Goal: Task Accomplishment & Management: Manage account settings

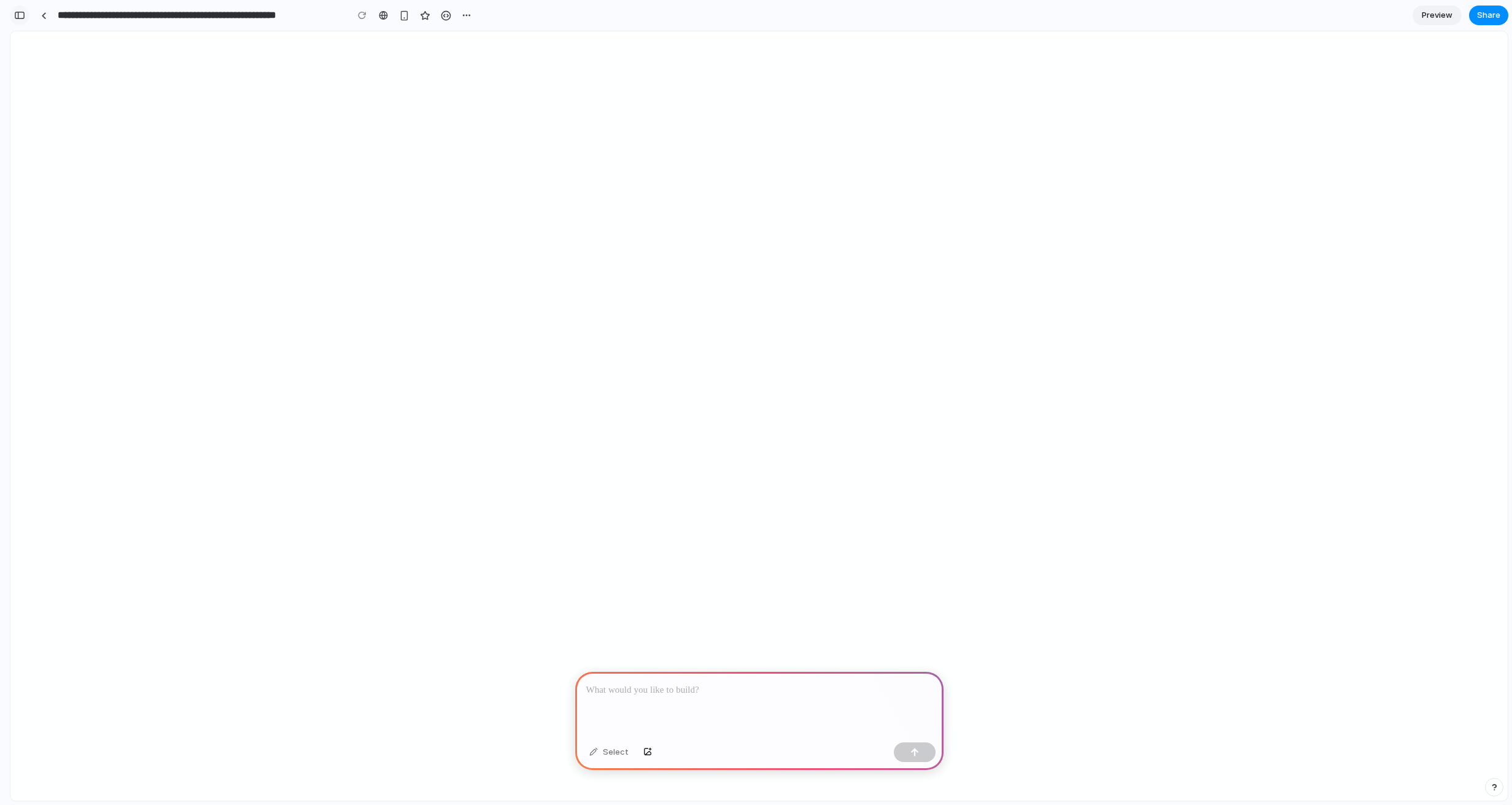
click at [19, 8] on button "button" at bounding box center [20, 15] width 20 height 20
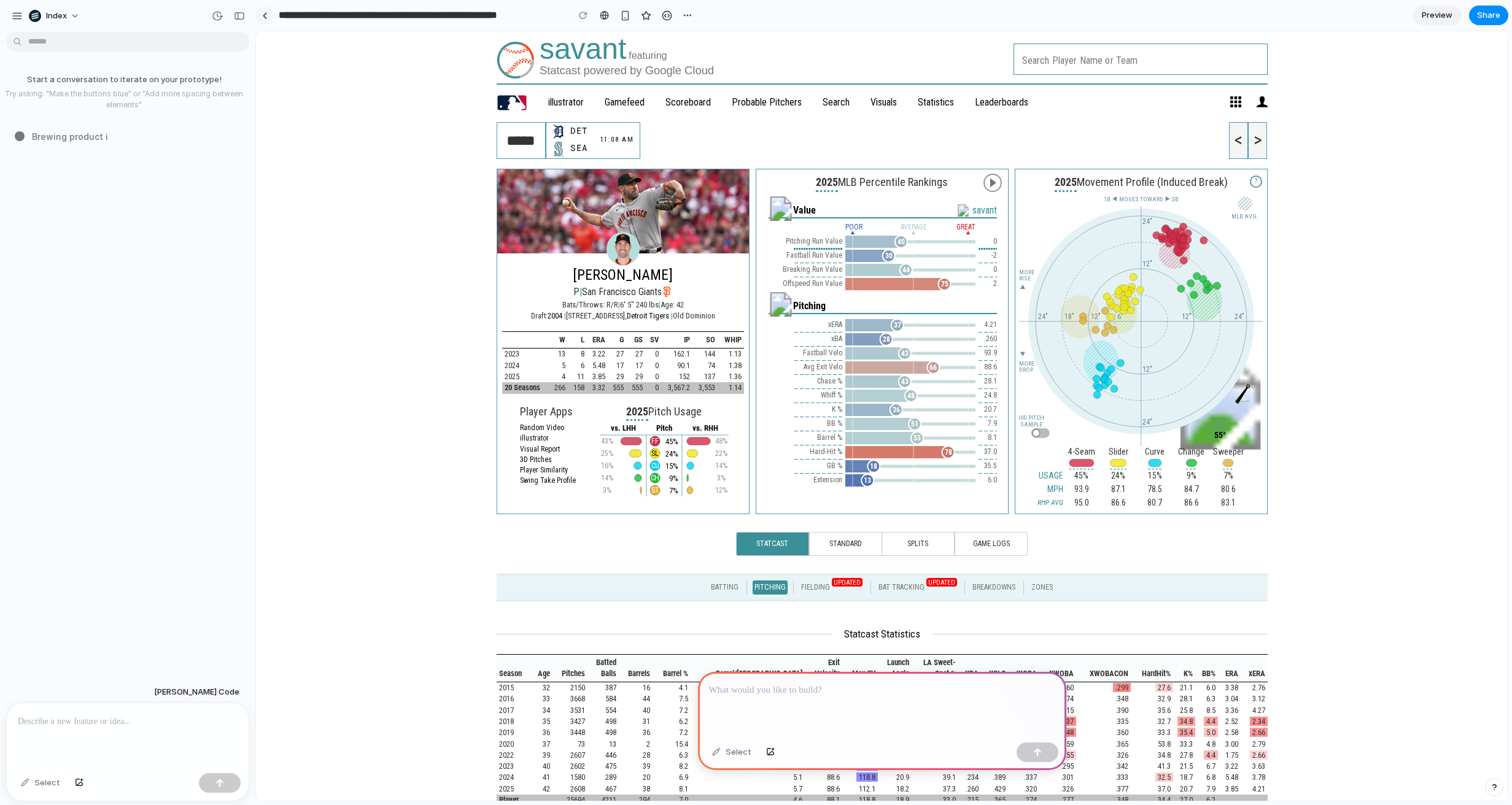
click at [268, 15] on link at bounding box center [264, 15] width 18 height 18
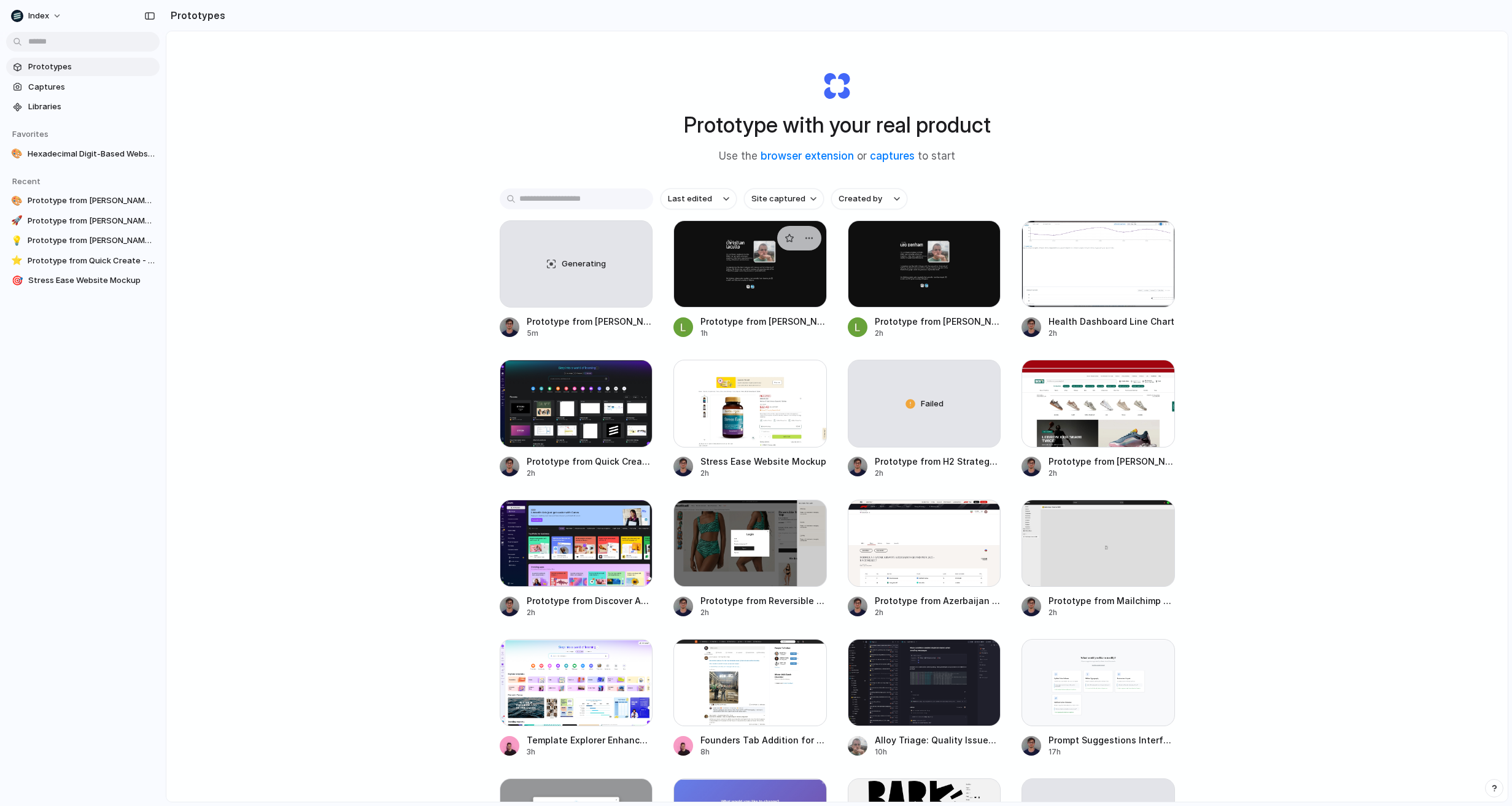
click at [712, 260] on div at bounding box center [750, 264] width 154 height 87
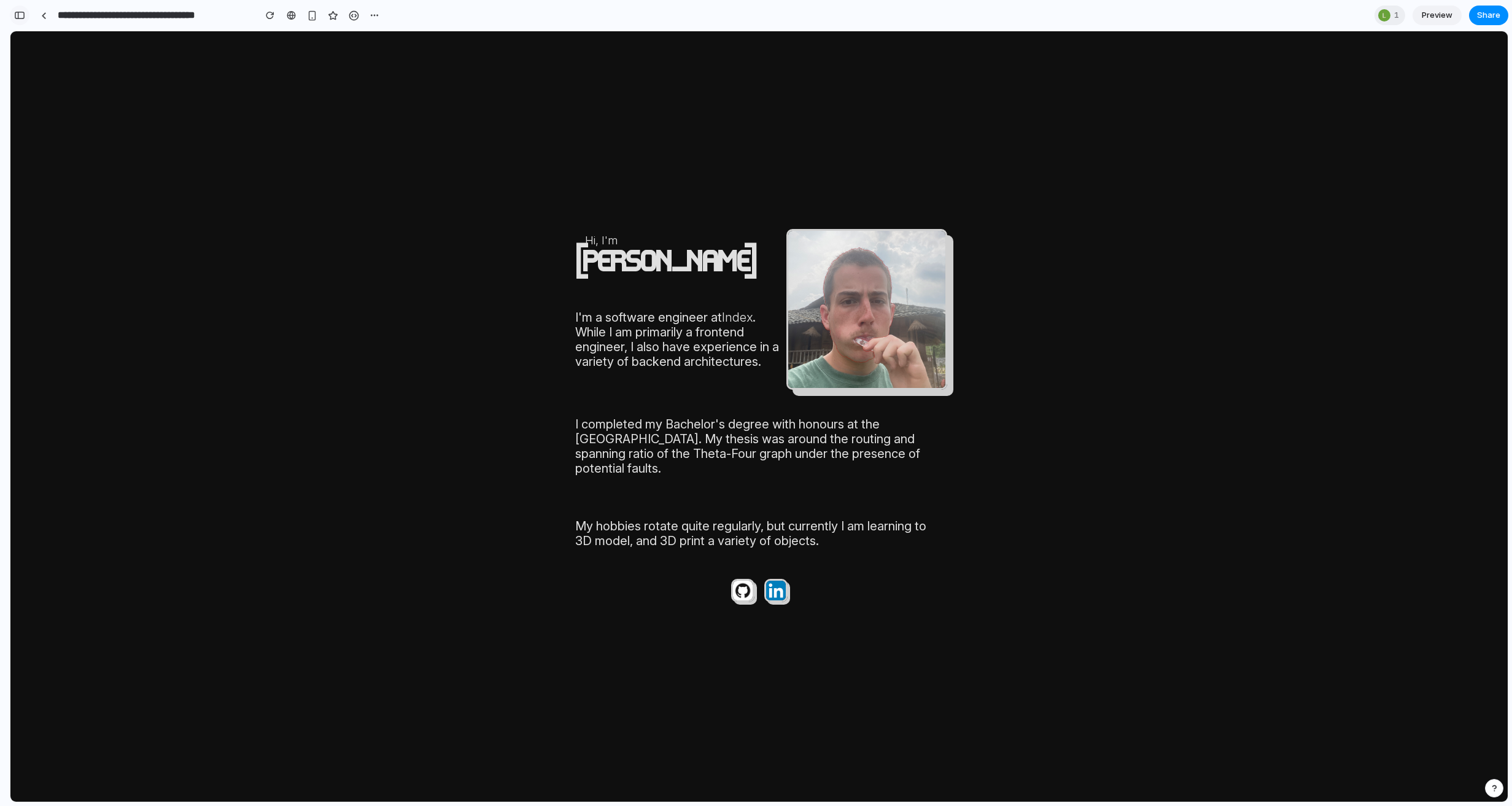
click at [23, 16] on div "button" at bounding box center [19, 15] width 11 height 9
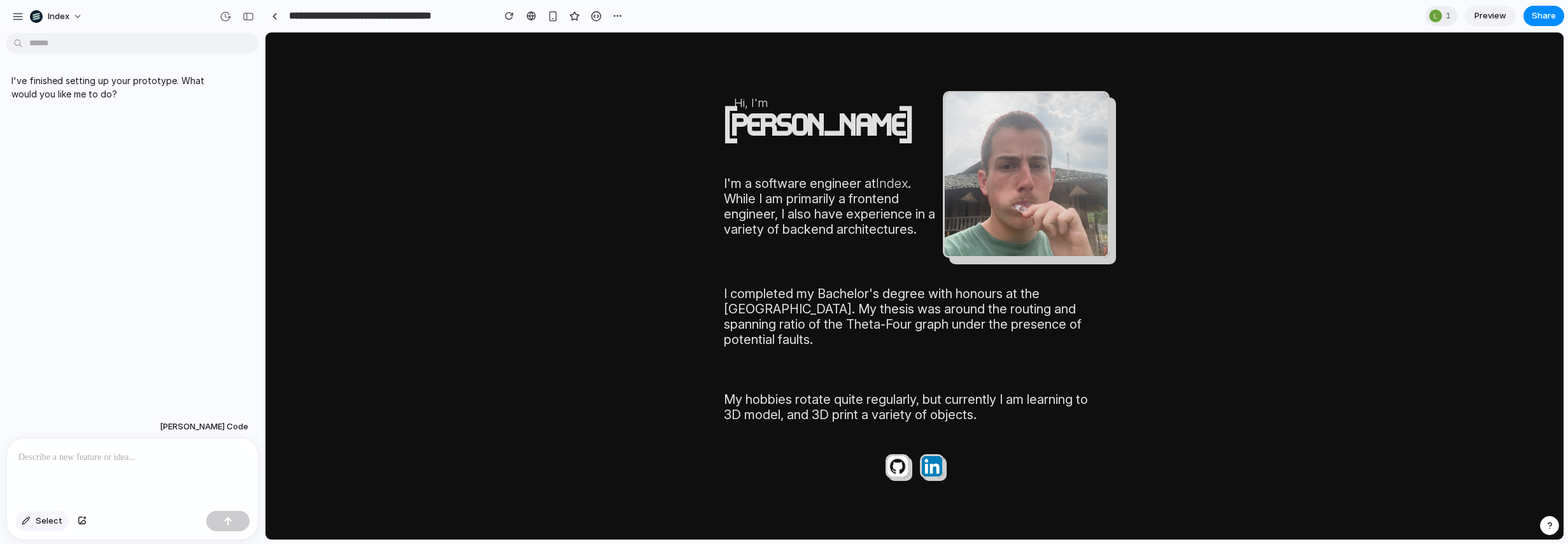
click at [37, 518] on span "Select" at bounding box center [48, 520] width 27 height 12
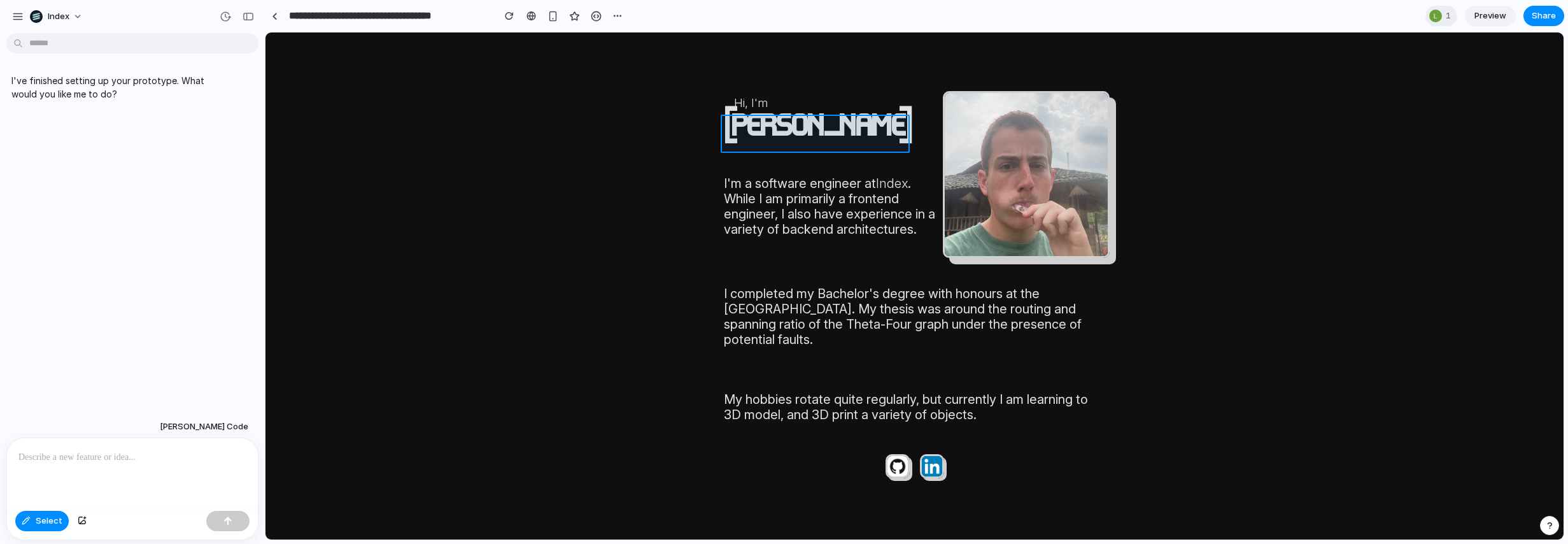
click at [777, 122] on div at bounding box center [915, 286] width 1297 height 506
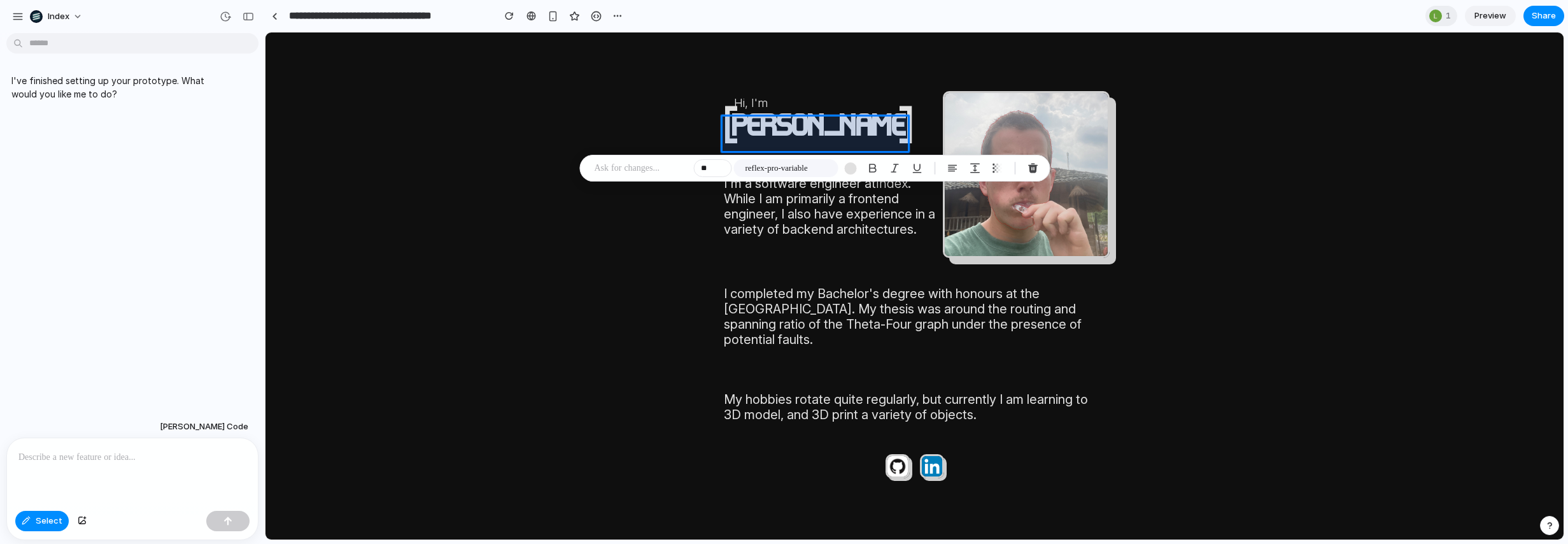
click at [85, 457] on p at bounding box center [132, 457] width 228 height 15
click at [107, 452] on p at bounding box center [132, 457] width 228 height 15
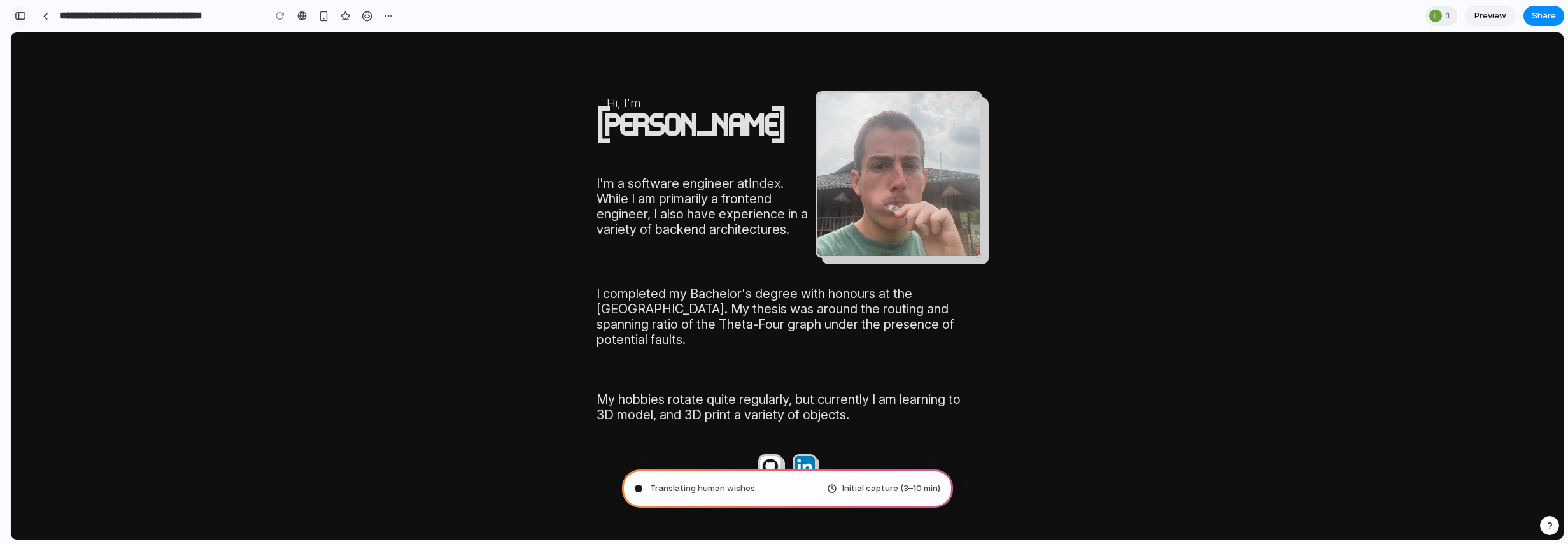
click at [28, 11] on button "button" at bounding box center [20, 16] width 20 height 20
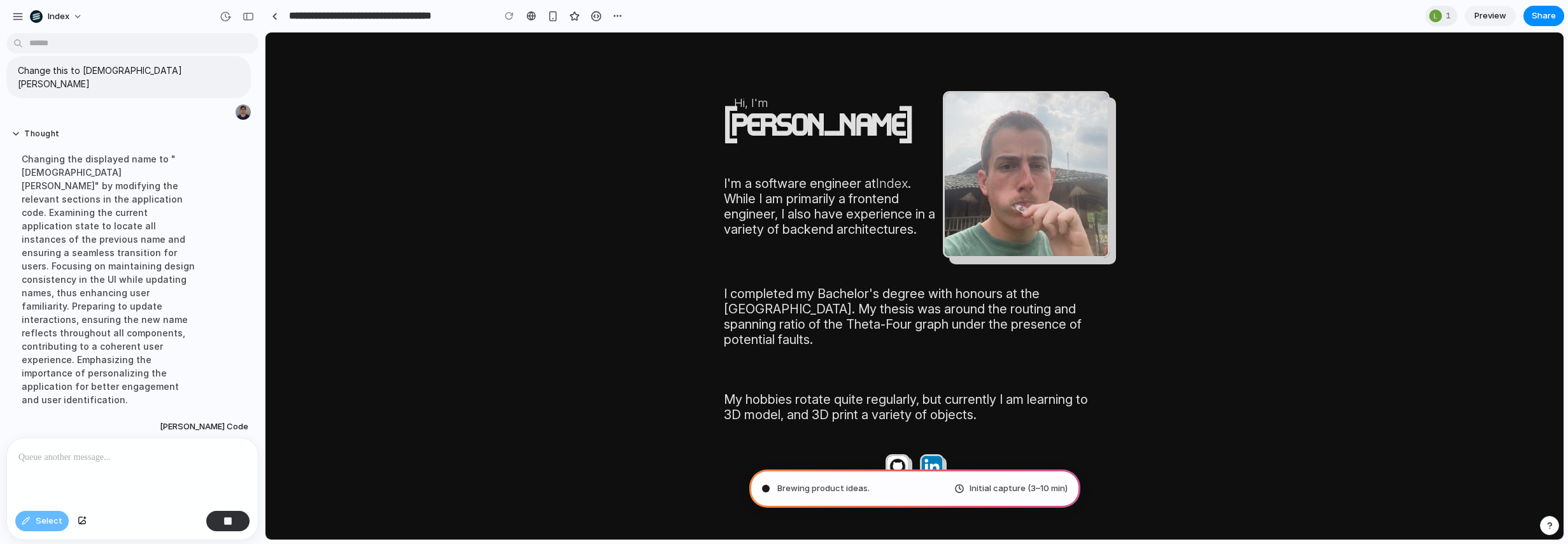
scroll to position [63, 0]
type input "**********"
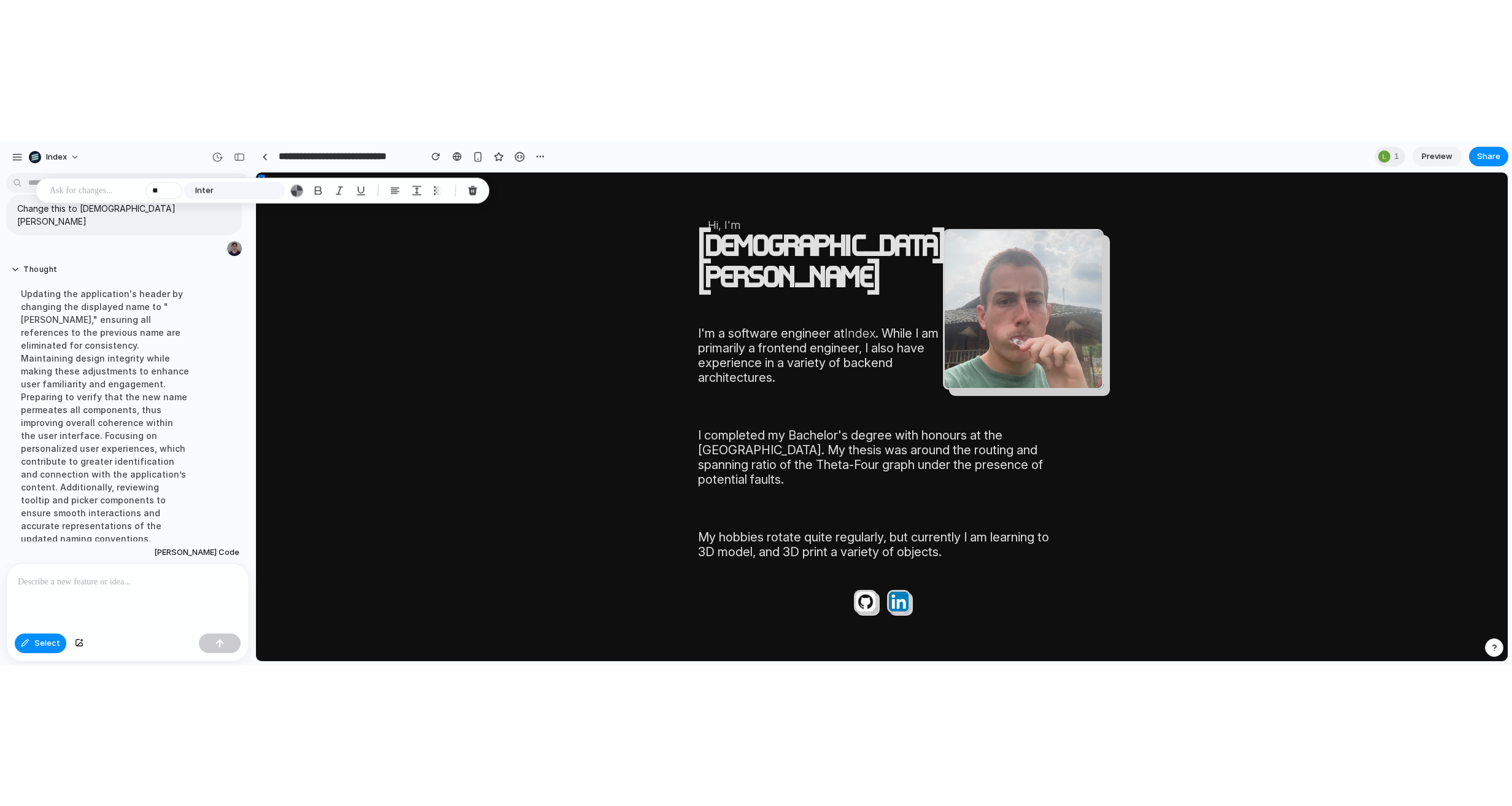
scroll to position [99, 0]
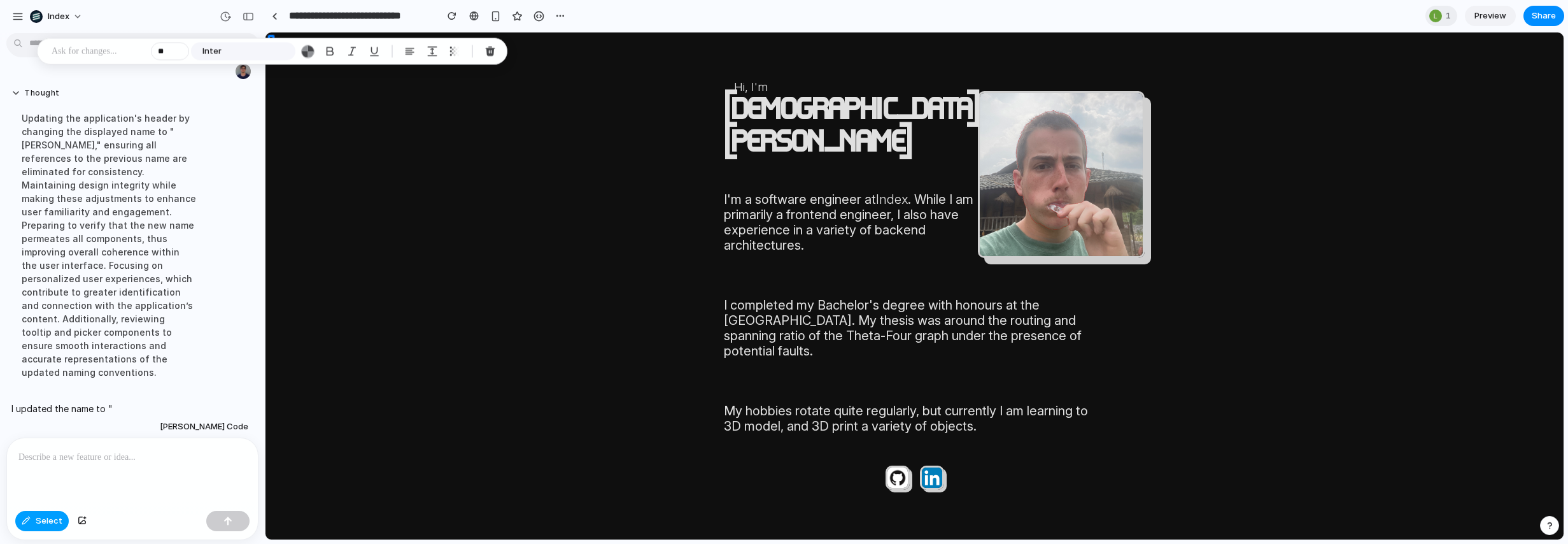
click at [56, 513] on button "Select" at bounding box center [42, 520] width 54 height 20
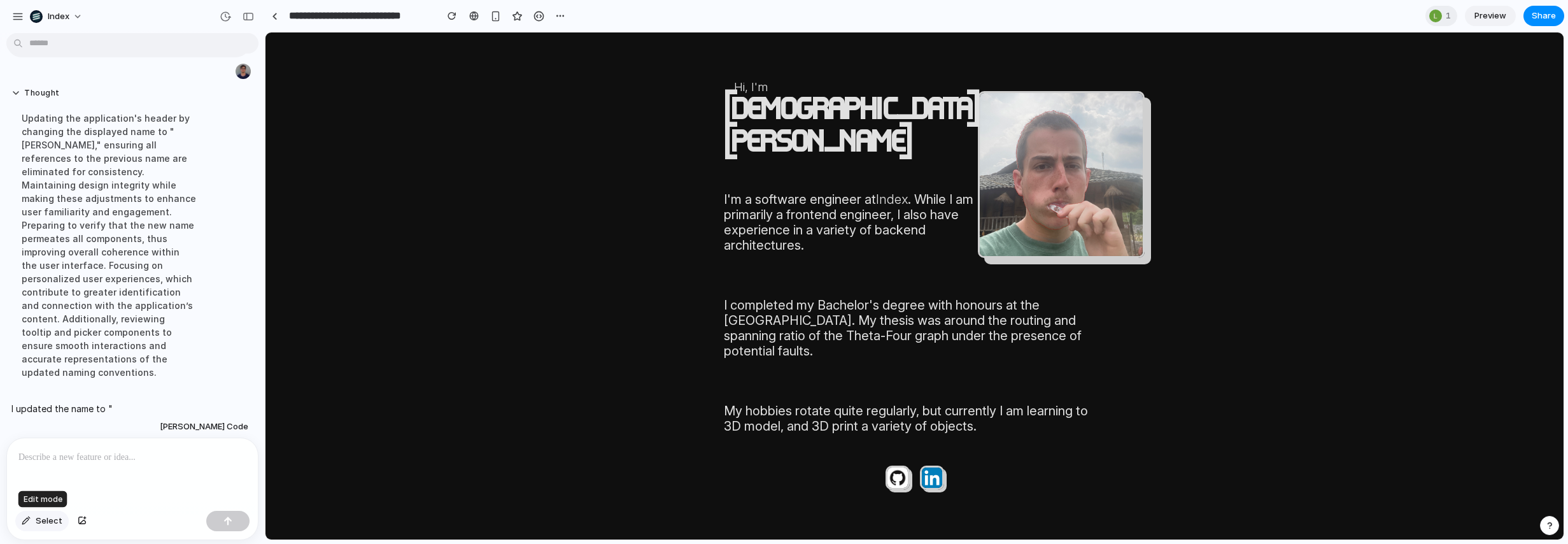
click at [55, 523] on span "Select" at bounding box center [48, 520] width 27 height 12
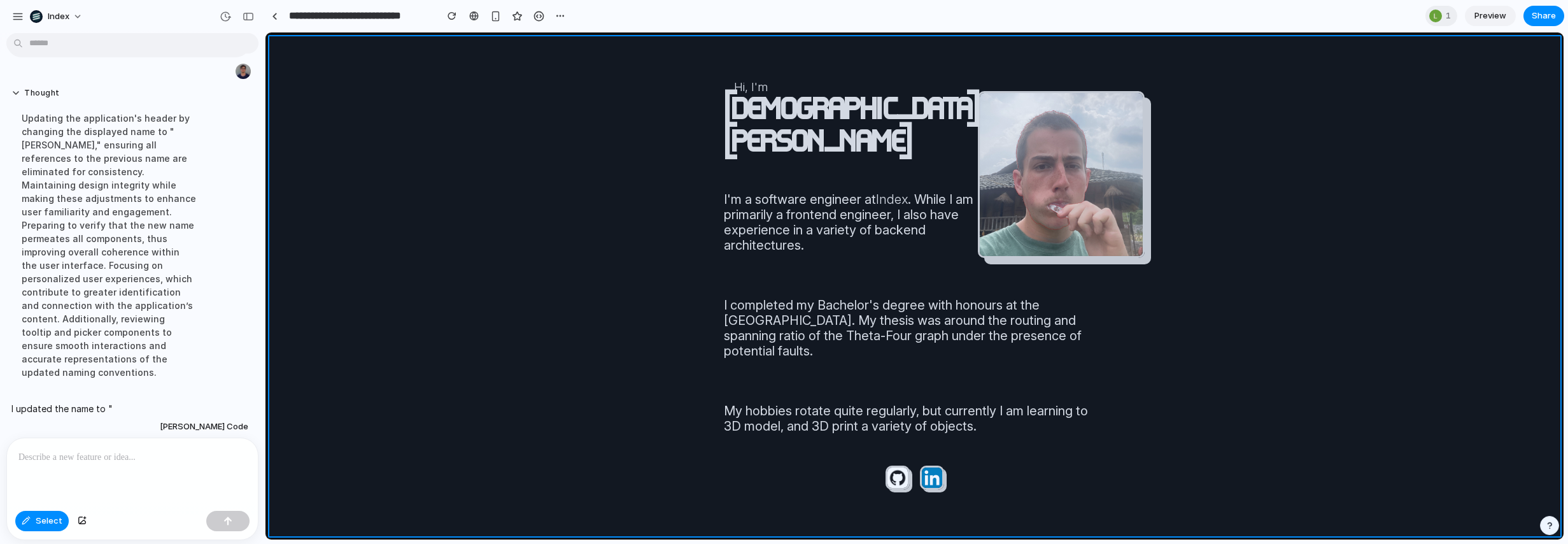
click at [397, 389] on div at bounding box center [915, 286] width 1297 height 506
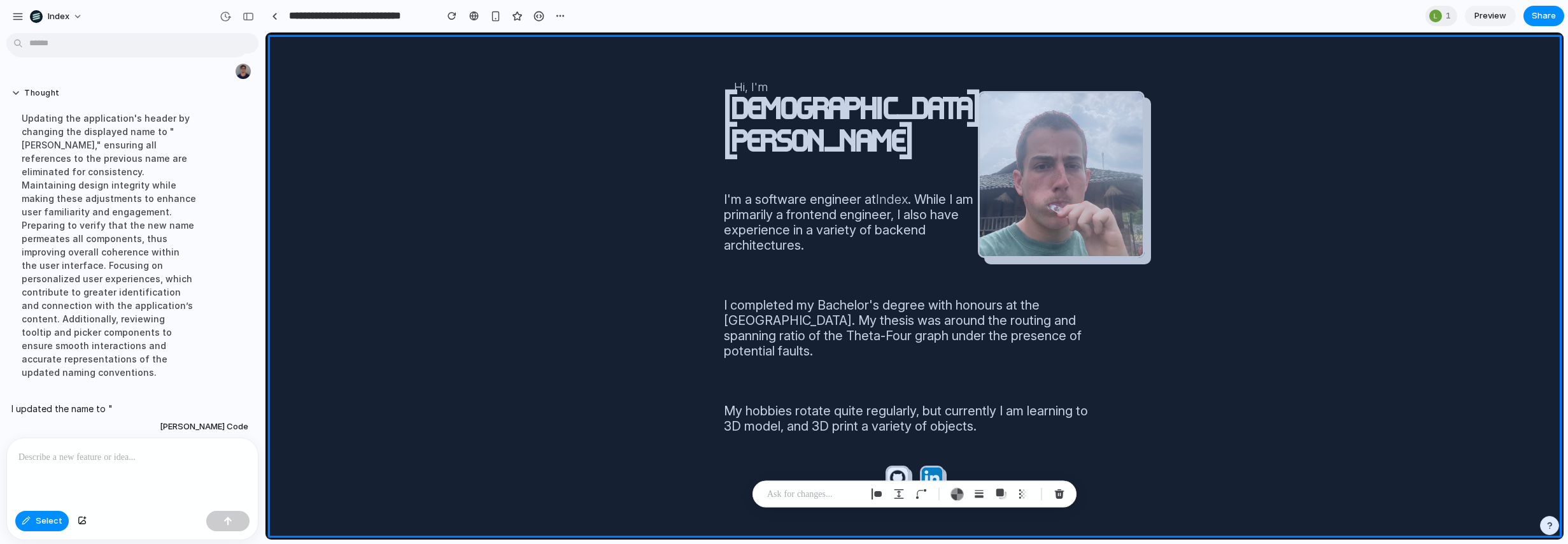
click at [49, 507] on div "Select" at bounding box center [132, 522] width 251 height 33
click at [47, 518] on span "Select" at bounding box center [48, 520] width 27 height 12
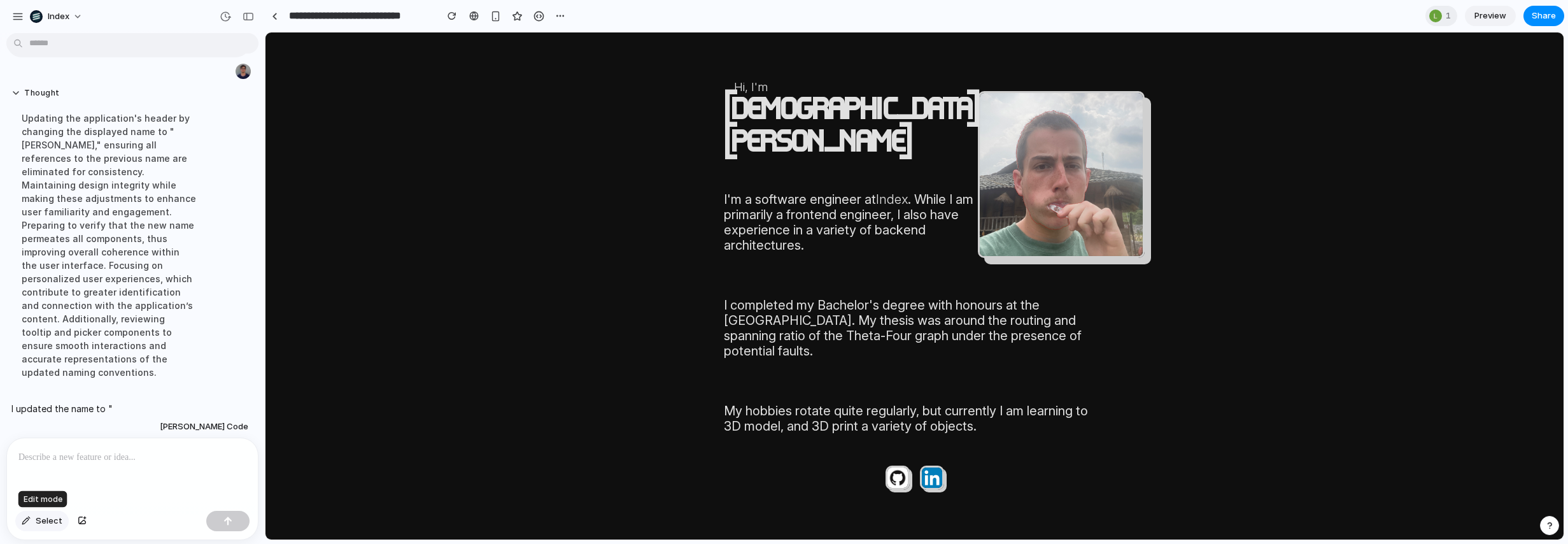
click at [47, 518] on span "Select" at bounding box center [48, 520] width 27 height 12
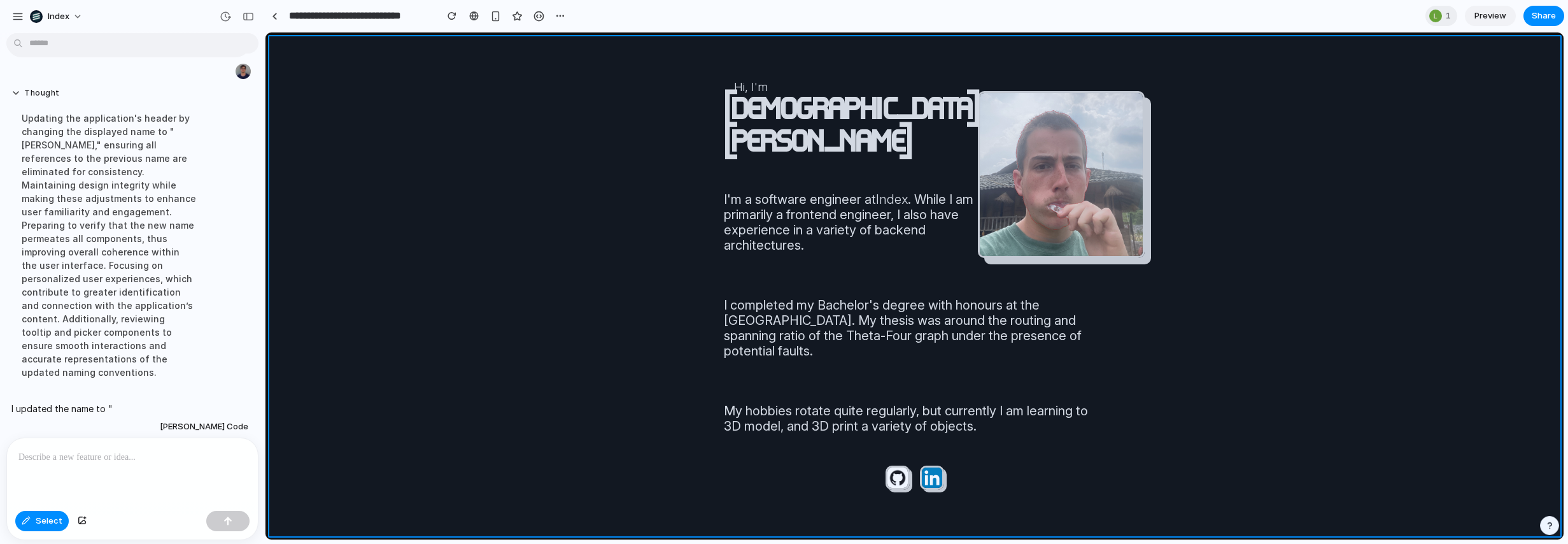
click at [487, 265] on div at bounding box center [915, 286] width 1297 height 506
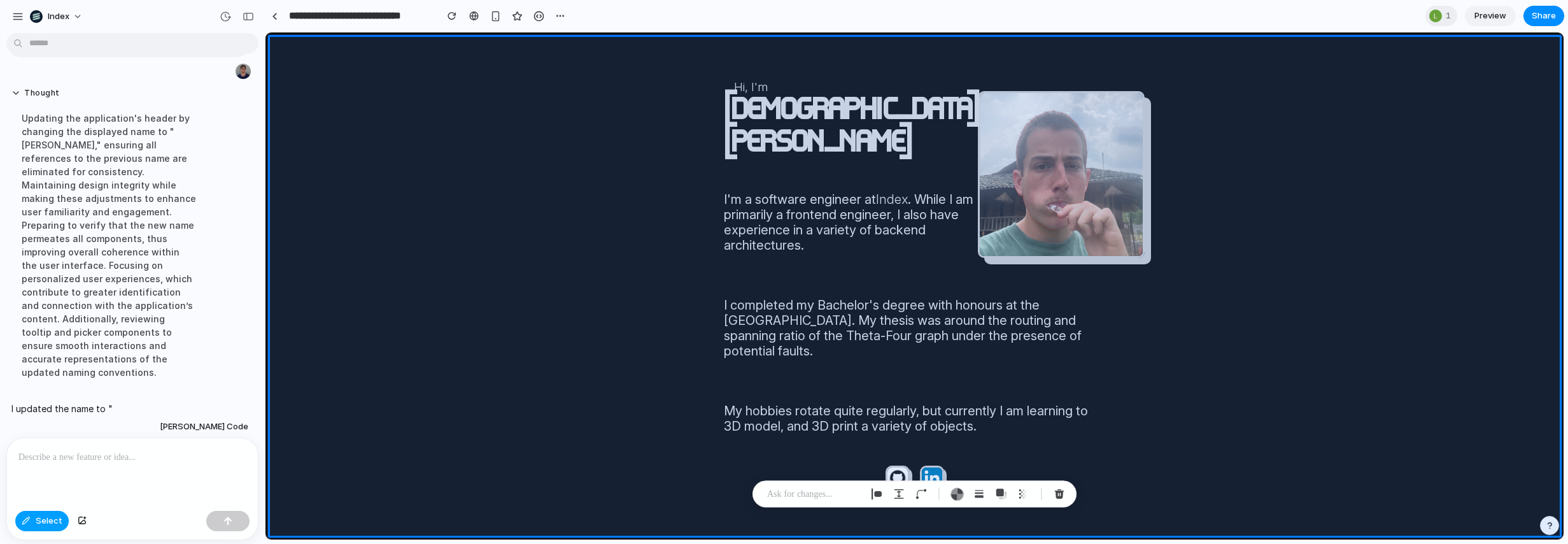
click at [47, 529] on button "Select" at bounding box center [42, 520] width 54 height 20
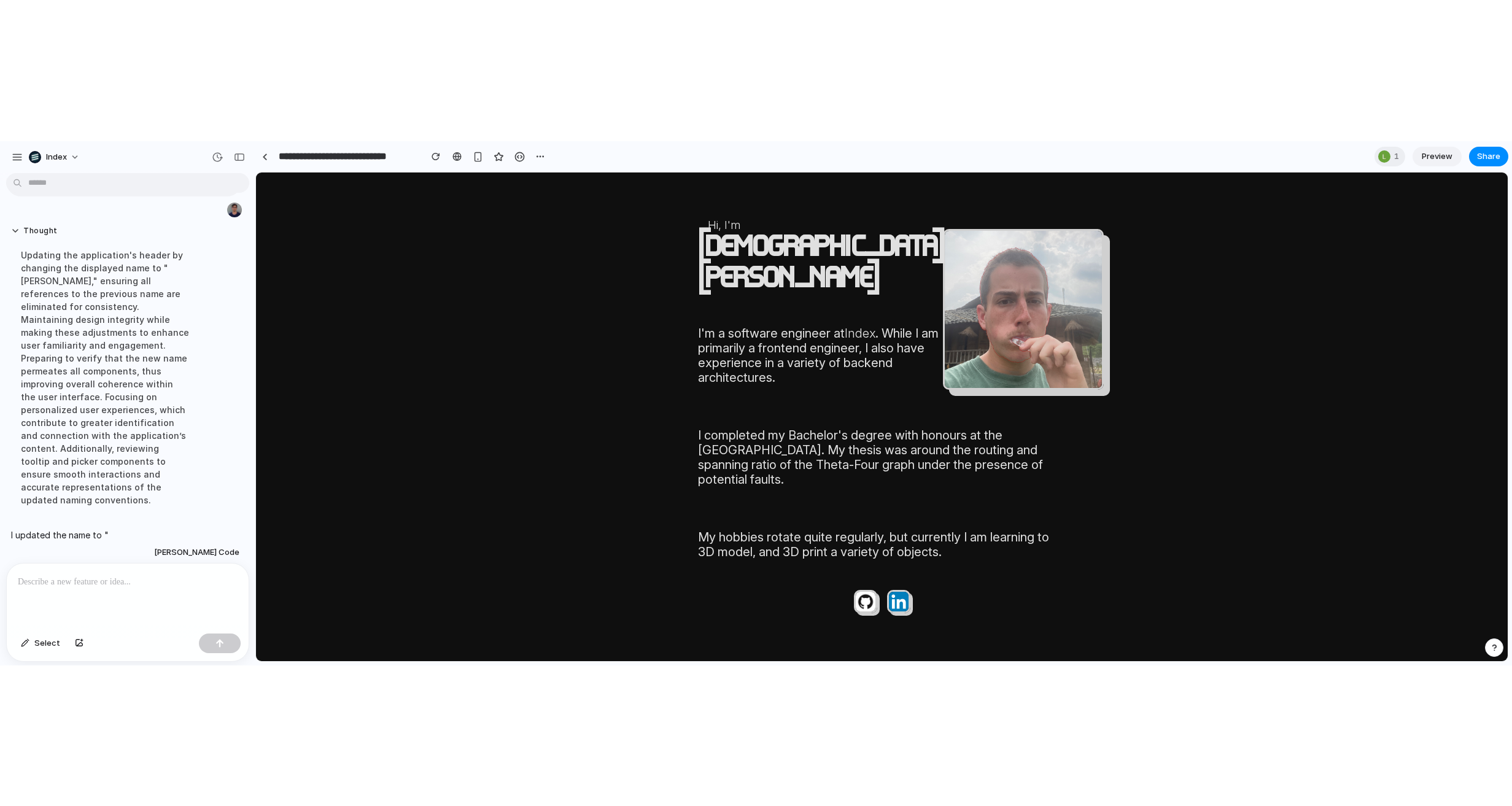
scroll to position [0, 0]
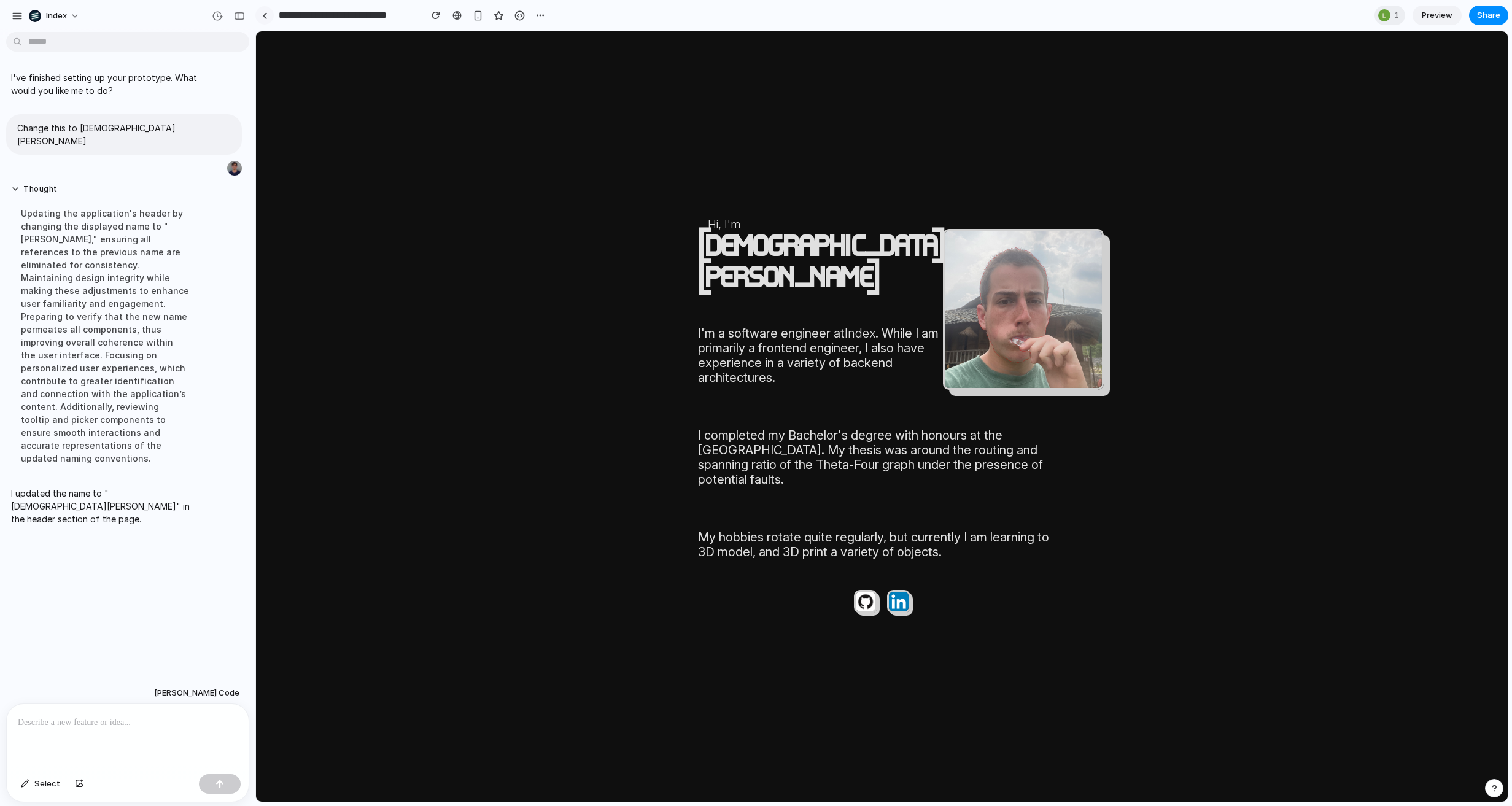
click at [263, 12] on div at bounding box center [265, 15] width 6 height 7
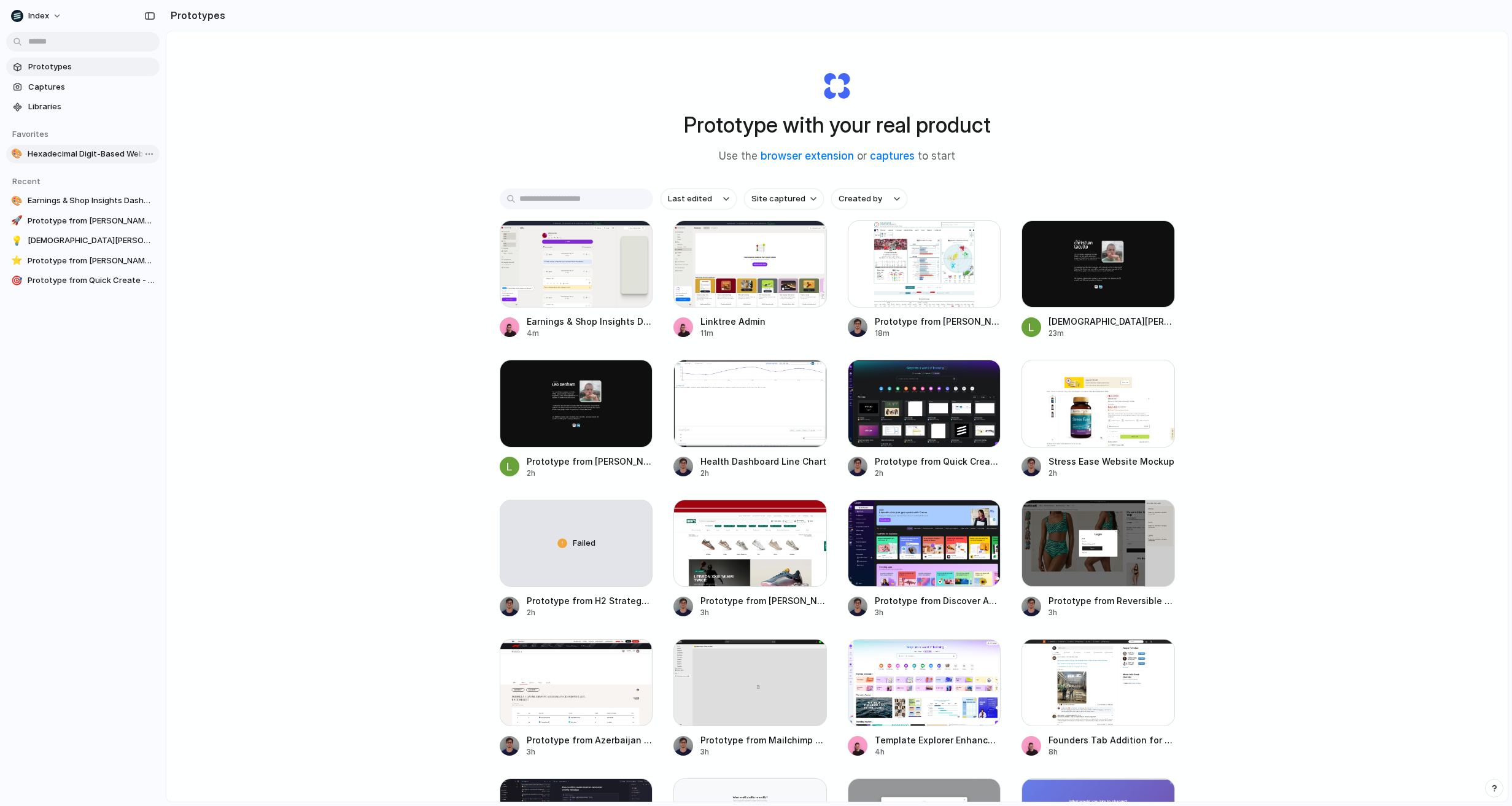
click at [59, 153] on span "Hexadecimal Digit-Based Website Demo" at bounding box center [91, 154] width 127 height 12
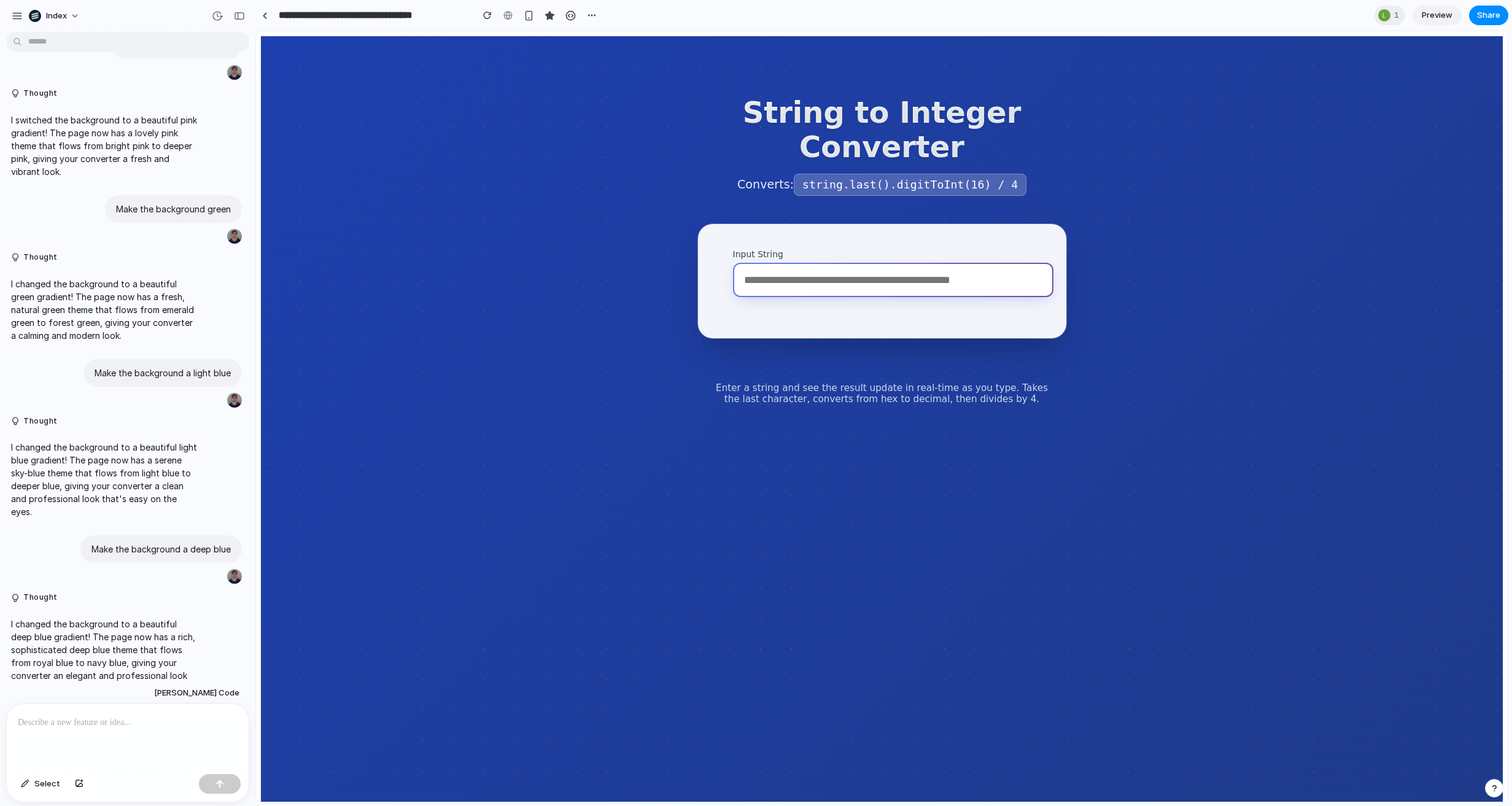
click at [814, 280] on input "Input String" at bounding box center [893, 280] width 320 height 34
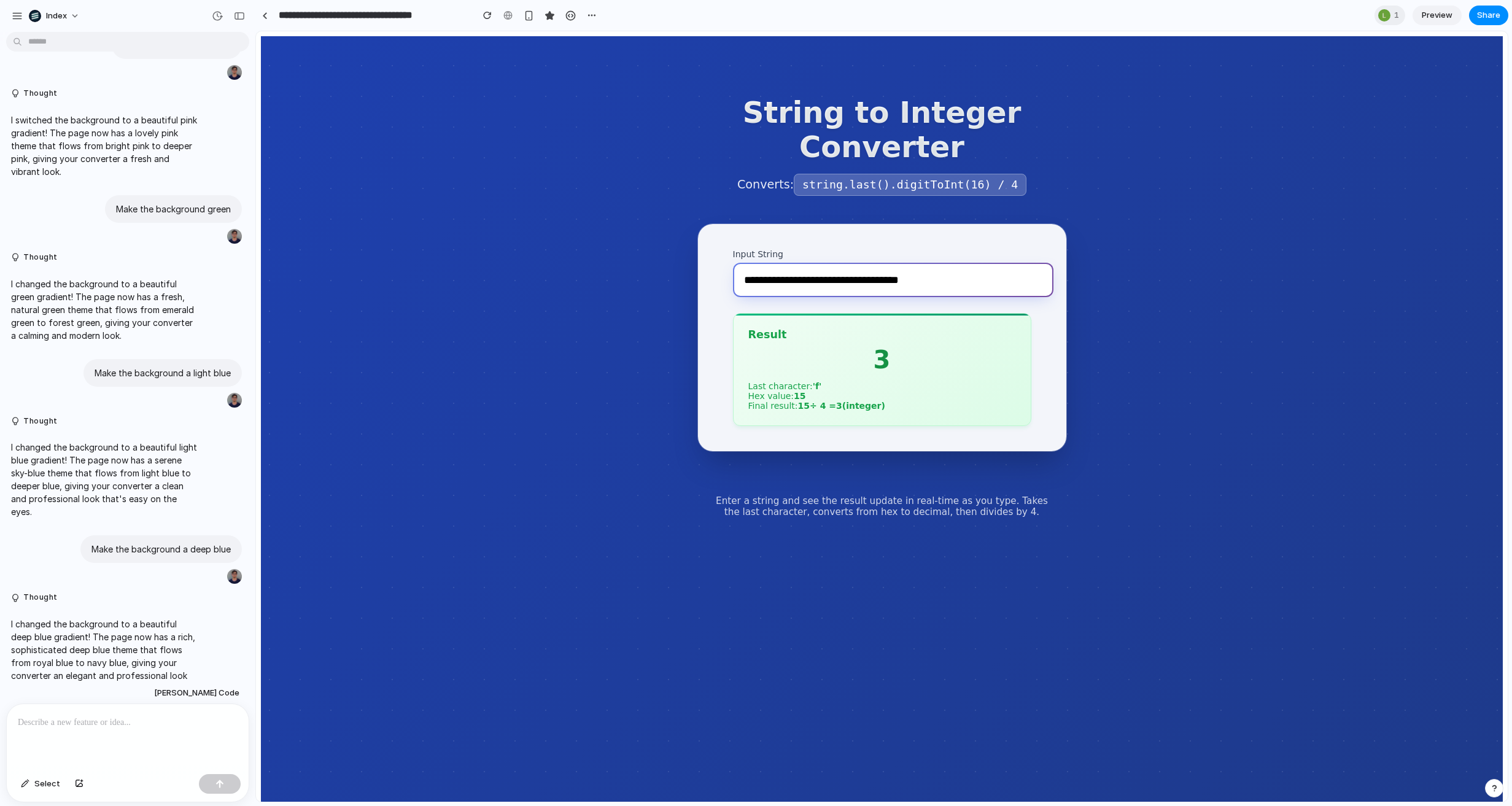
click at [814, 293] on input "**********" at bounding box center [893, 280] width 320 height 34
paste input "text"
click at [1155, 252] on main "**********" at bounding box center [881, 421] width 1242 height 771
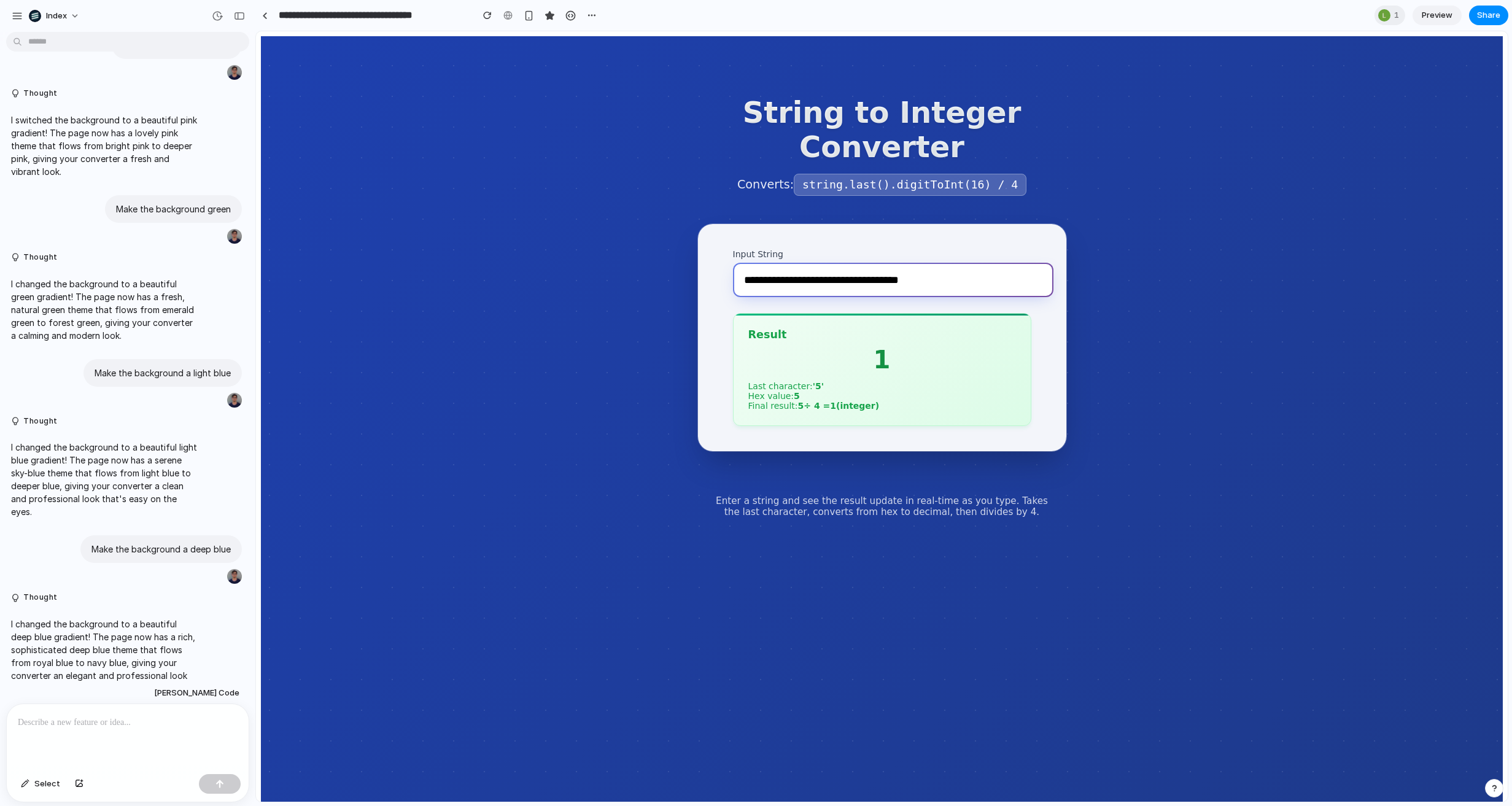
click at [775, 273] on input "**********" at bounding box center [893, 280] width 320 height 34
paste input "text"
type input "**********"
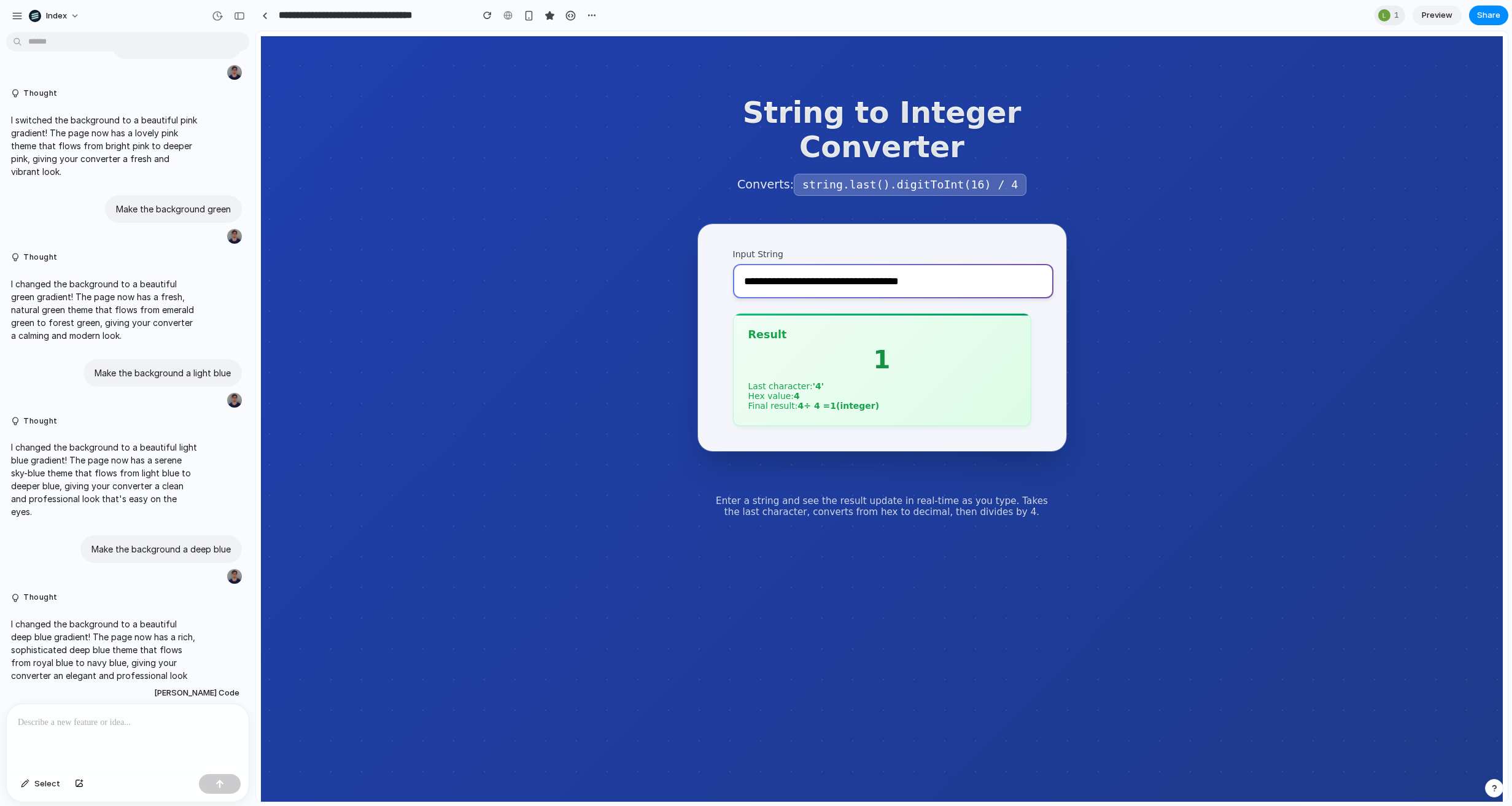
click at [608, 252] on main "**********" at bounding box center [881, 421] width 1242 height 771
click at [804, 284] on input "**********" at bounding box center [893, 281] width 320 height 34
click at [804, 284] on input "**********" at bounding box center [893, 280] width 320 height 34
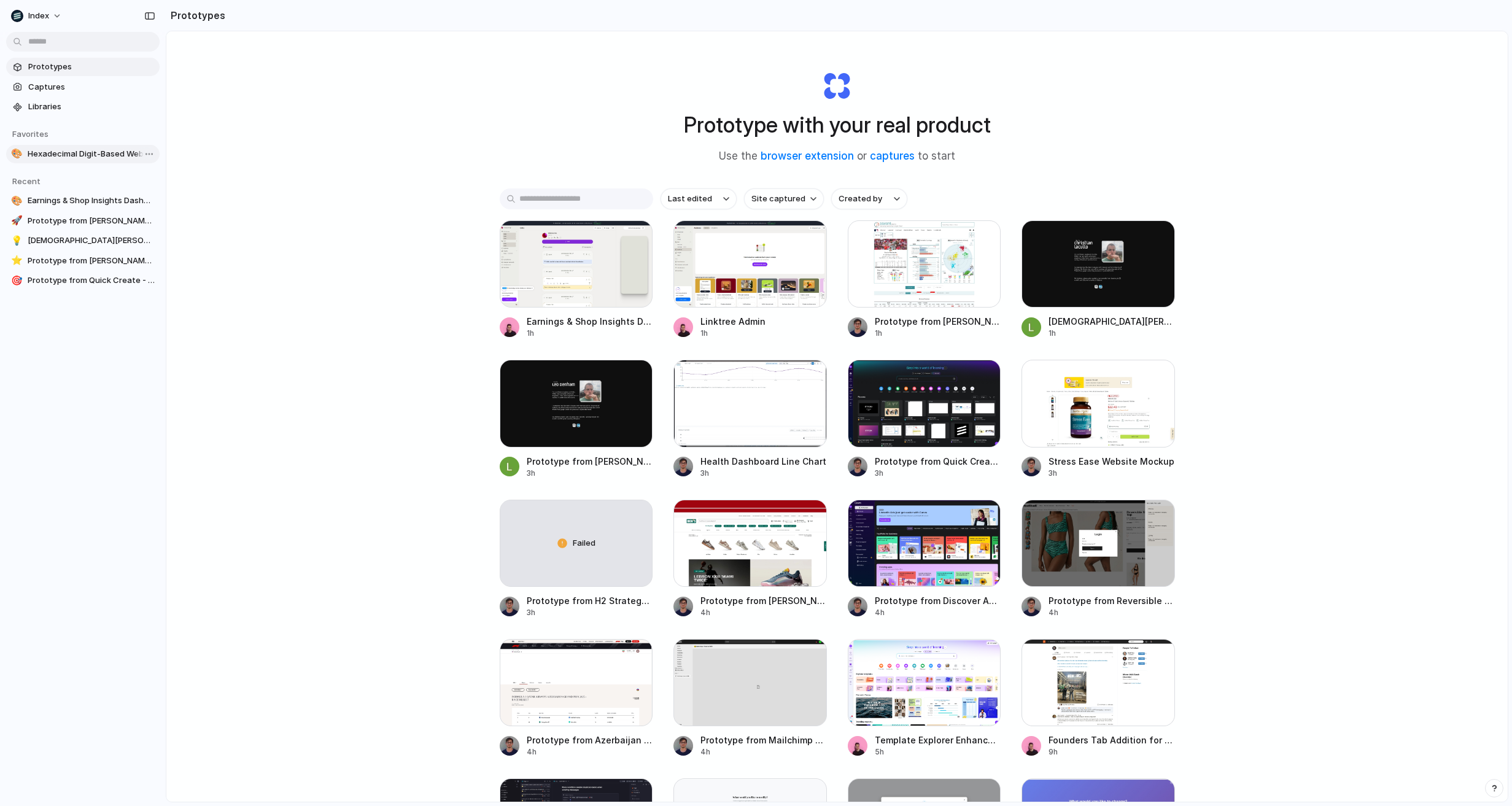
click at [63, 154] on span "Hexadecimal Digit-Based Website Demo" at bounding box center [91, 154] width 127 height 12
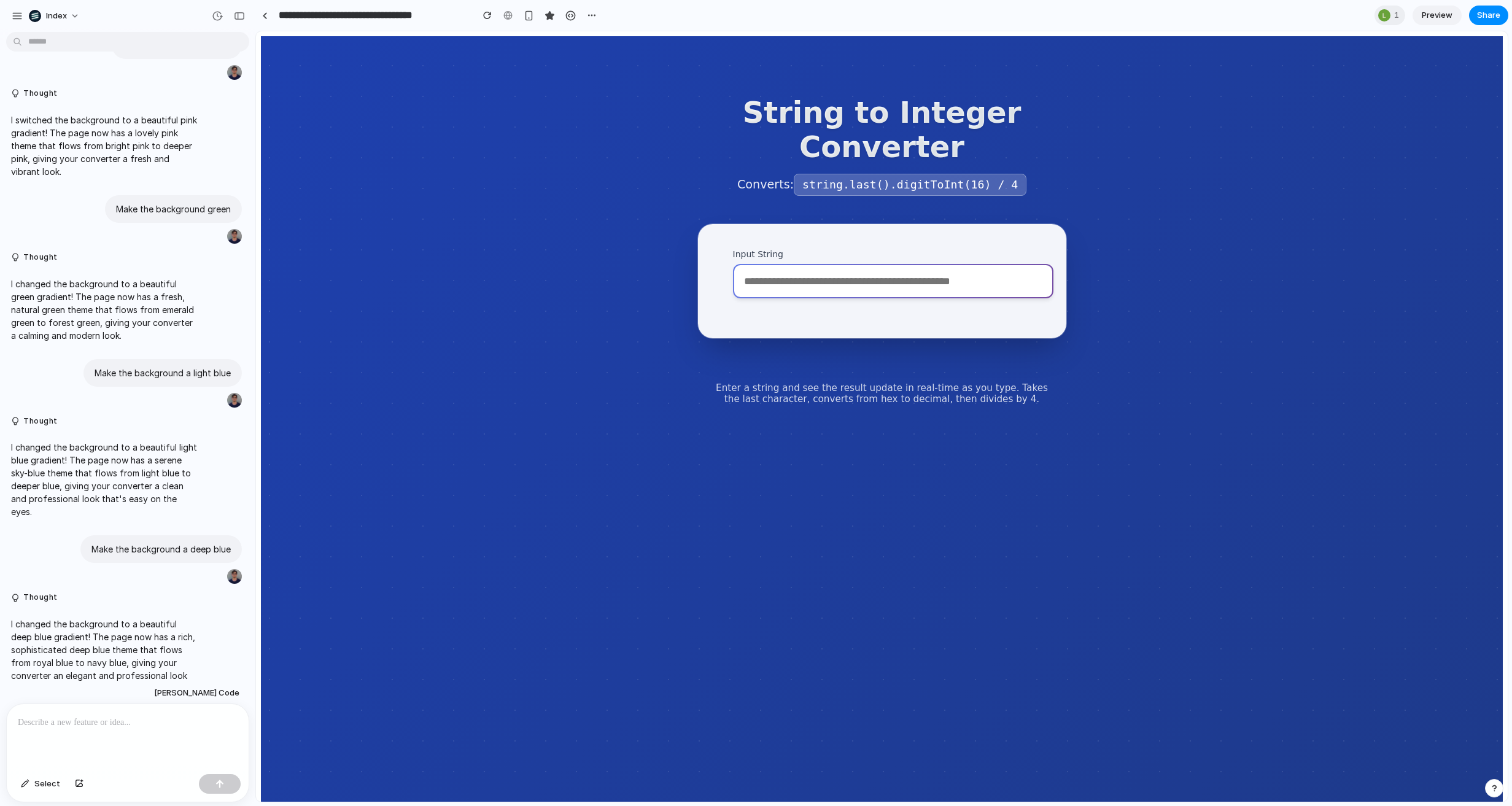
click at [813, 291] on input "Input String" at bounding box center [893, 281] width 320 height 34
paste input "**********"
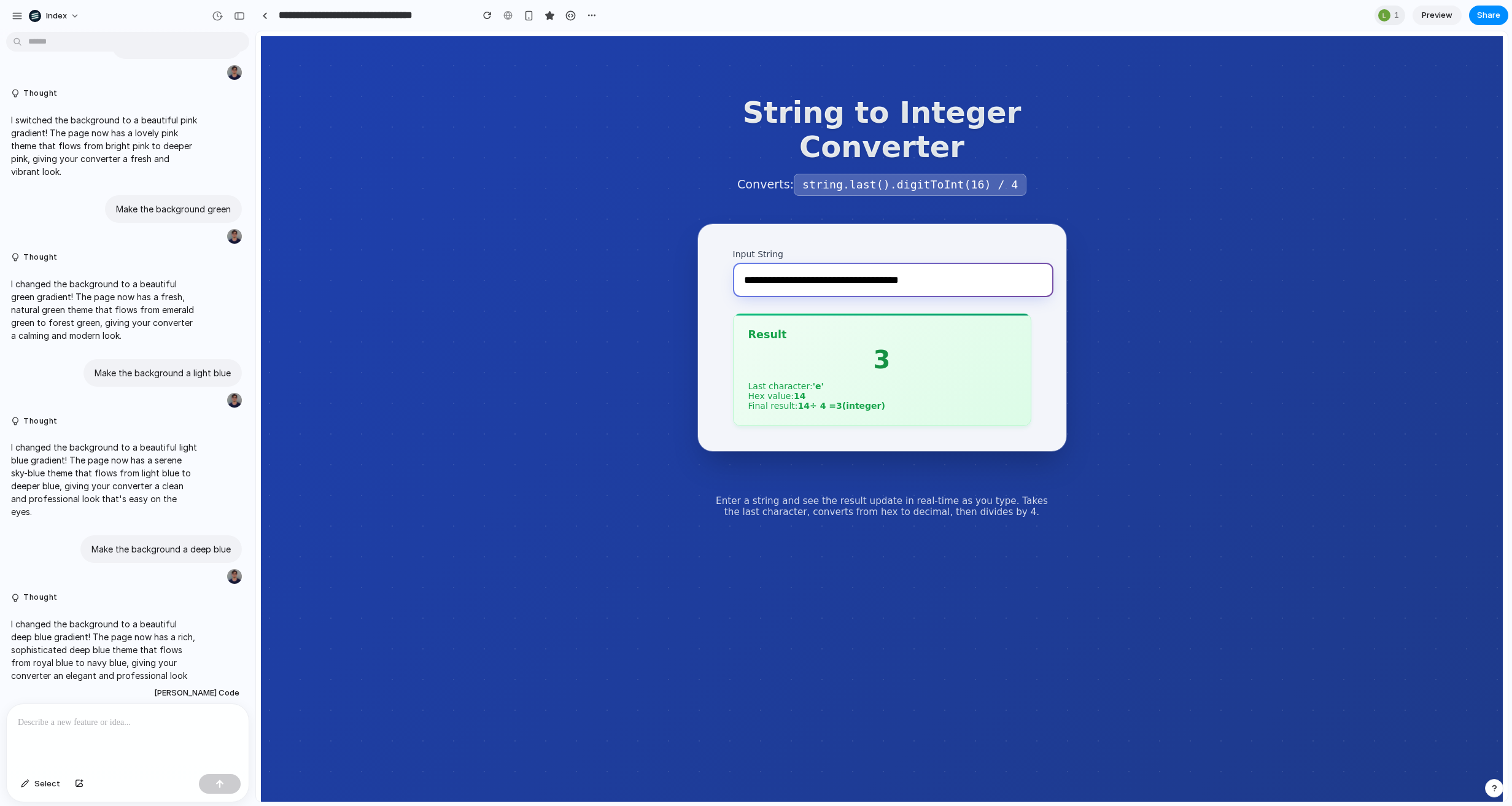
type input "**********"
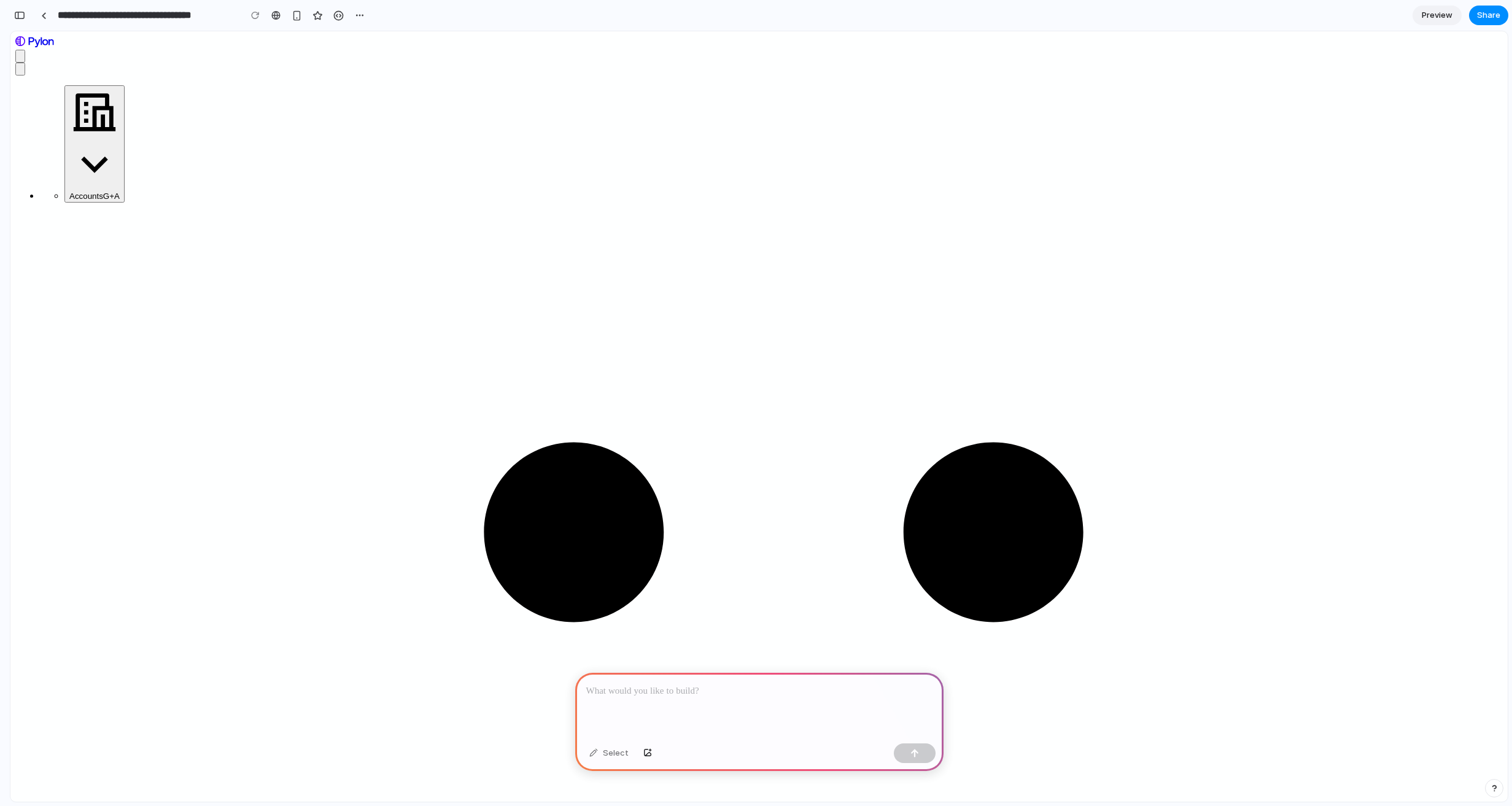
click at [16, 15] on div "button" at bounding box center [19, 15] width 11 height 9
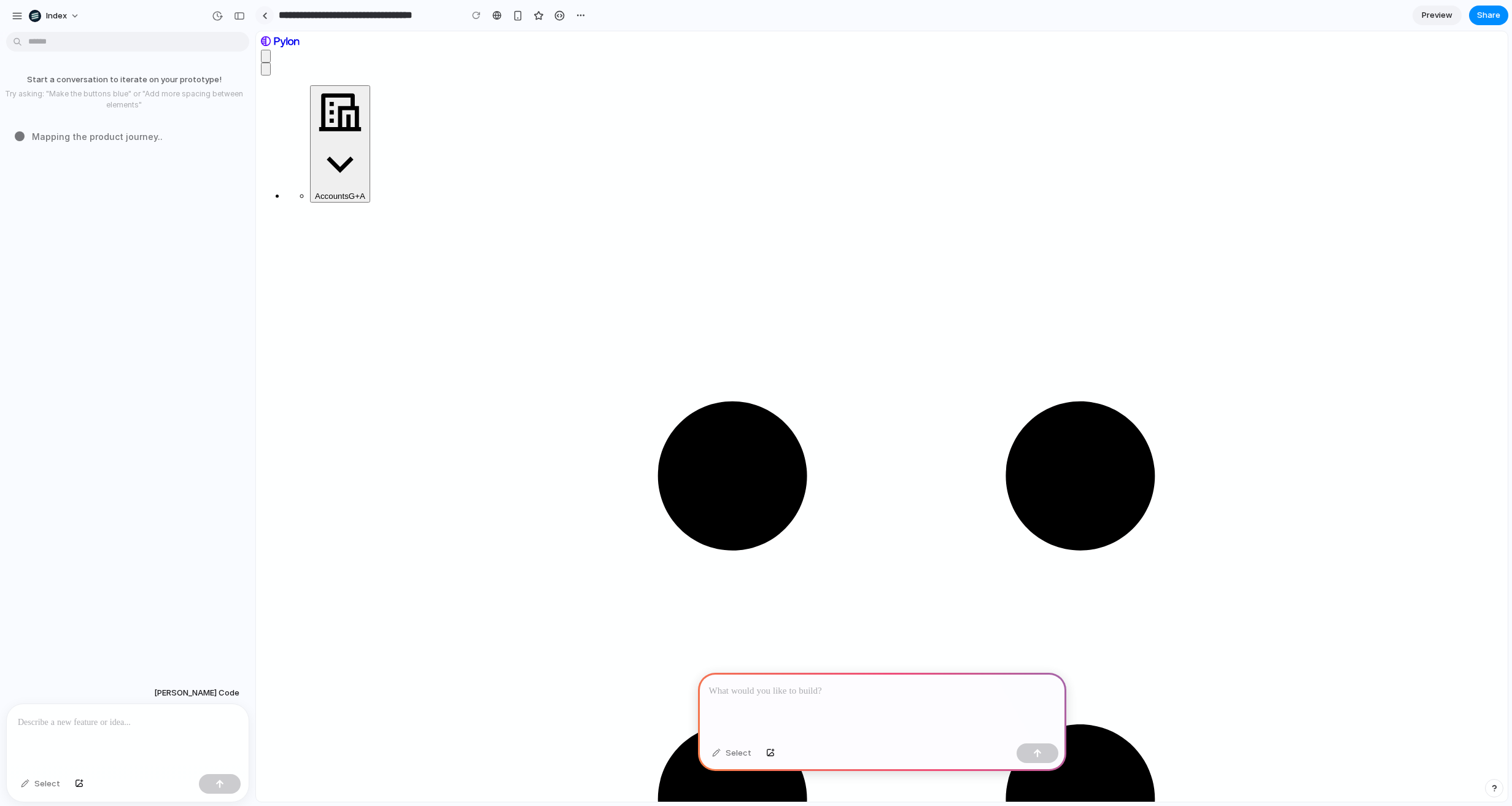
click at [262, 17] on div at bounding box center [265, 15] width 6 height 7
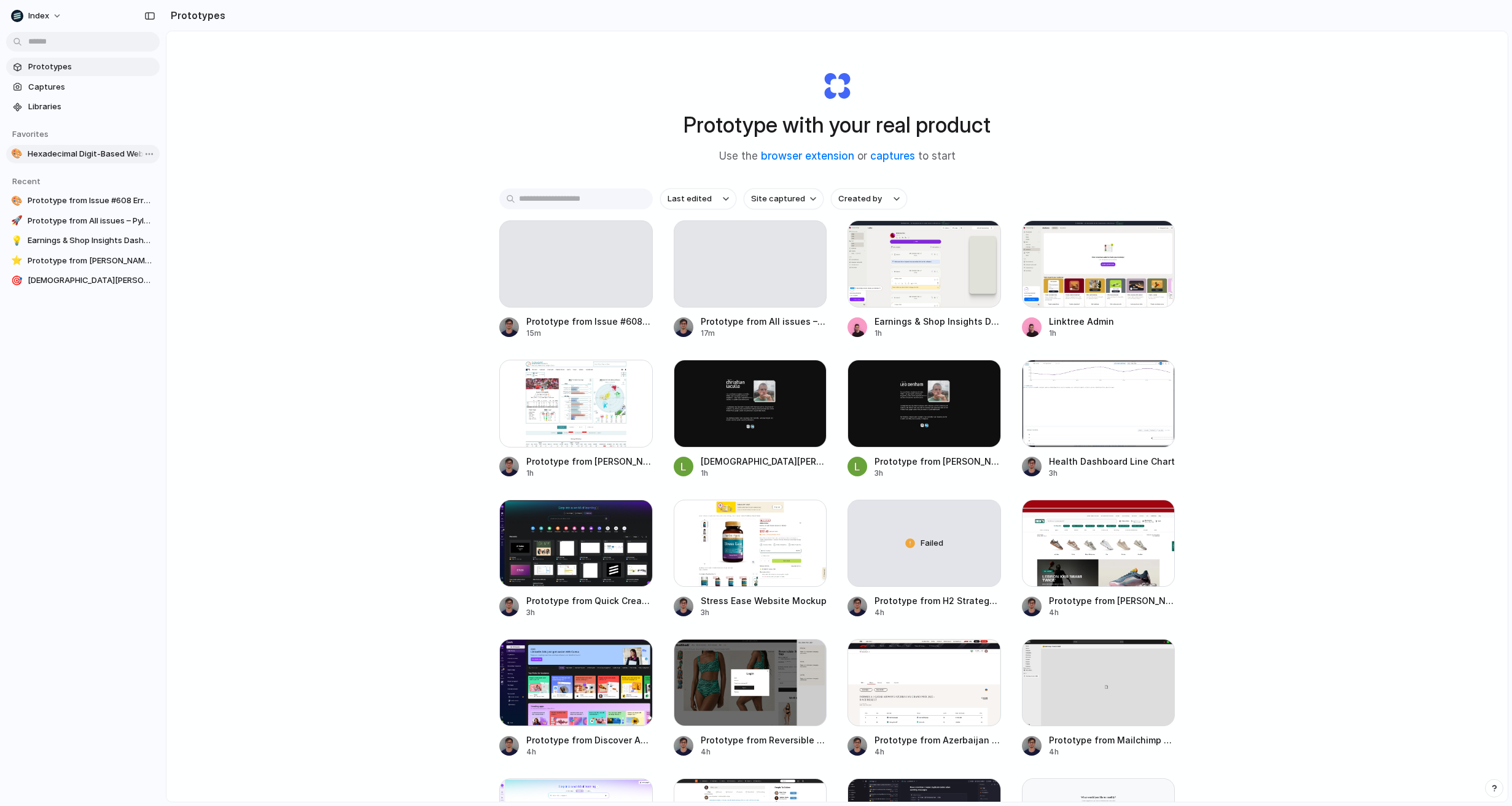
click at [80, 150] on span "Hexadecimal Digit-Based Website Demo" at bounding box center [91, 154] width 127 height 12
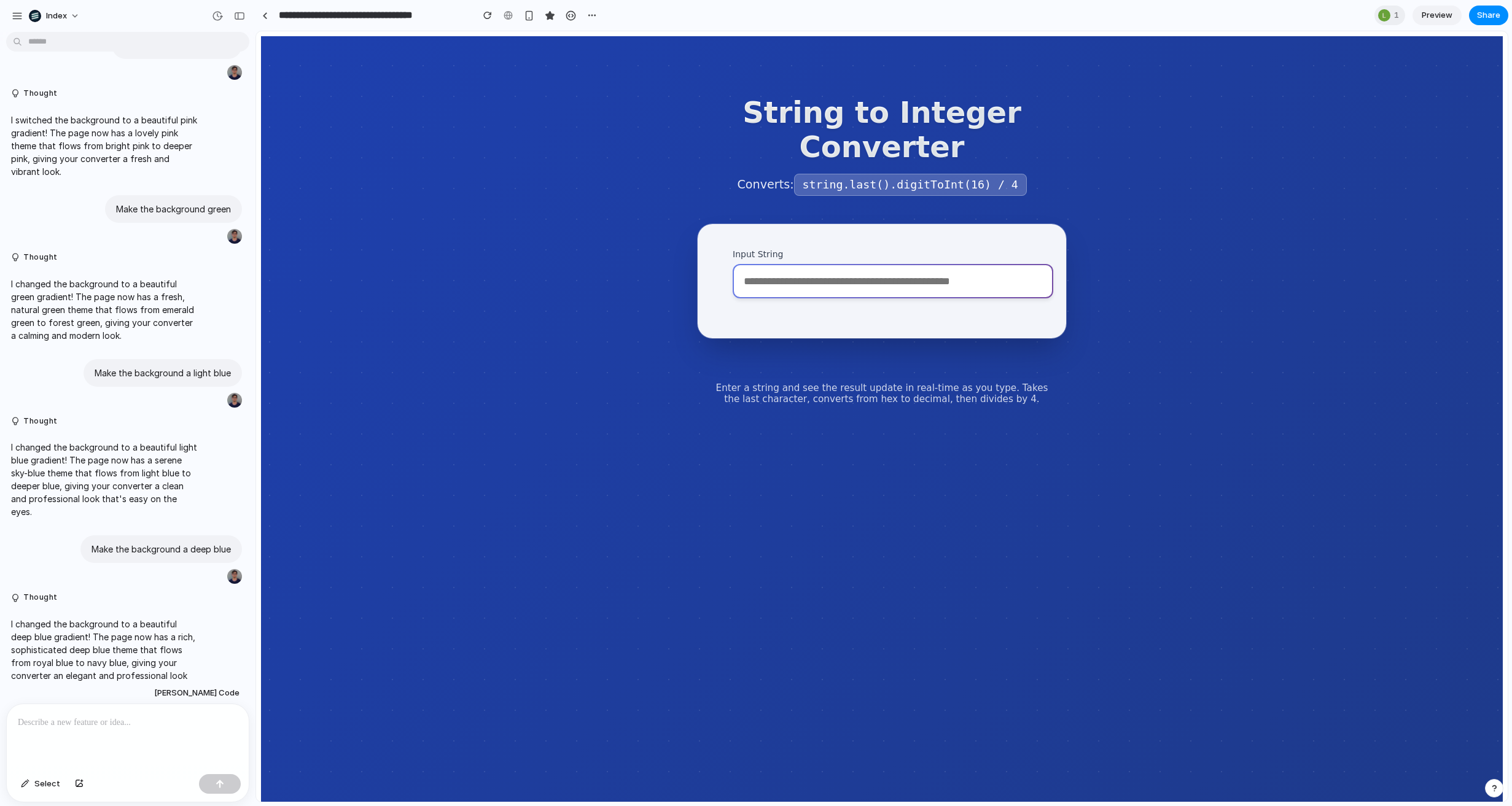
click at [802, 295] on input "Input String" at bounding box center [893, 281] width 320 height 34
paste input "**********"
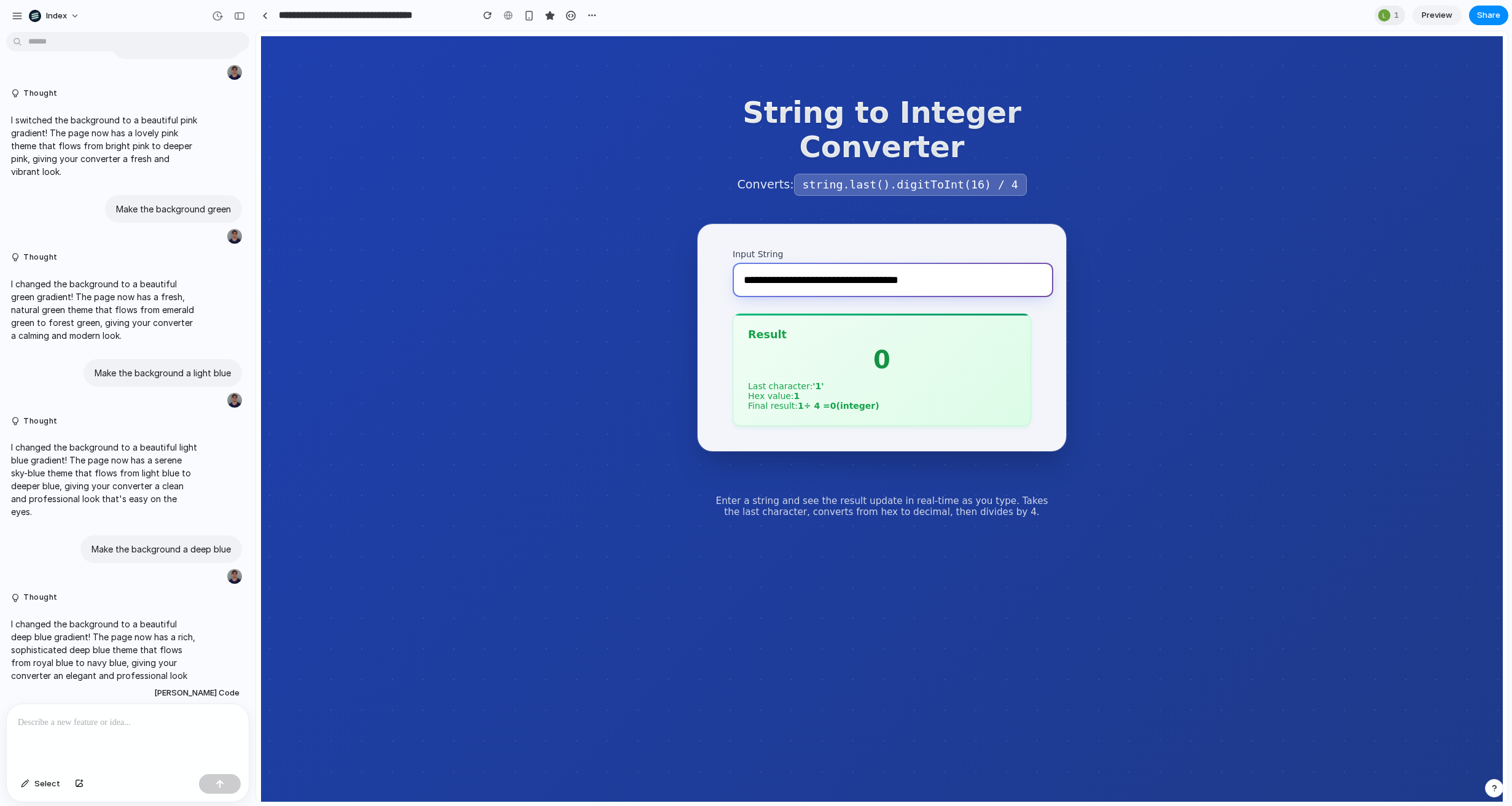
click at [815, 264] on input "**********" at bounding box center [893, 280] width 320 height 34
click at [821, 271] on input "**********" at bounding box center [893, 280] width 320 height 34
paste input "text"
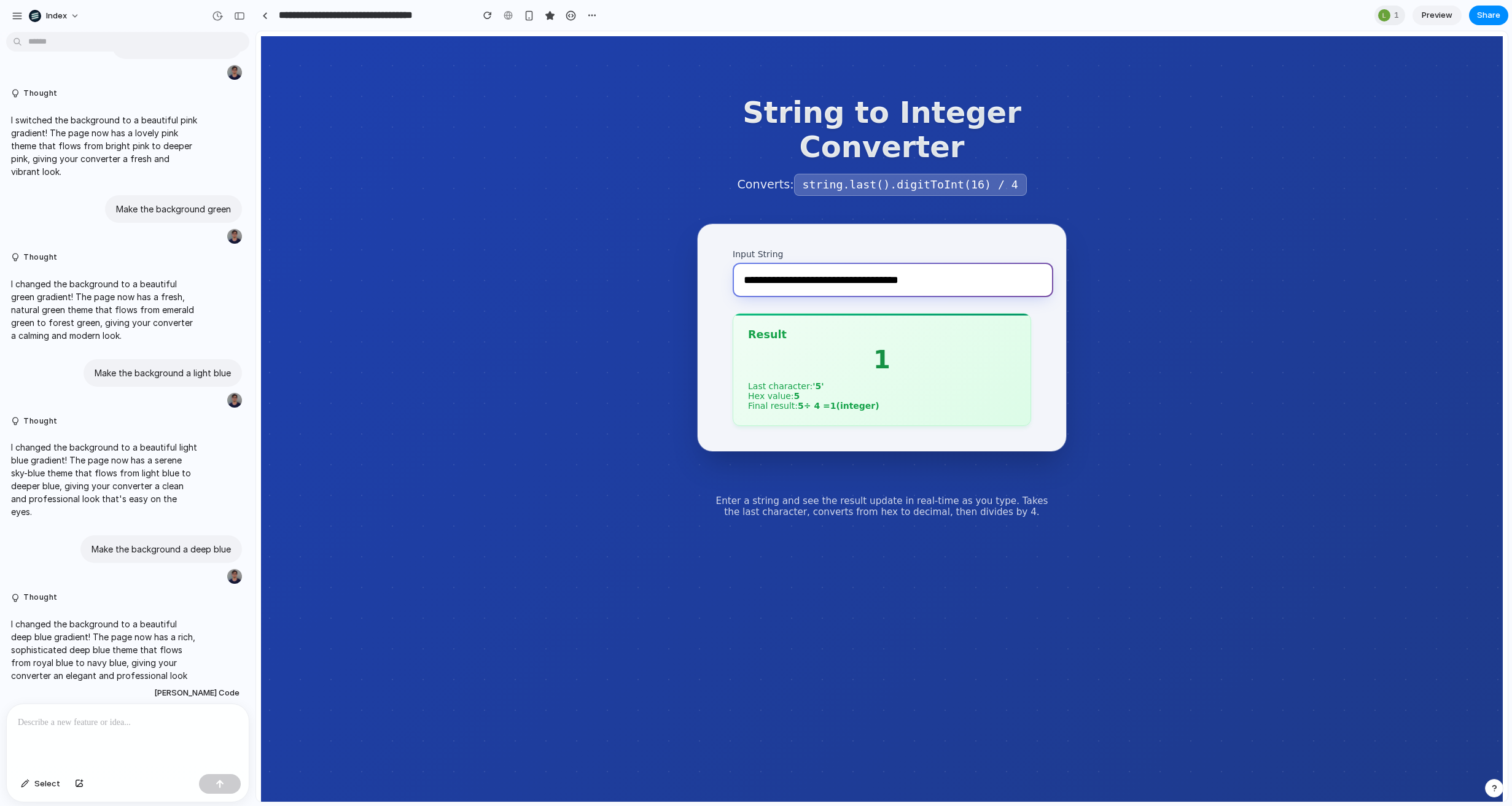
type input "**********"
click at [621, 204] on main "**********" at bounding box center [882, 421] width 1241 height 771
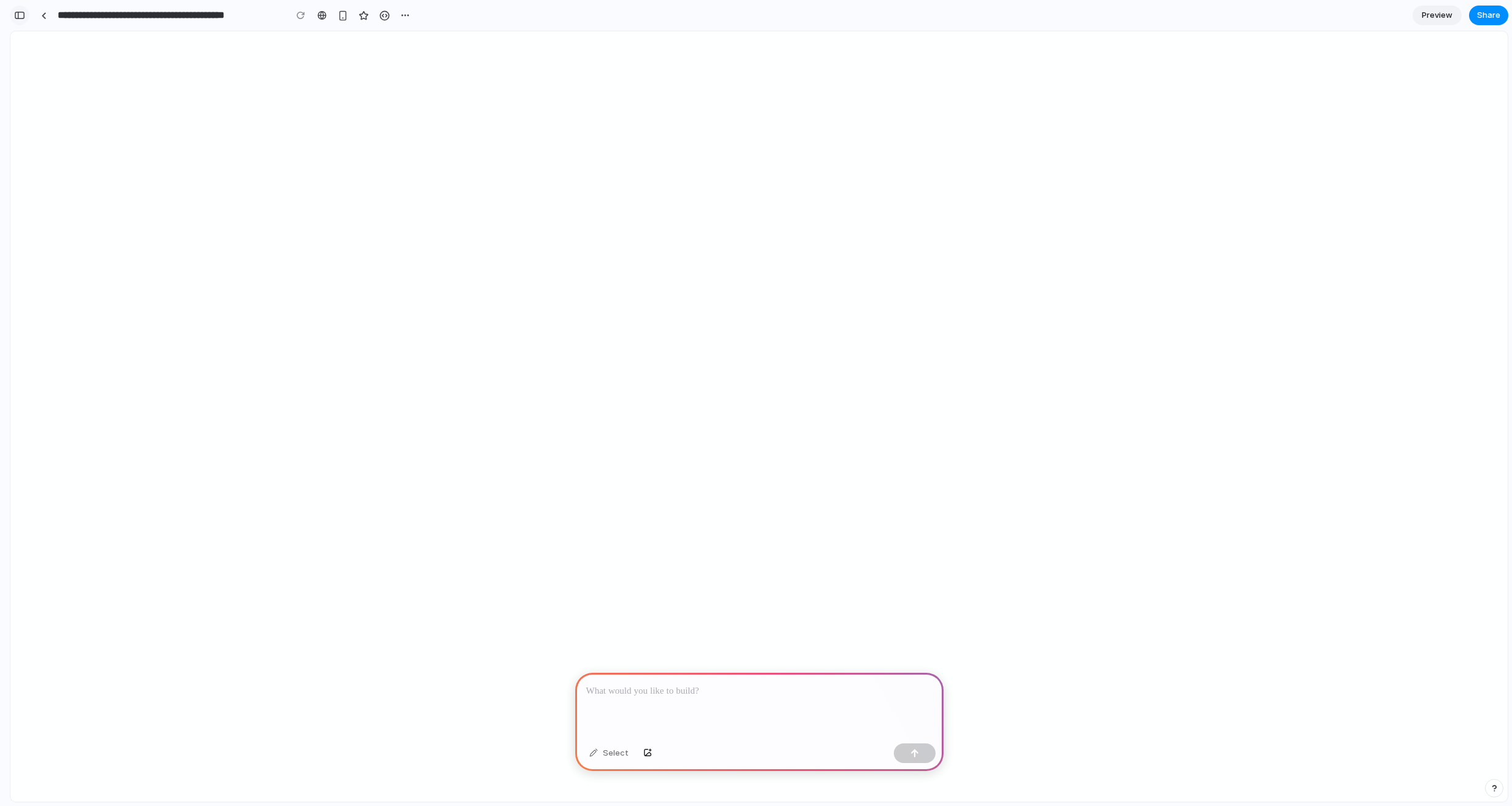
click at [18, 13] on div "button" at bounding box center [19, 15] width 11 height 9
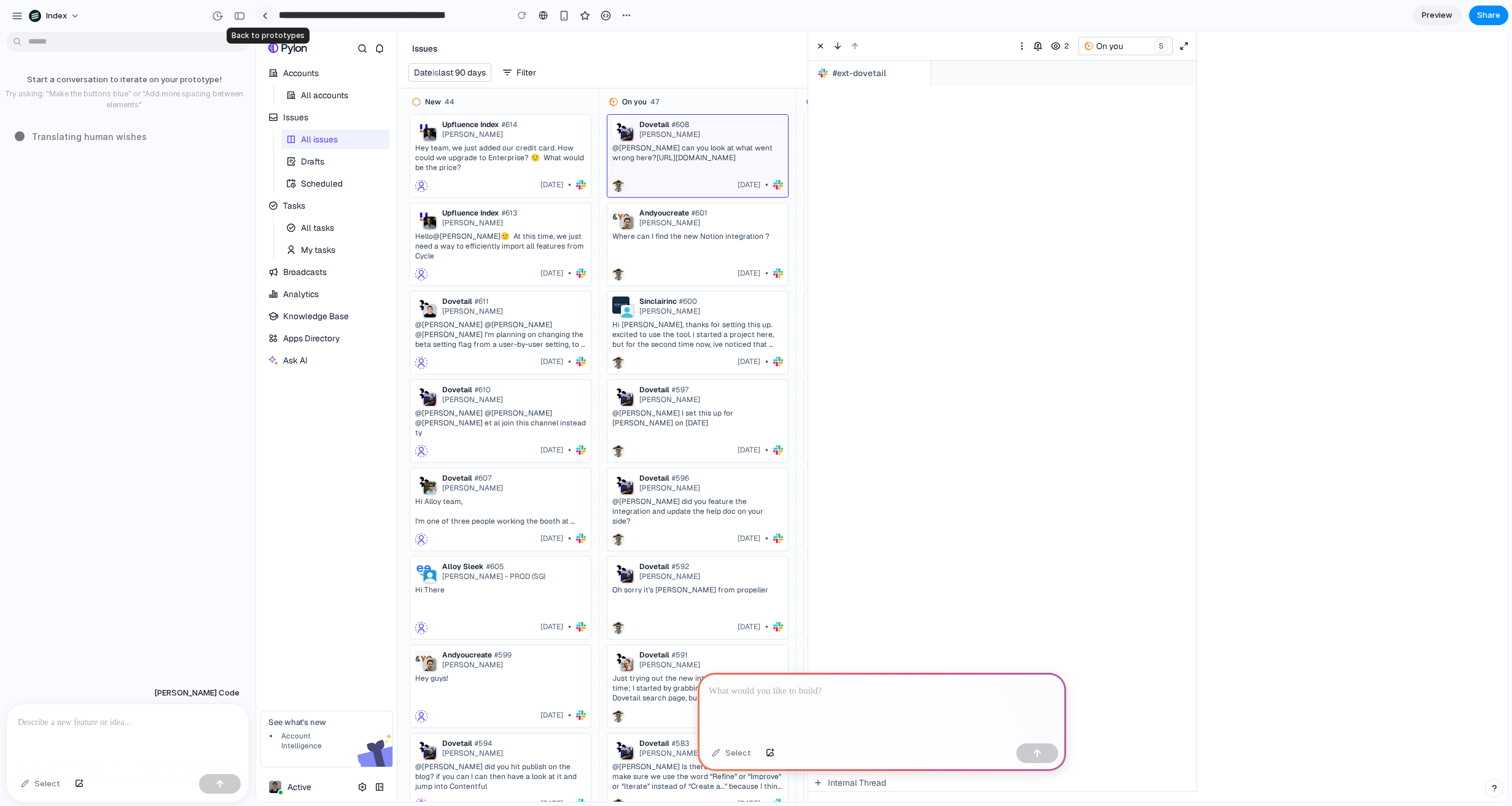
click at [267, 13] on link at bounding box center [264, 15] width 18 height 18
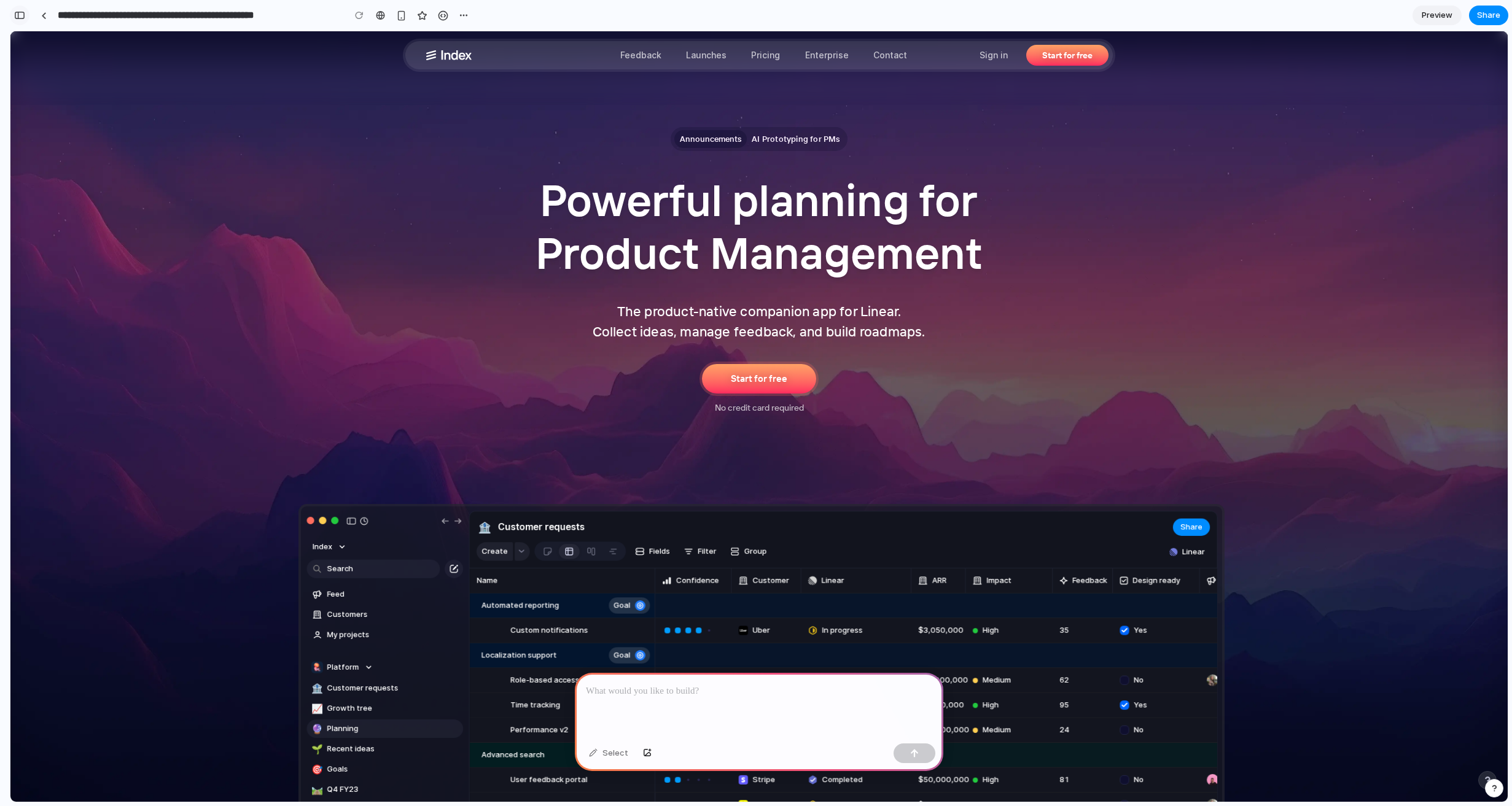
click at [16, 16] on div "button" at bounding box center [19, 15] width 11 height 9
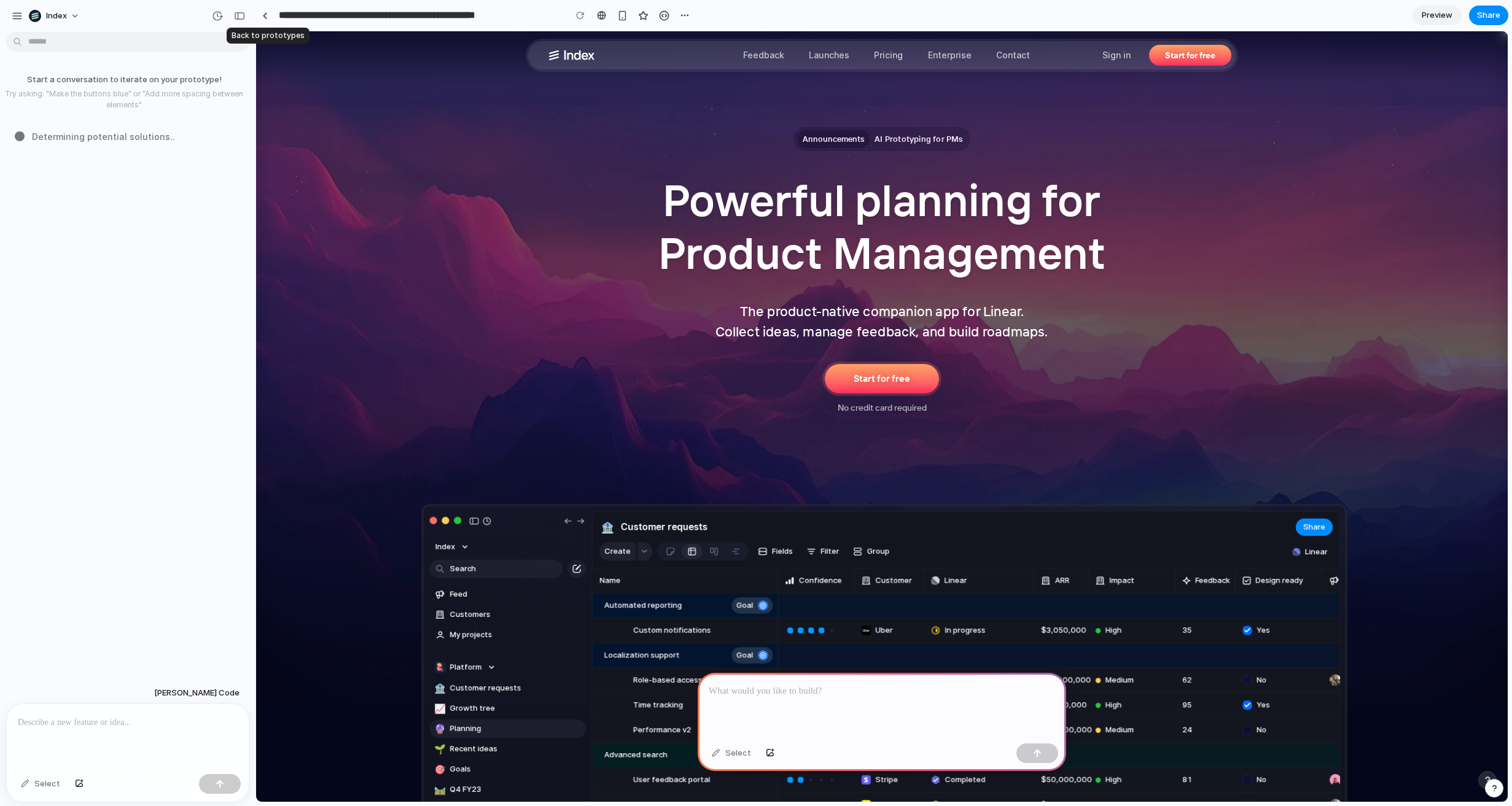
click at [257, 21] on div at bounding box center [264, 15] width 18 height 18
click at [262, 16] on div at bounding box center [265, 15] width 6 height 7
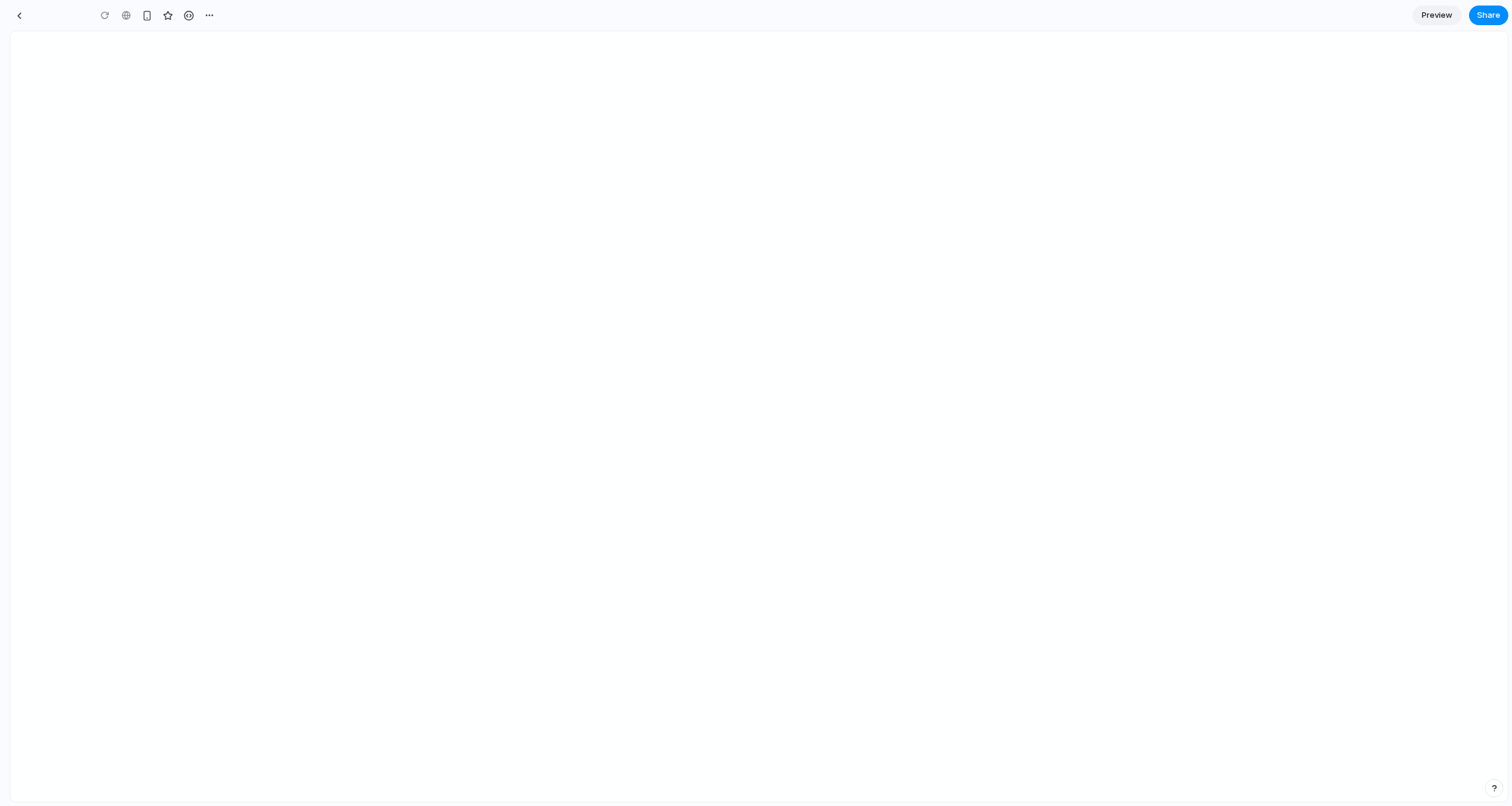
type input "**********"
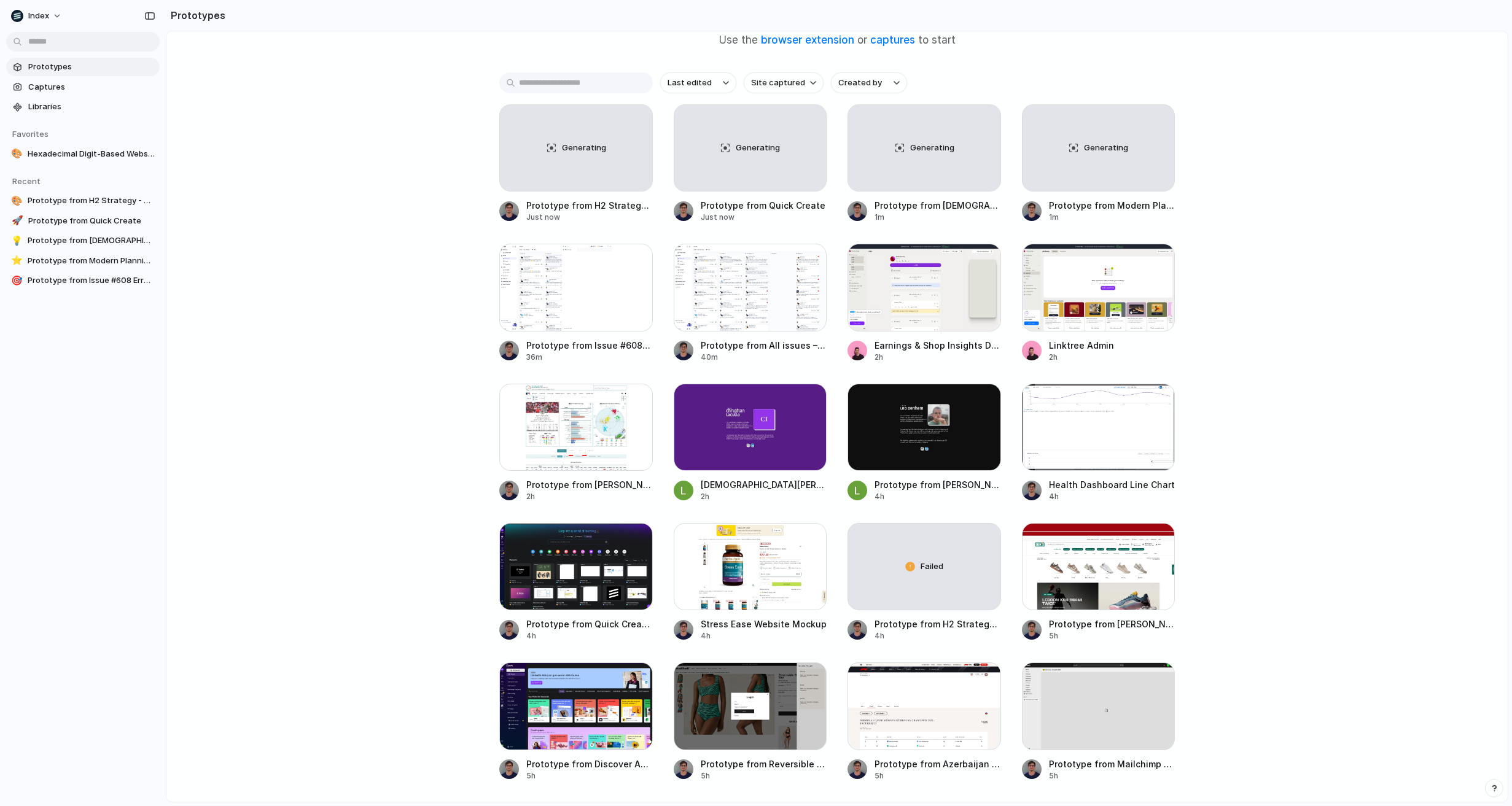
scroll to position [127, 0]
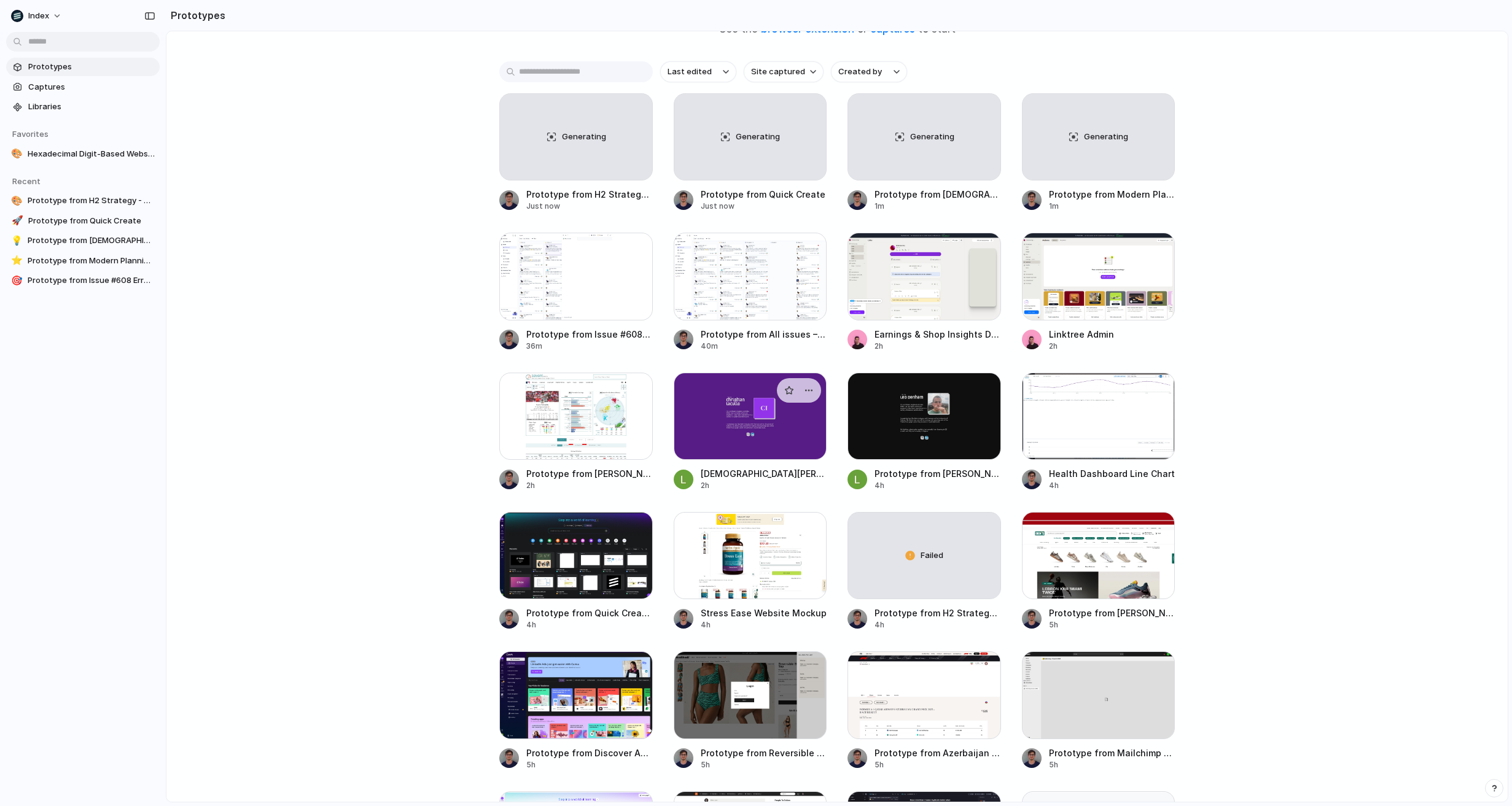
click at [705, 390] on div at bounding box center [750, 417] width 154 height 87
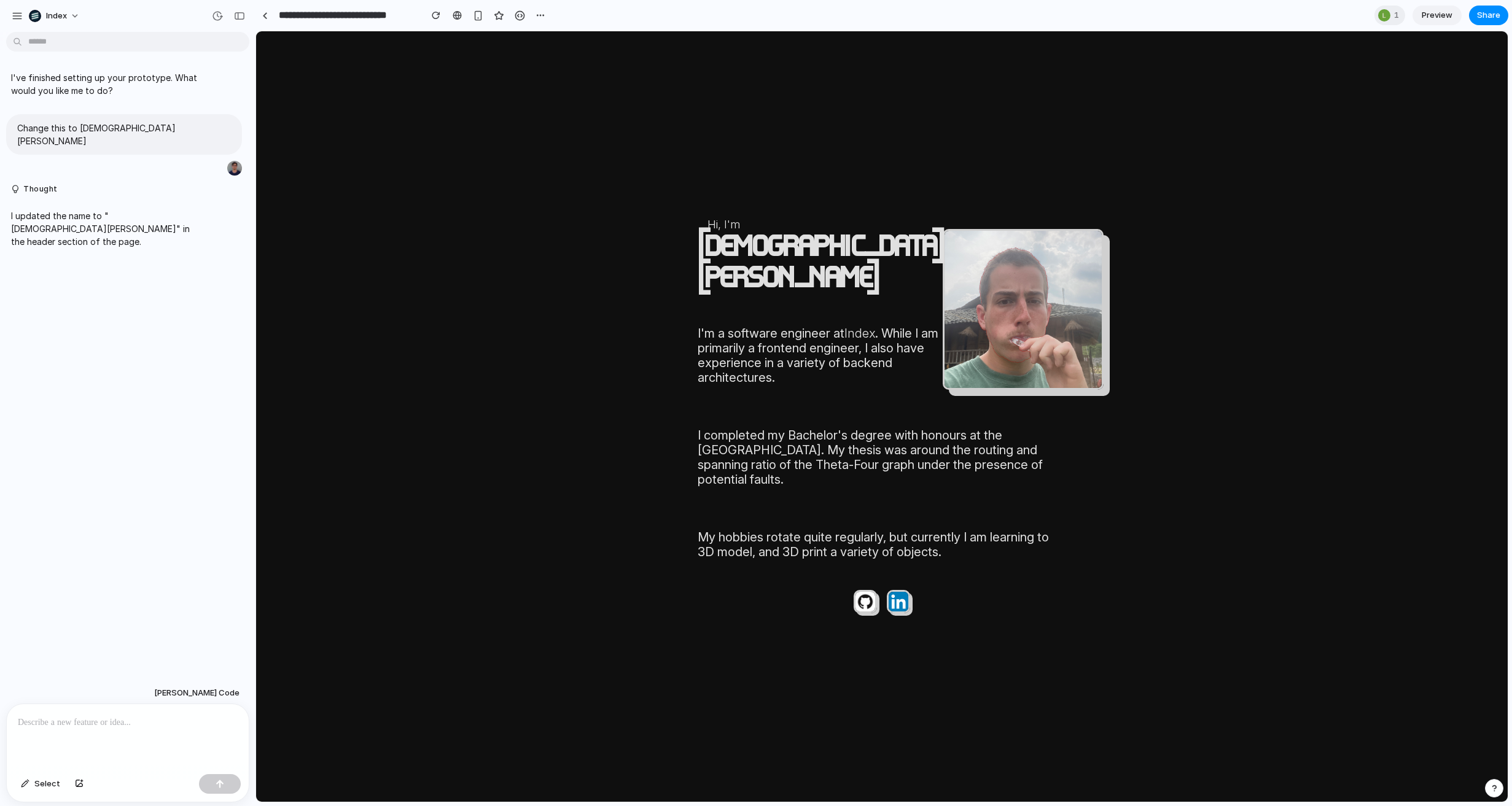
click at [129, 723] on p at bounding box center [128, 723] width 220 height 15
click at [264, 18] on link at bounding box center [264, 15] width 18 height 18
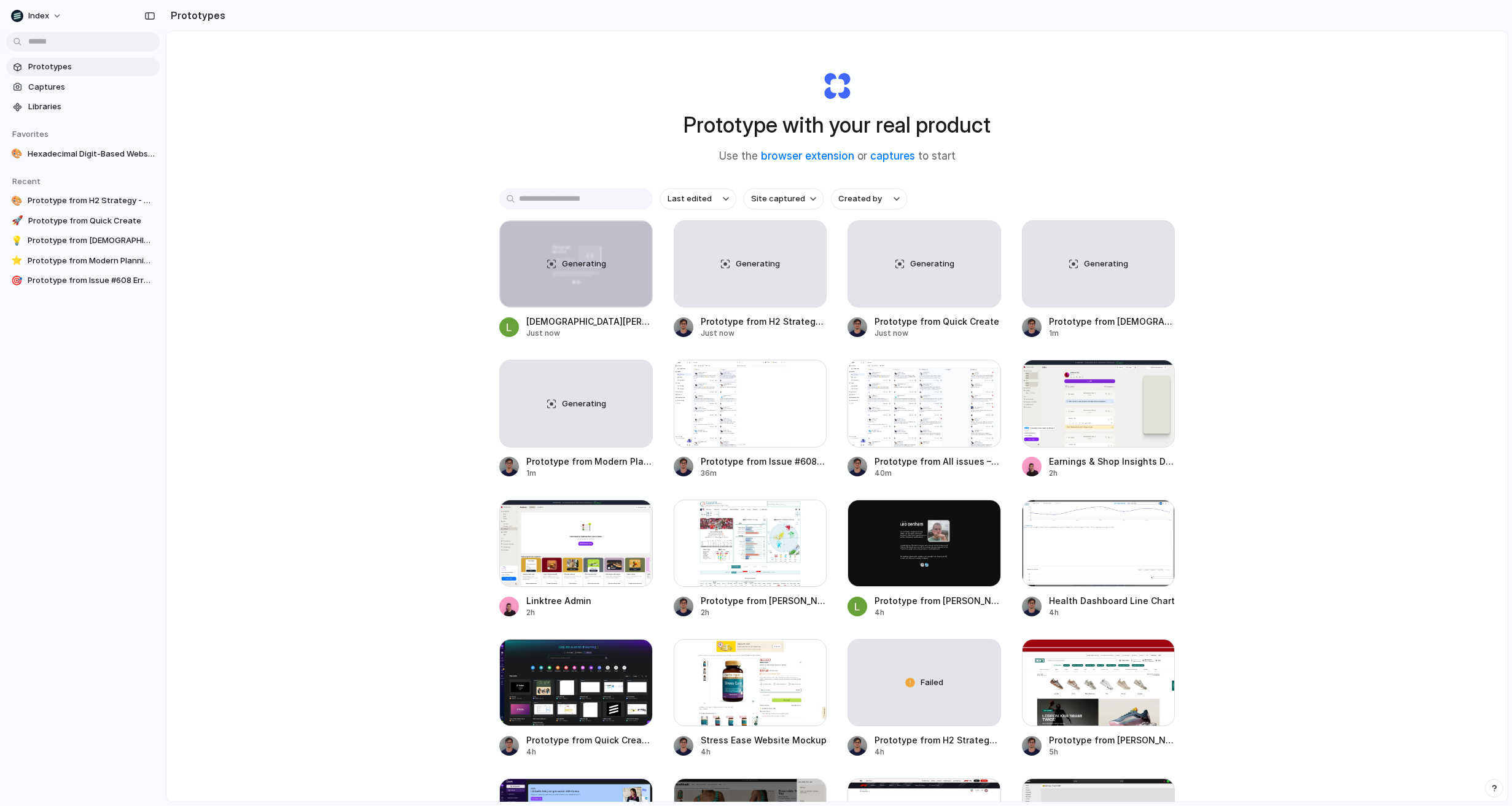
scroll to position [7, 0]
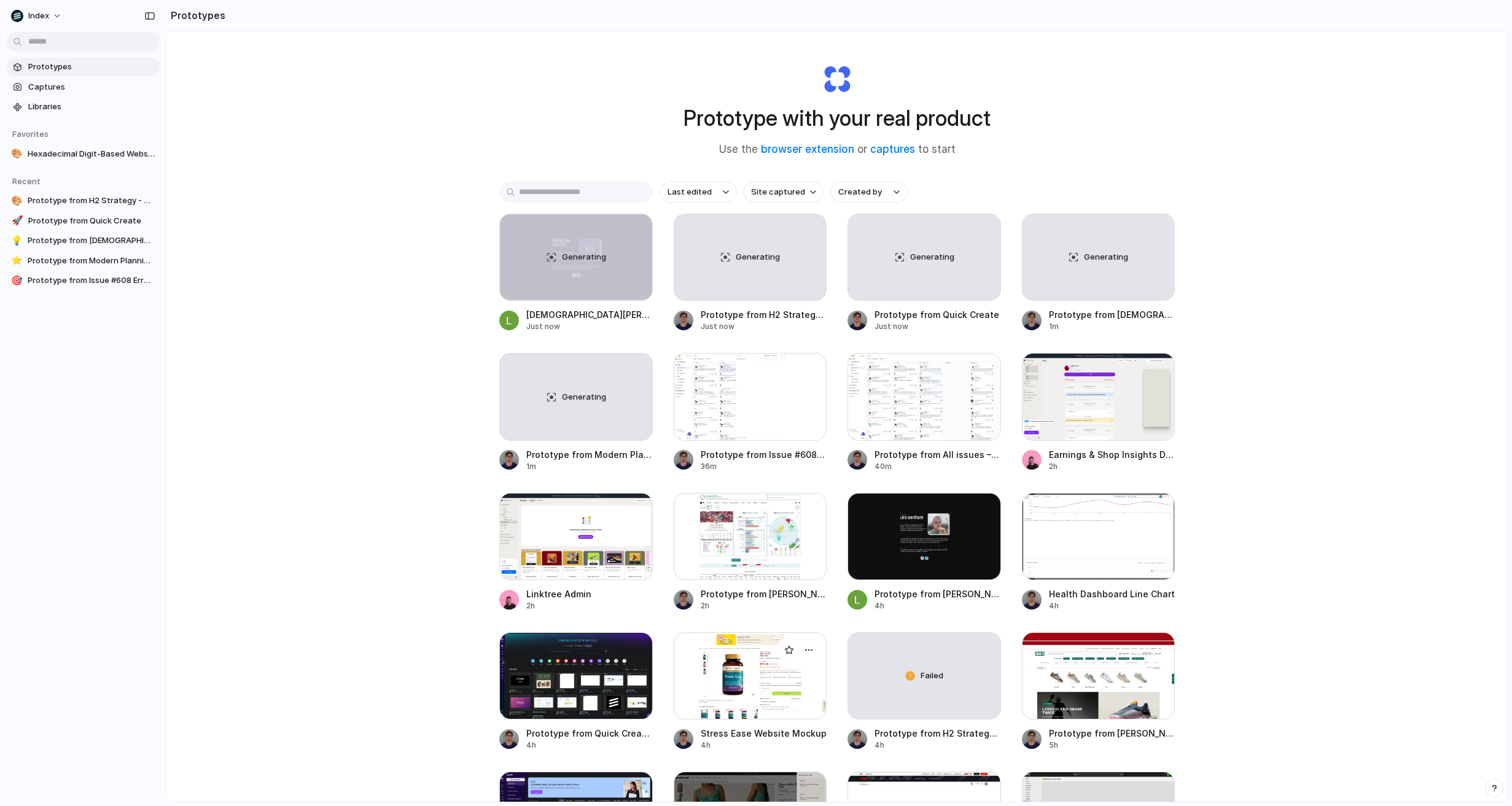
click at [748, 681] on div at bounding box center [750, 676] width 154 height 87
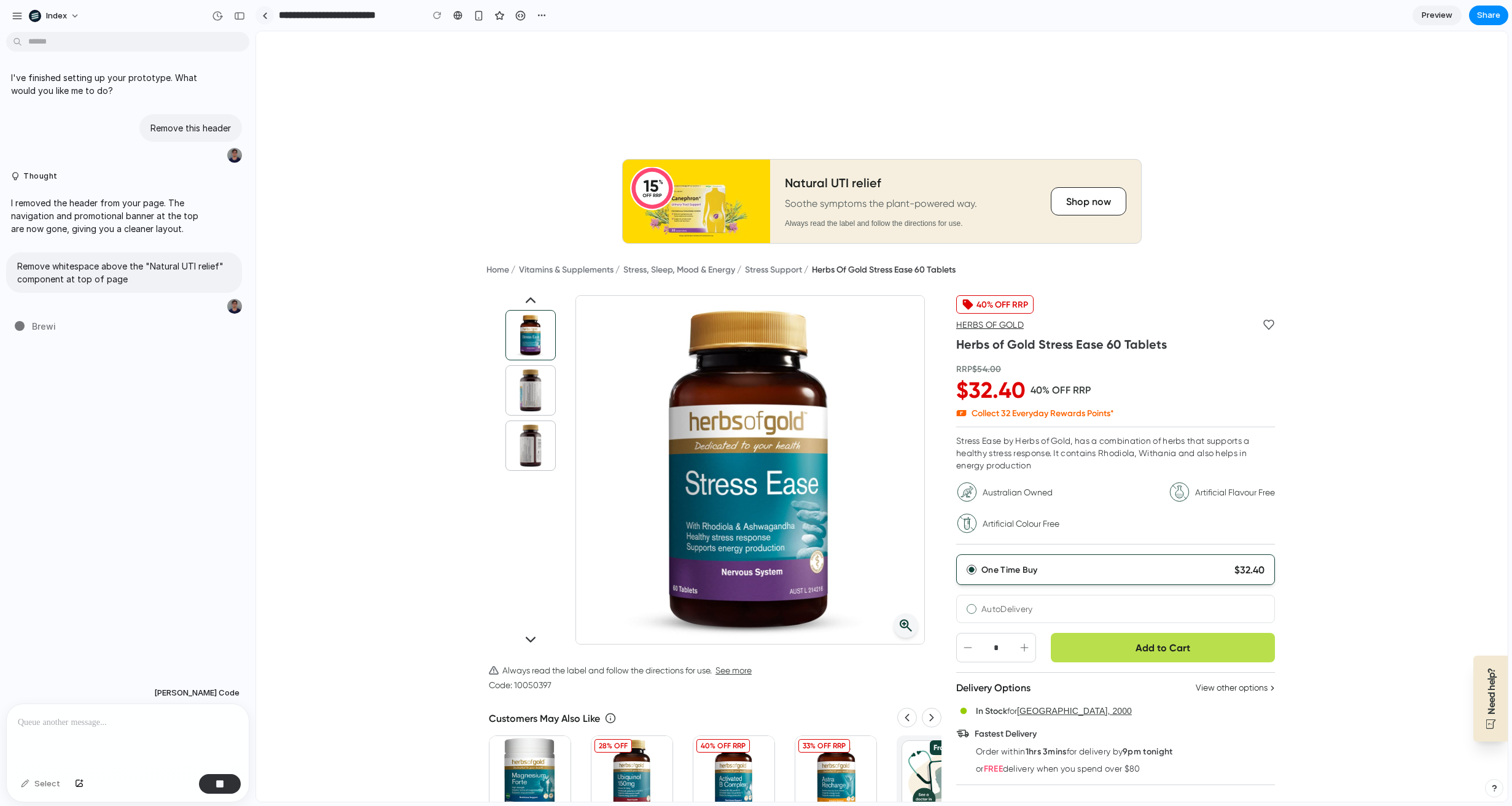
click at [269, 19] on link at bounding box center [264, 15] width 18 height 18
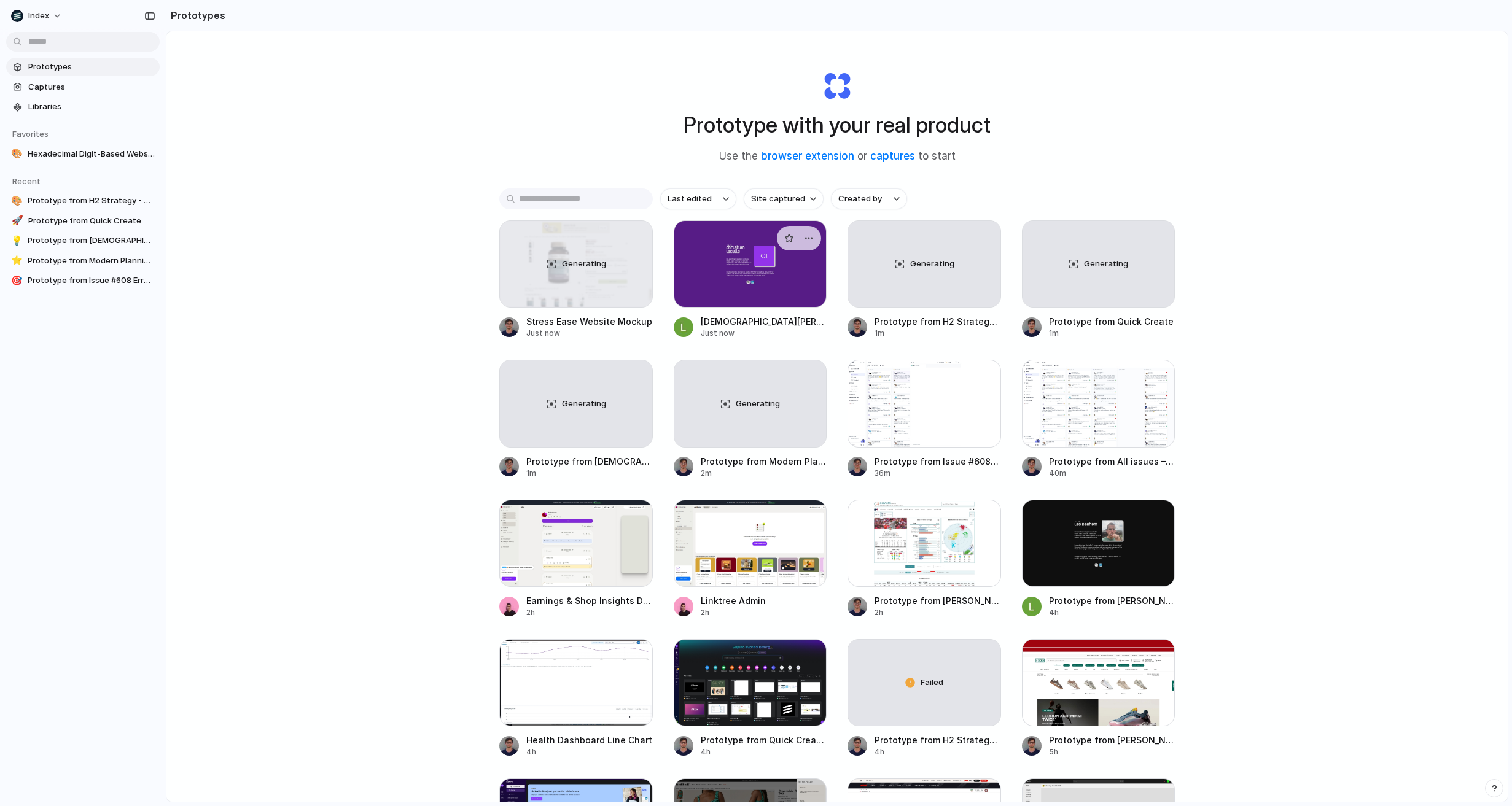
click at [732, 292] on div at bounding box center [750, 264] width 154 height 87
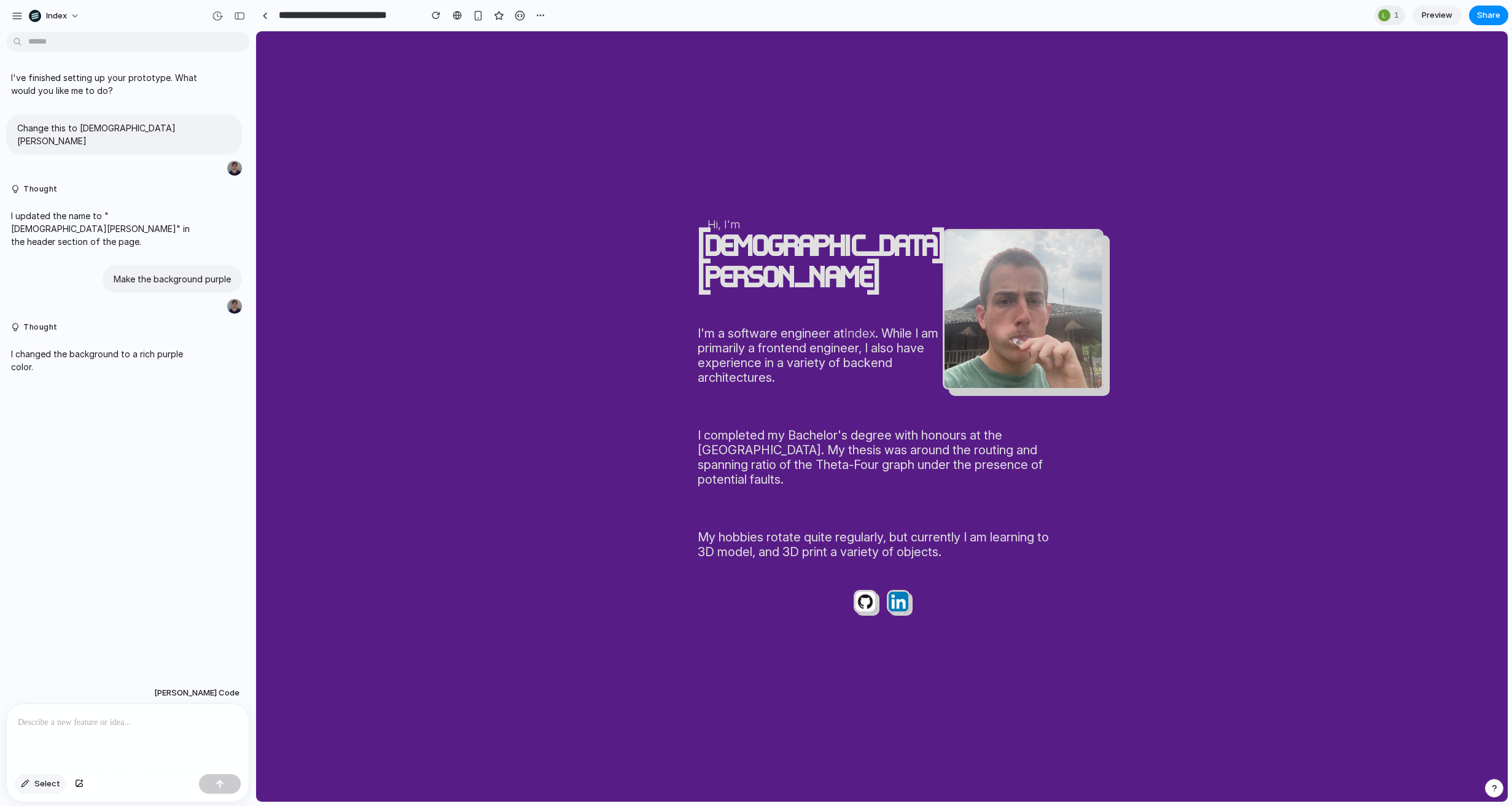
click at [29, 786] on div "button" at bounding box center [25, 785] width 9 height 8
click at [842, 540] on div at bounding box center [882, 417] width 1251 height 770
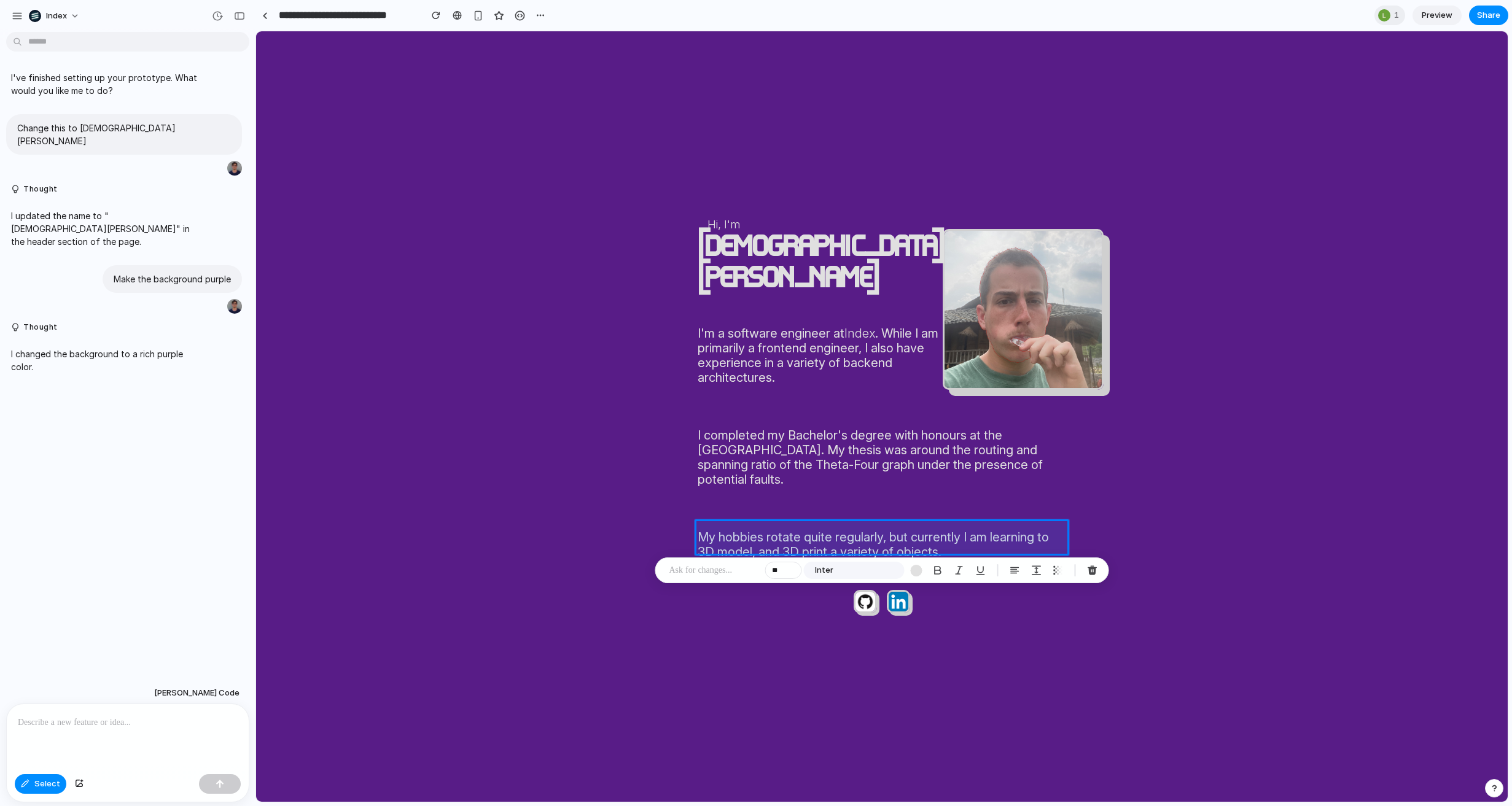
click at [1084, 578] on div at bounding box center [1092, 570] width 20 height 20
click at [1090, 573] on div "button" at bounding box center [1092, 570] width 11 height 11
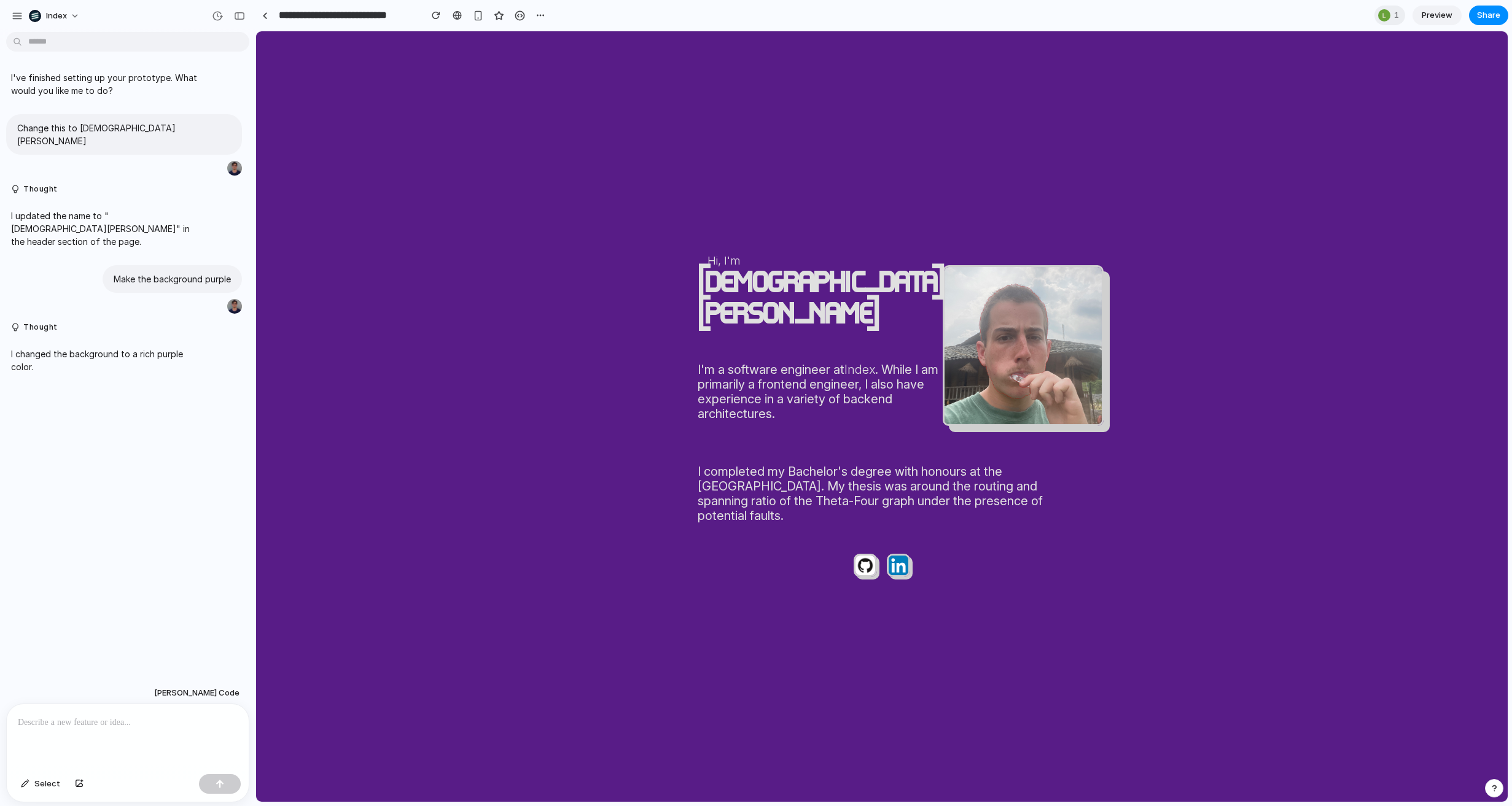
click at [117, 726] on p at bounding box center [128, 723] width 220 height 15
click at [118, 726] on p at bounding box center [128, 723] width 220 height 15
click at [262, 20] on link at bounding box center [264, 15] width 18 height 18
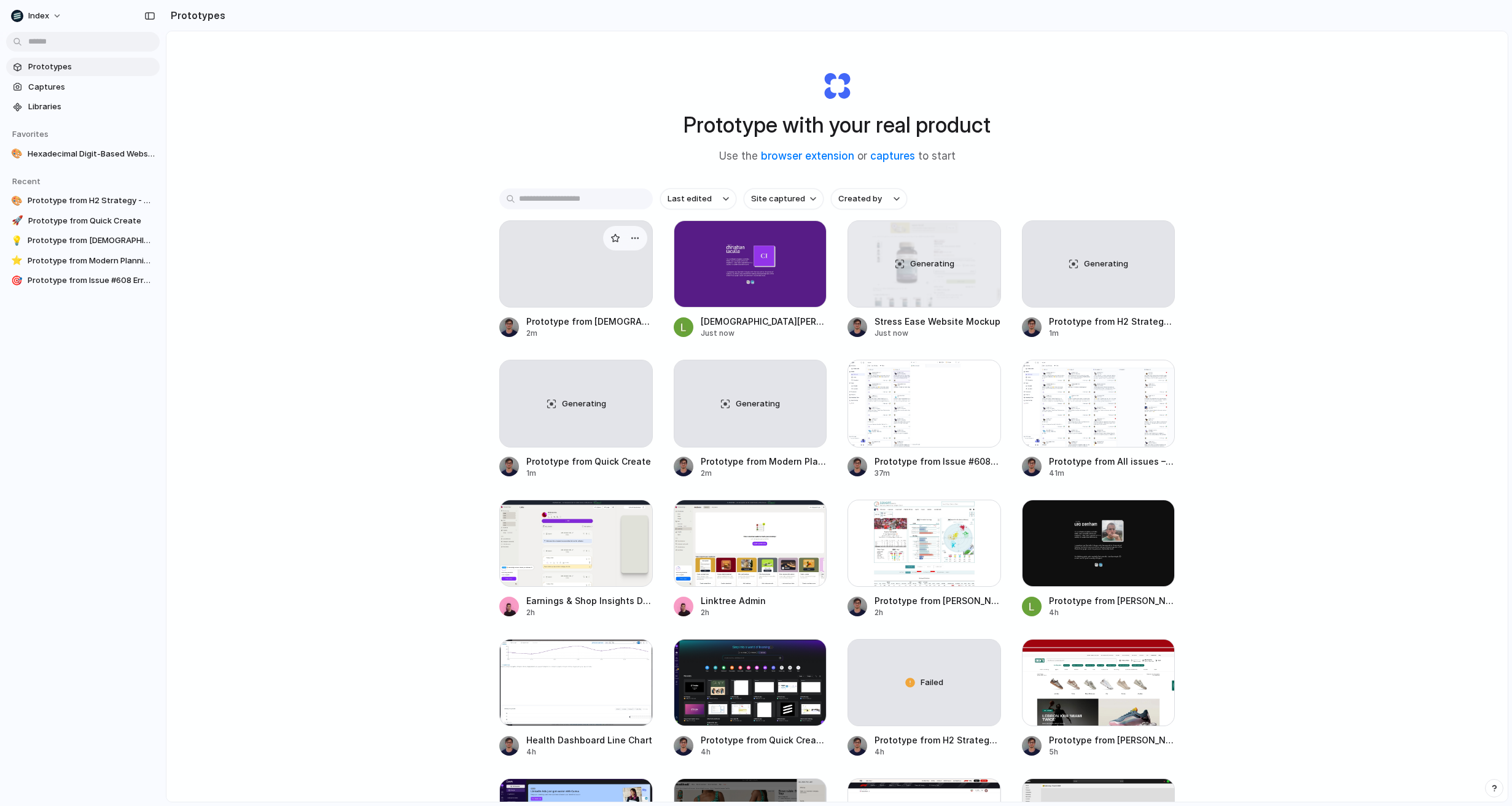
click at [533, 291] on div at bounding box center [576, 264] width 154 height 87
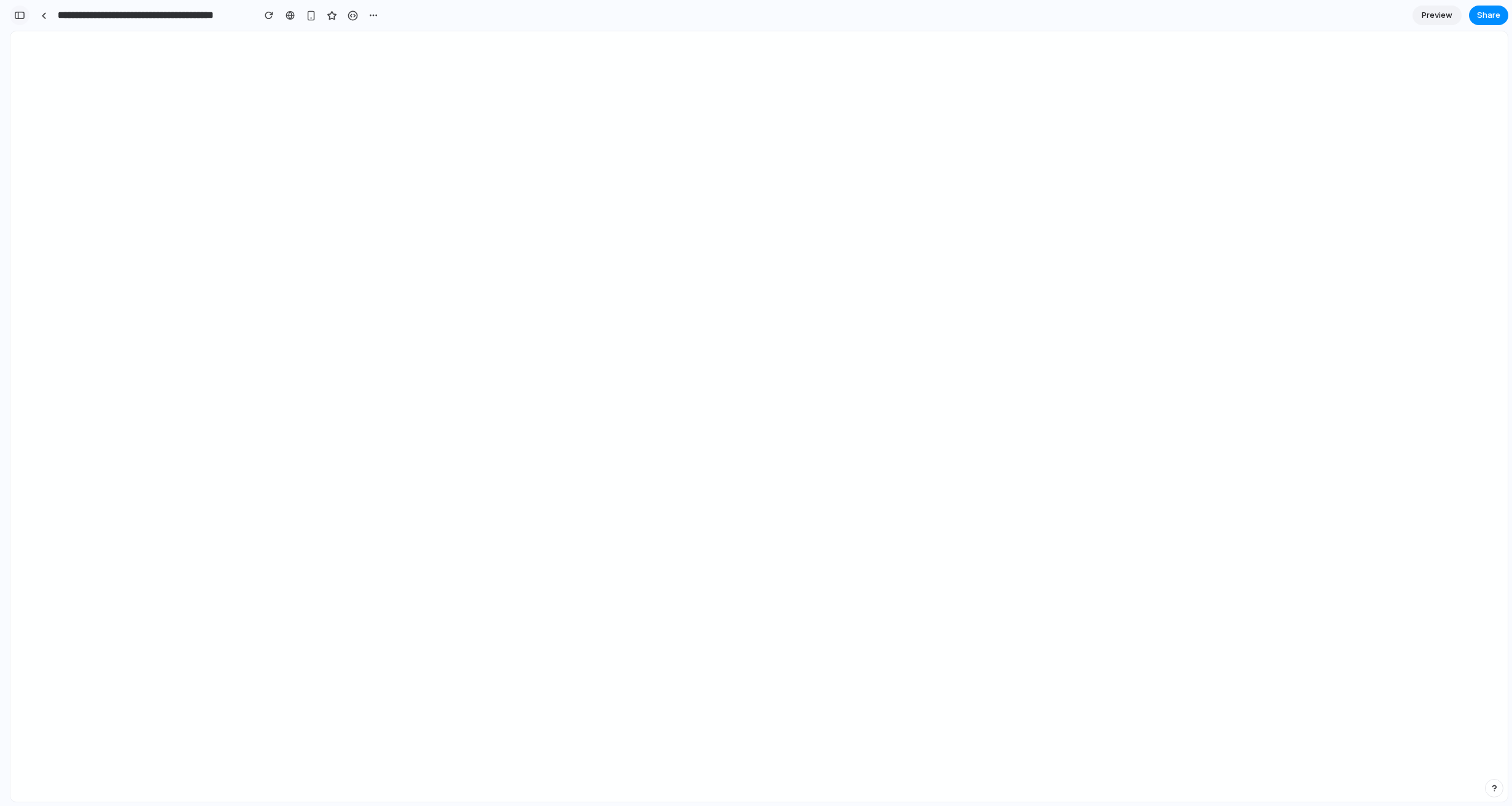
click at [21, 14] on div "button" at bounding box center [19, 15] width 11 height 9
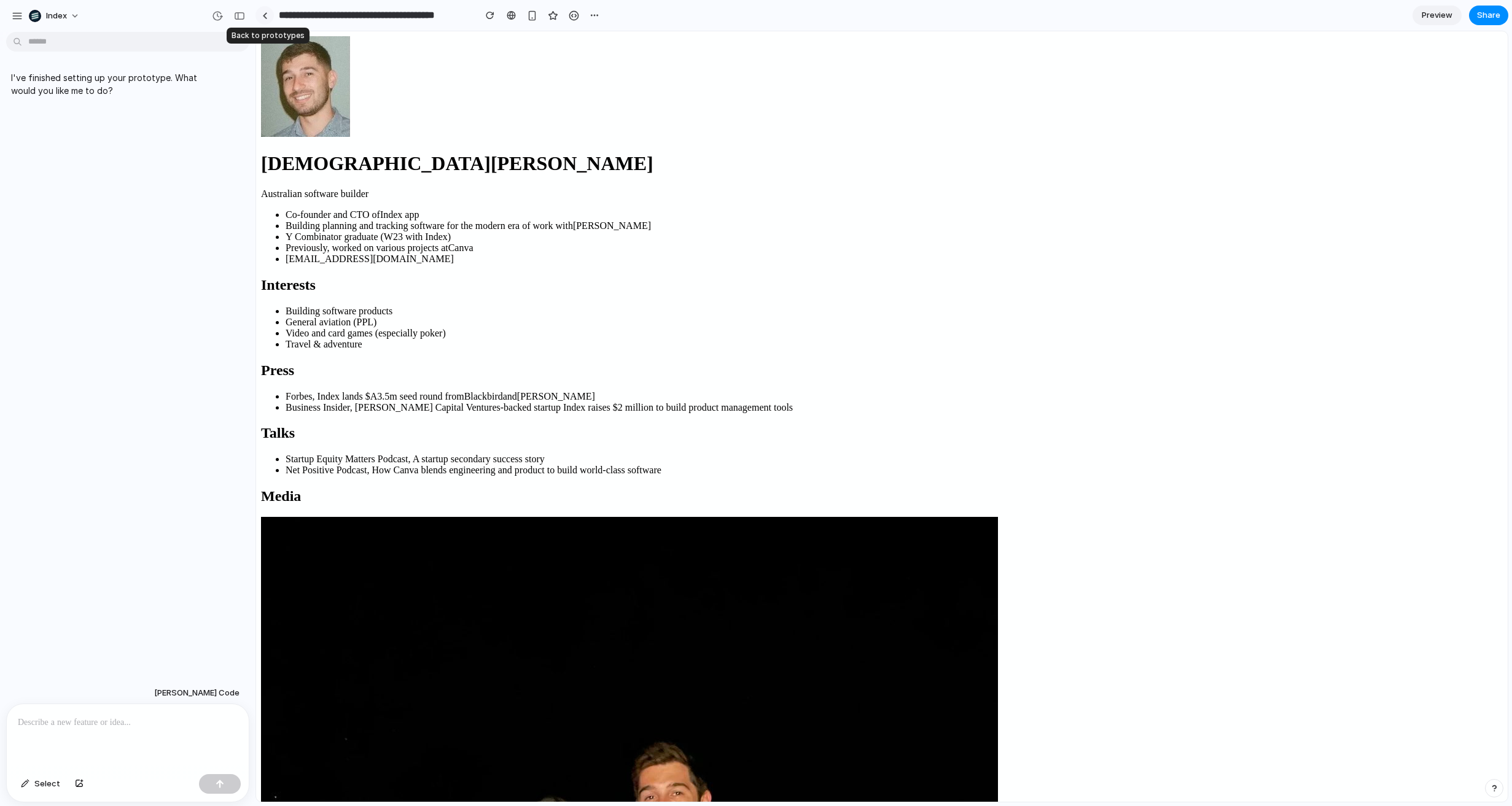
click at [269, 20] on link at bounding box center [264, 15] width 18 height 18
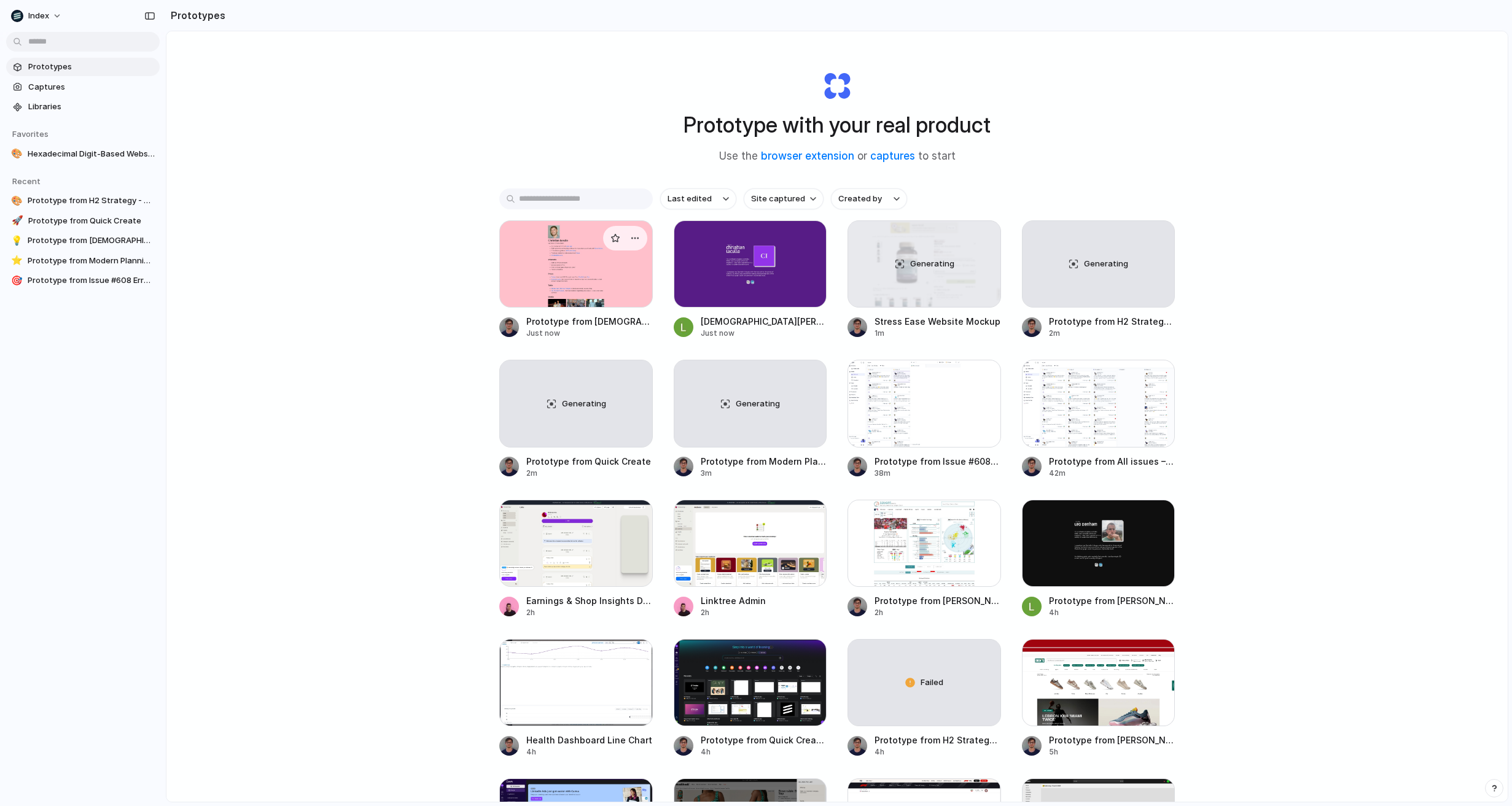
click at [525, 264] on div at bounding box center [576, 264] width 154 height 87
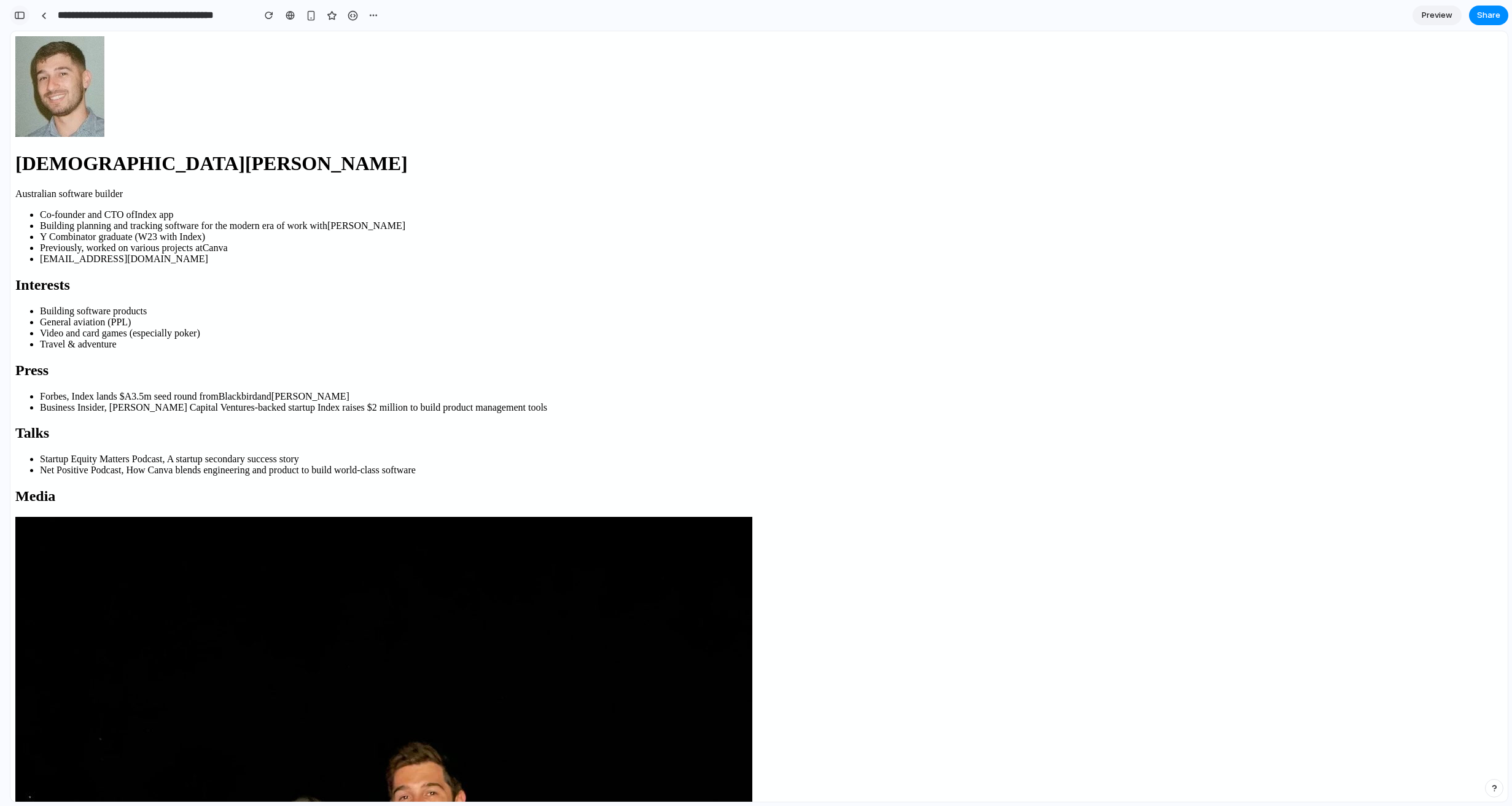
click at [21, 13] on div "button" at bounding box center [19, 15] width 11 height 9
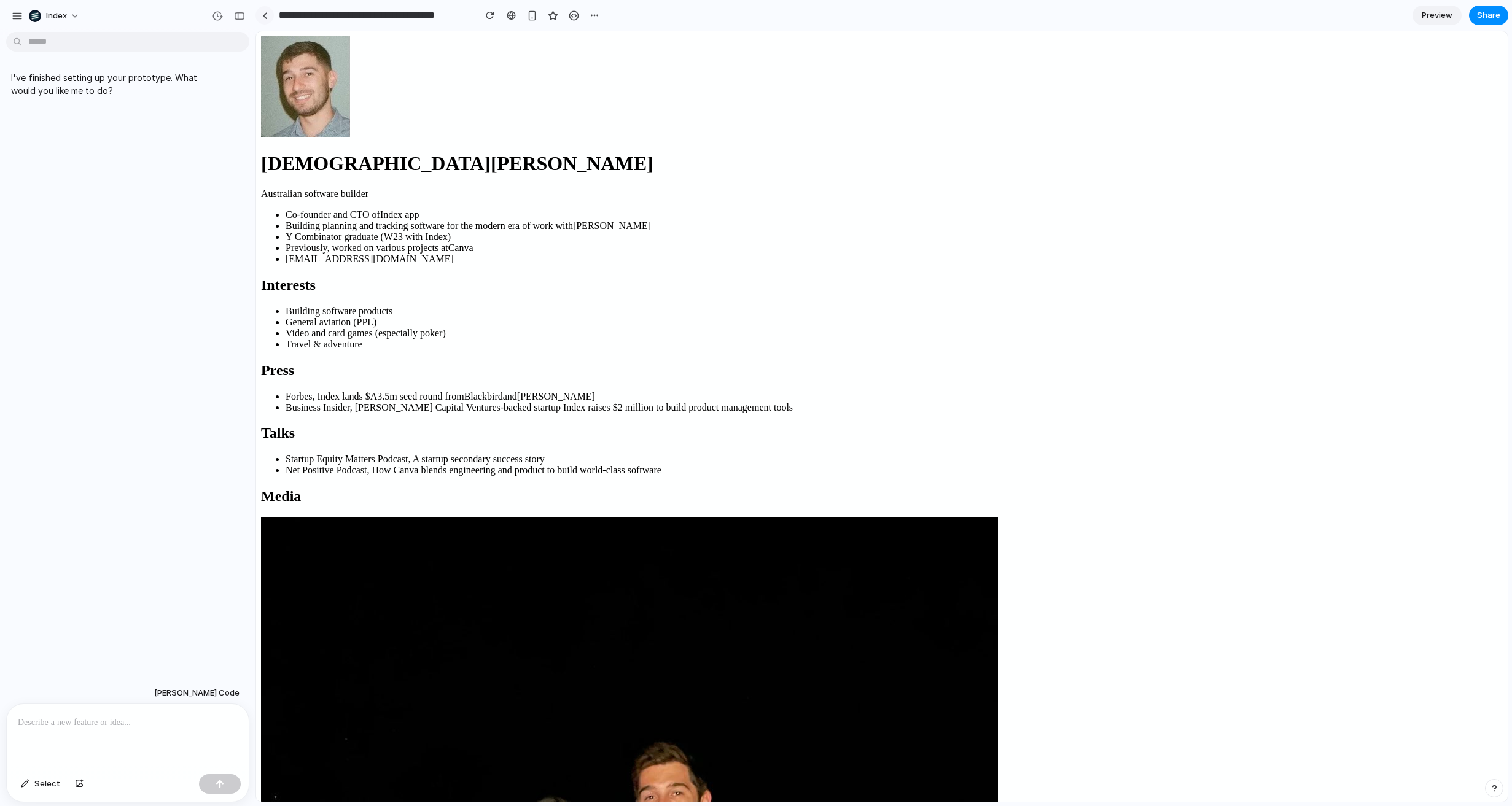
click at [264, 16] on div at bounding box center [265, 15] width 6 height 7
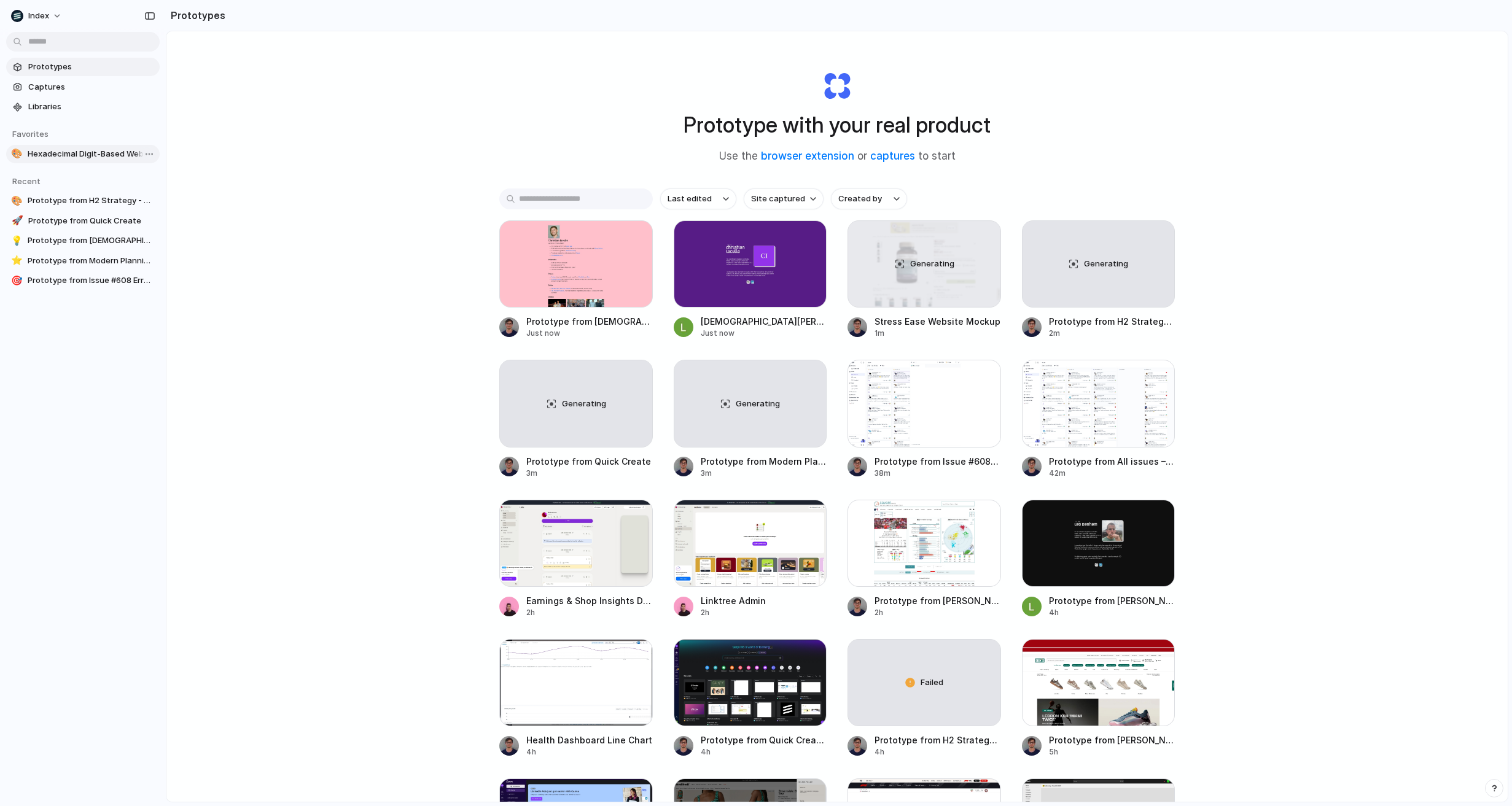
click at [106, 149] on span "Hexadecimal Digit-Based Website Demo" at bounding box center [91, 154] width 127 height 12
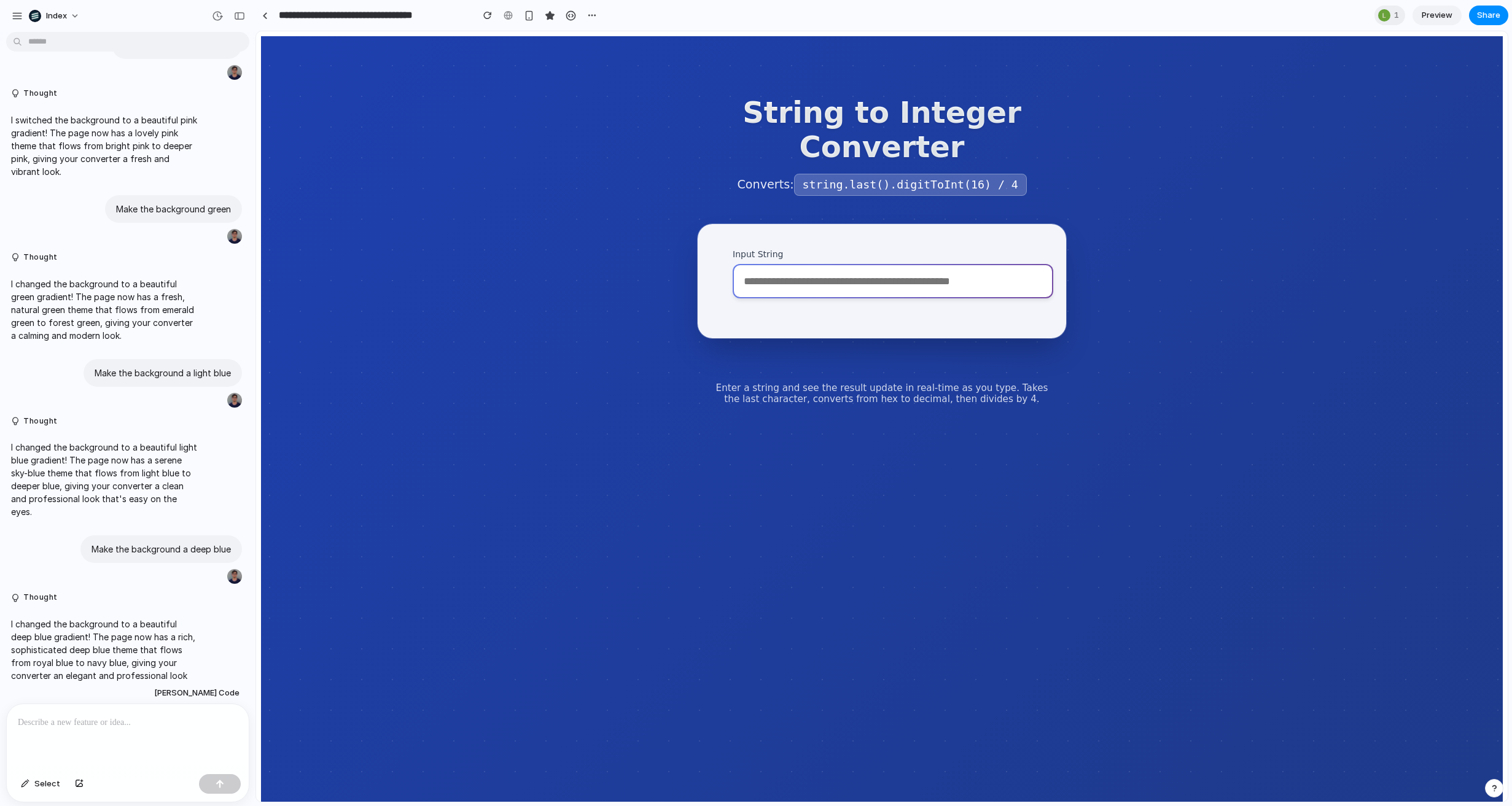
click at [870, 290] on input "Input String" at bounding box center [893, 281] width 320 height 34
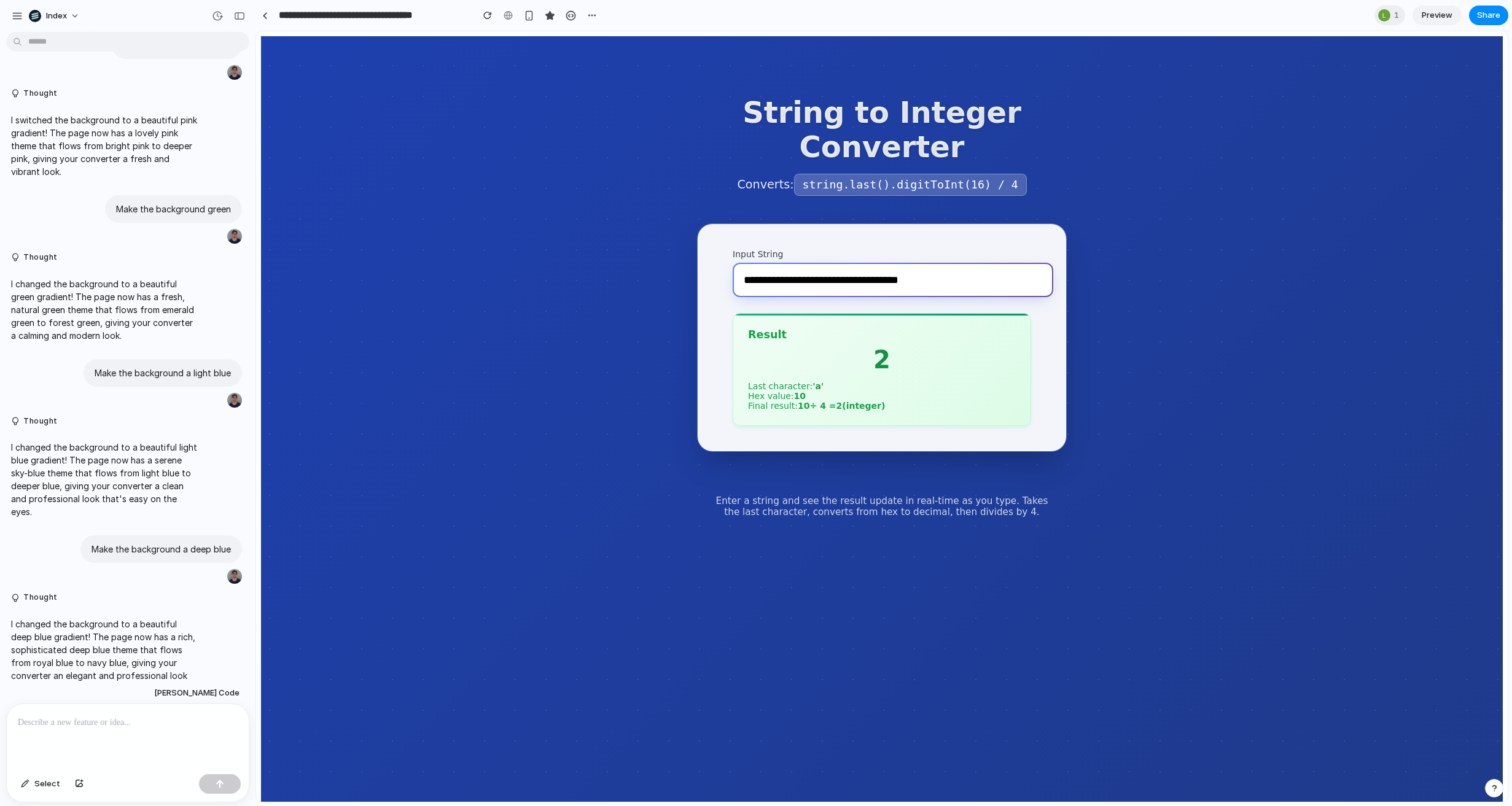
type input "**********"
click at [268, 7] on link at bounding box center [264, 15] width 18 height 18
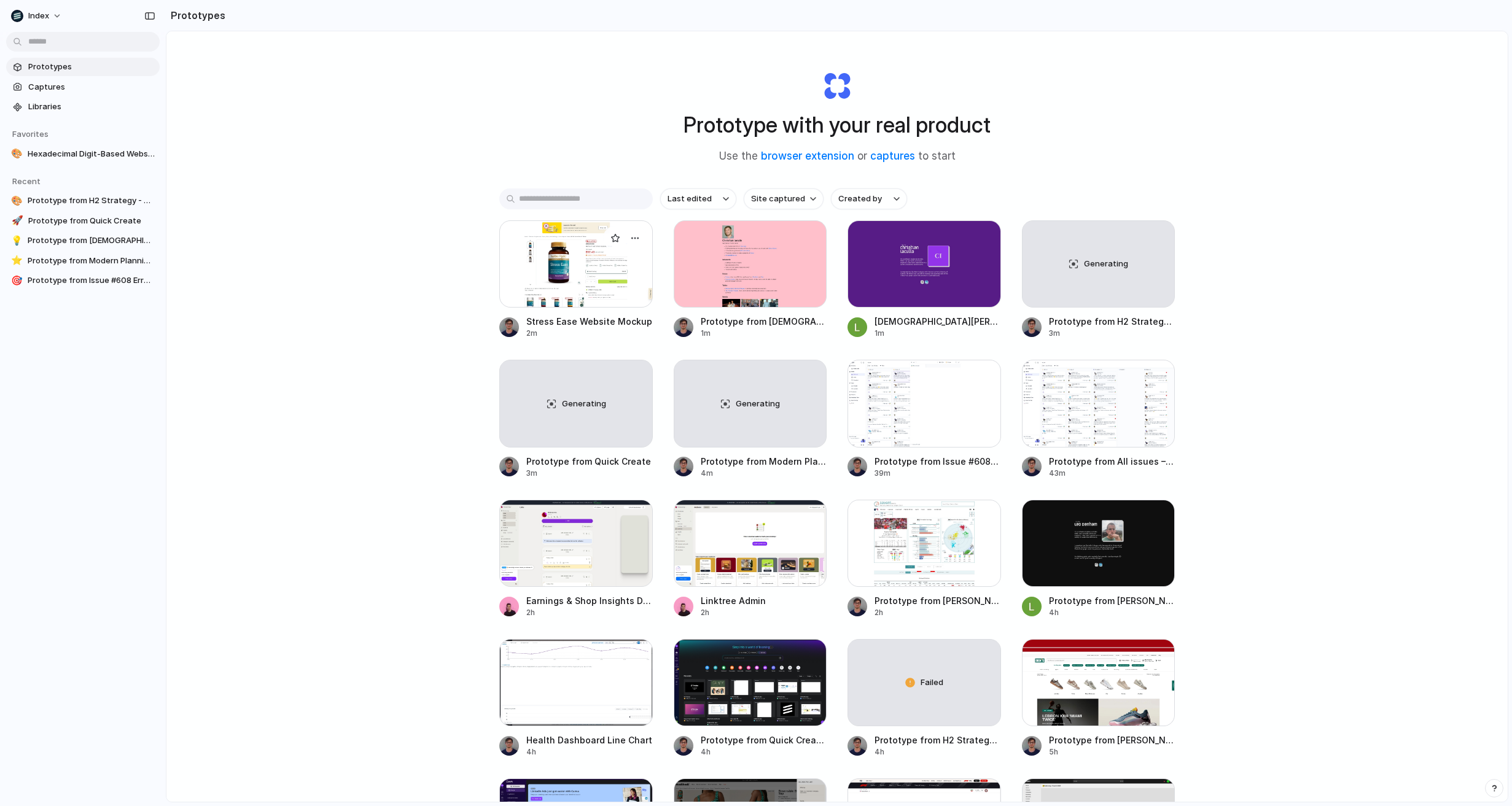
click at [572, 226] on div at bounding box center [576, 264] width 154 height 87
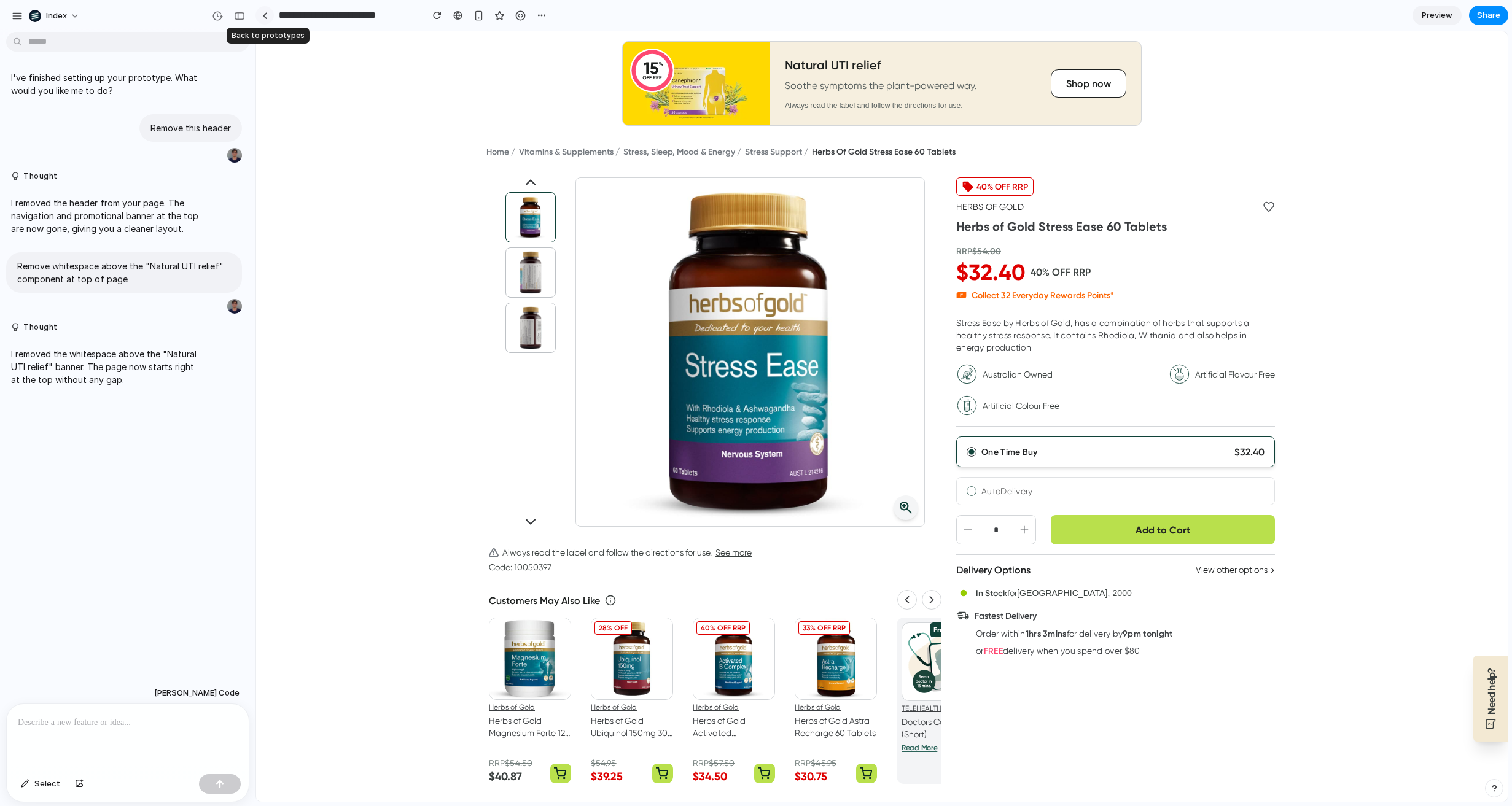
click at [271, 18] on link at bounding box center [264, 15] width 18 height 18
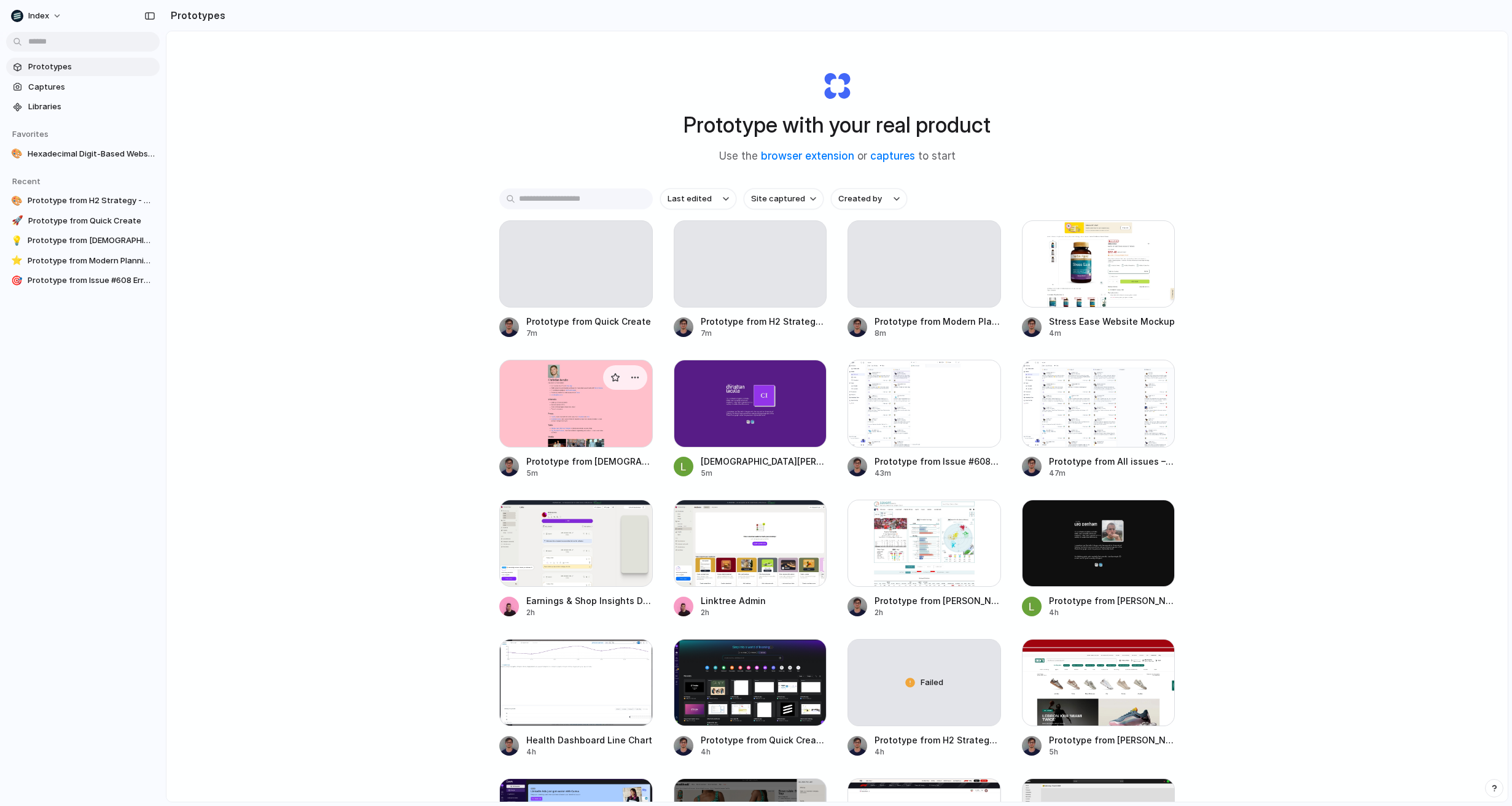
click at [542, 401] on div at bounding box center [576, 403] width 154 height 87
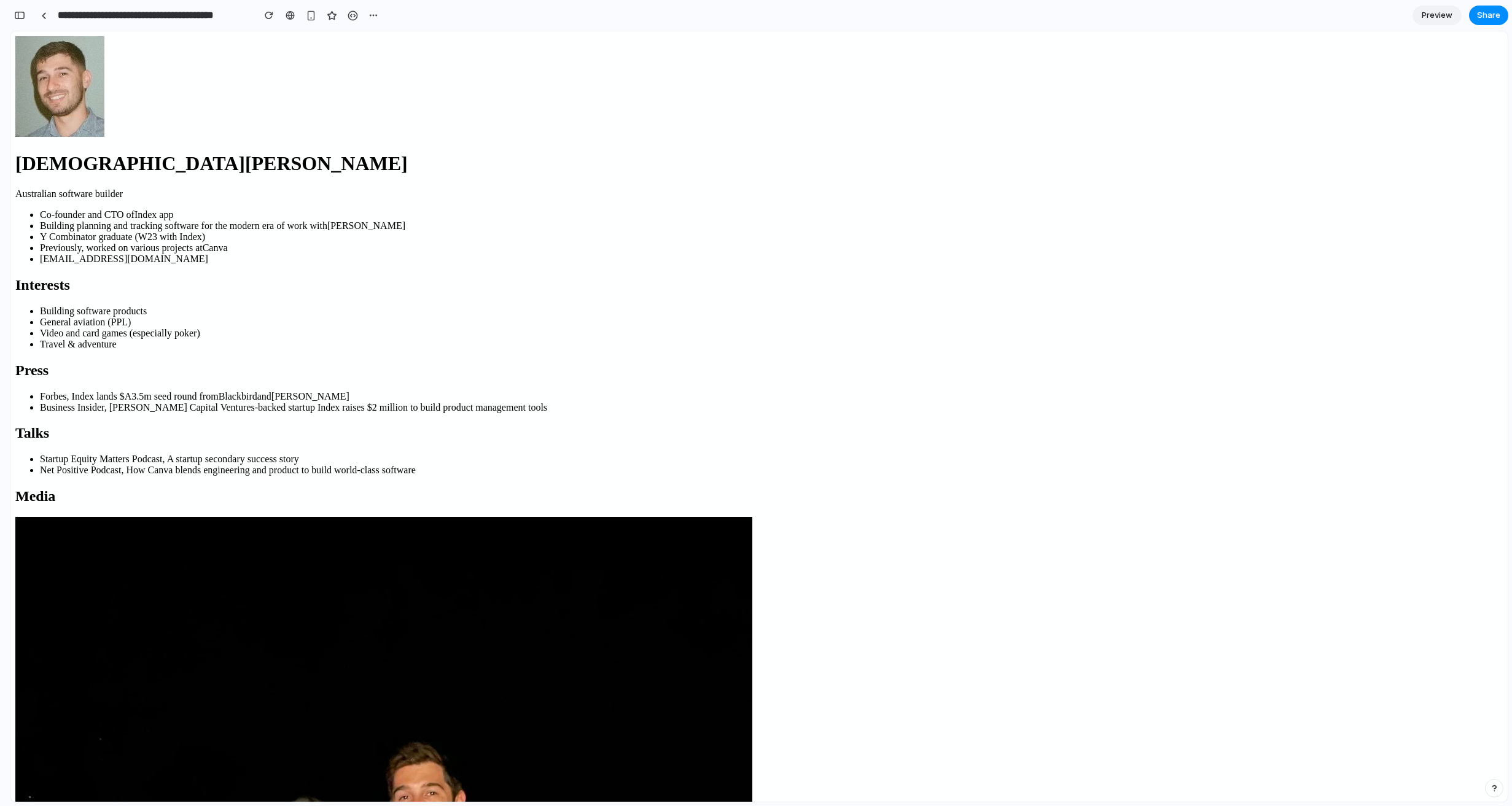
click at [11, 13] on div "**********" at bounding box center [756, 403] width 1512 height 806
click at [22, 16] on div "button" at bounding box center [19, 15] width 11 height 9
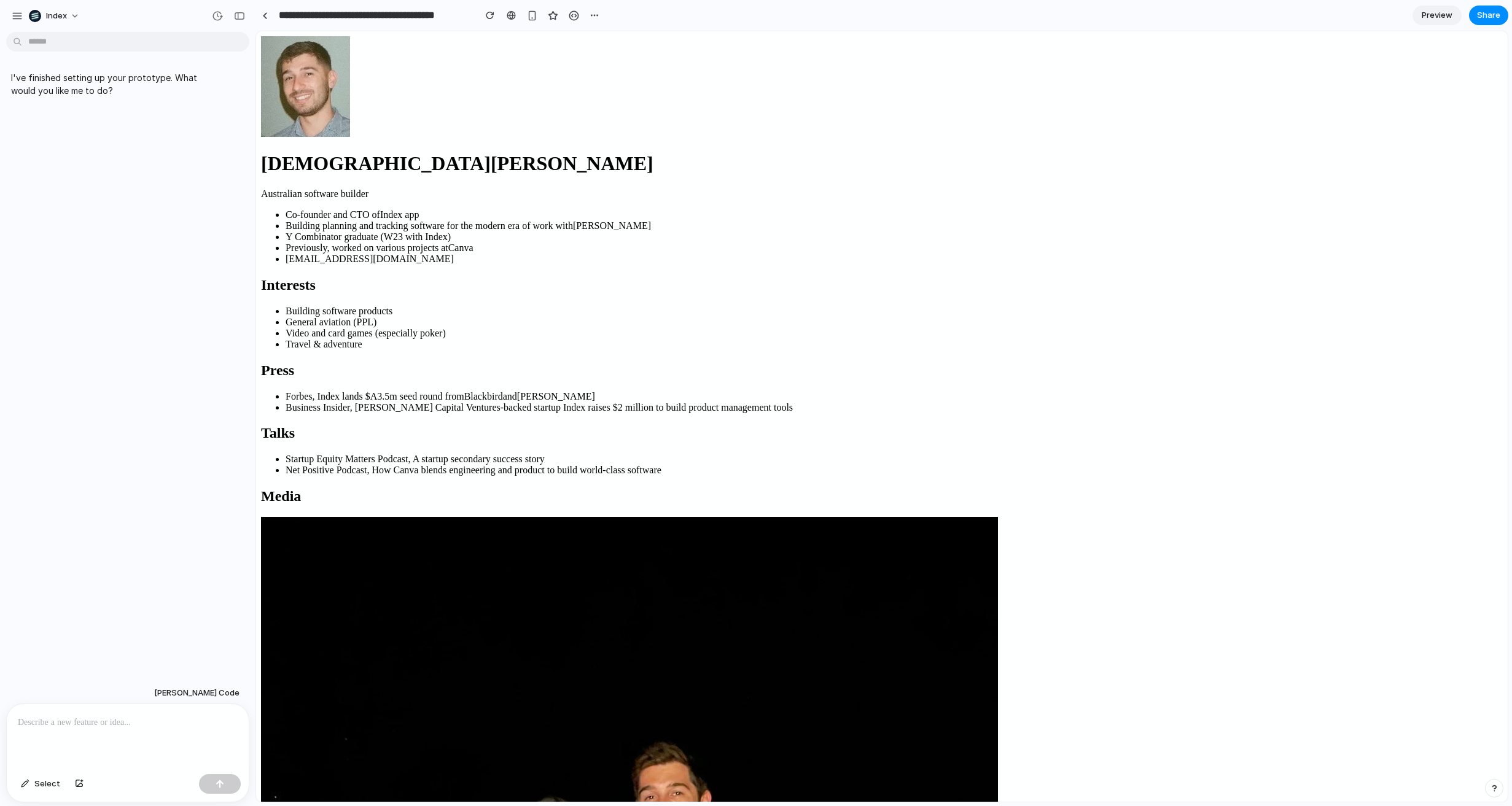
click at [81, 719] on p at bounding box center [128, 723] width 220 height 15
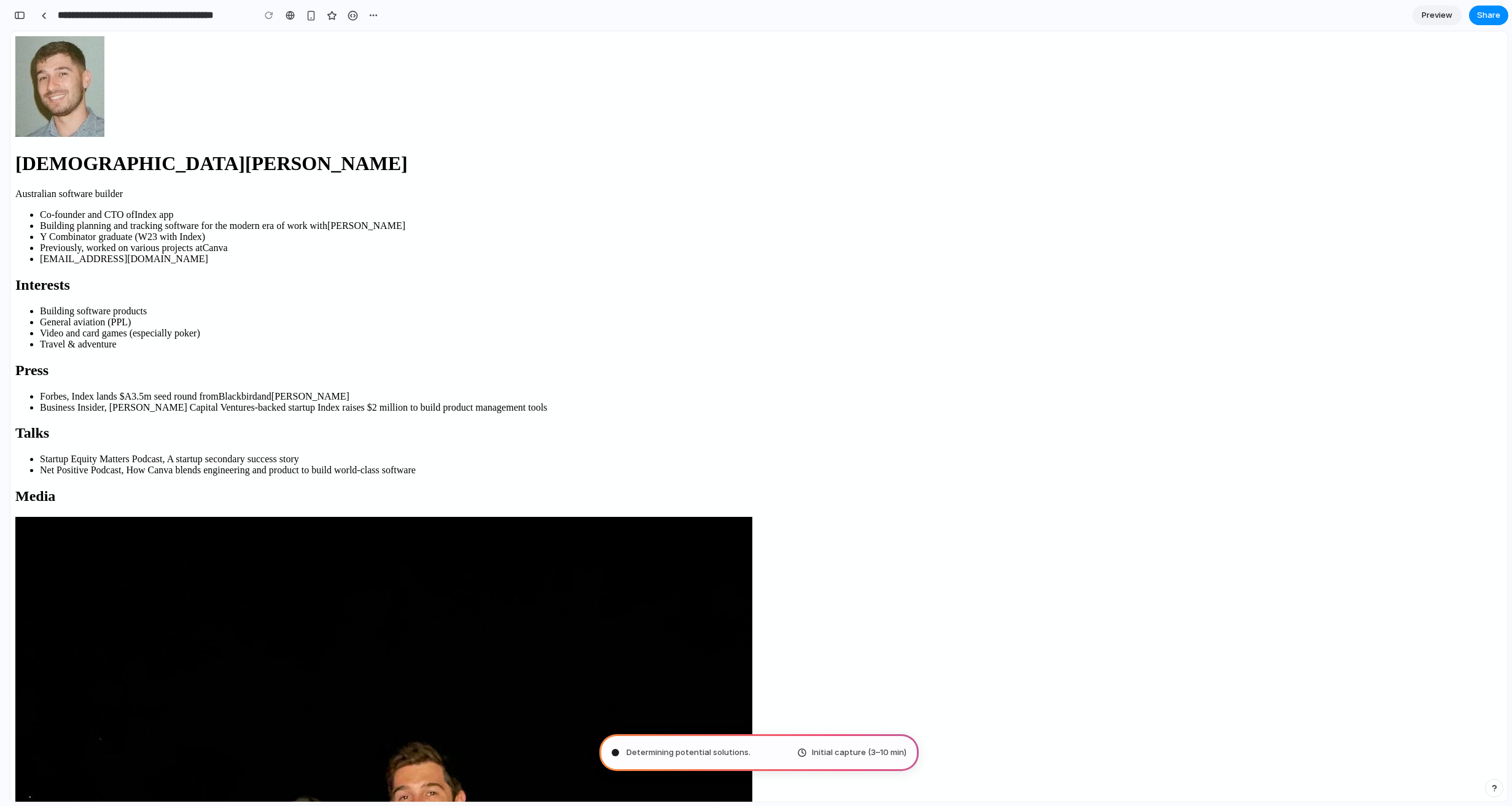
type input "**********"
click at [18, 15] on div "button" at bounding box center [19, 15] width 11 height 9
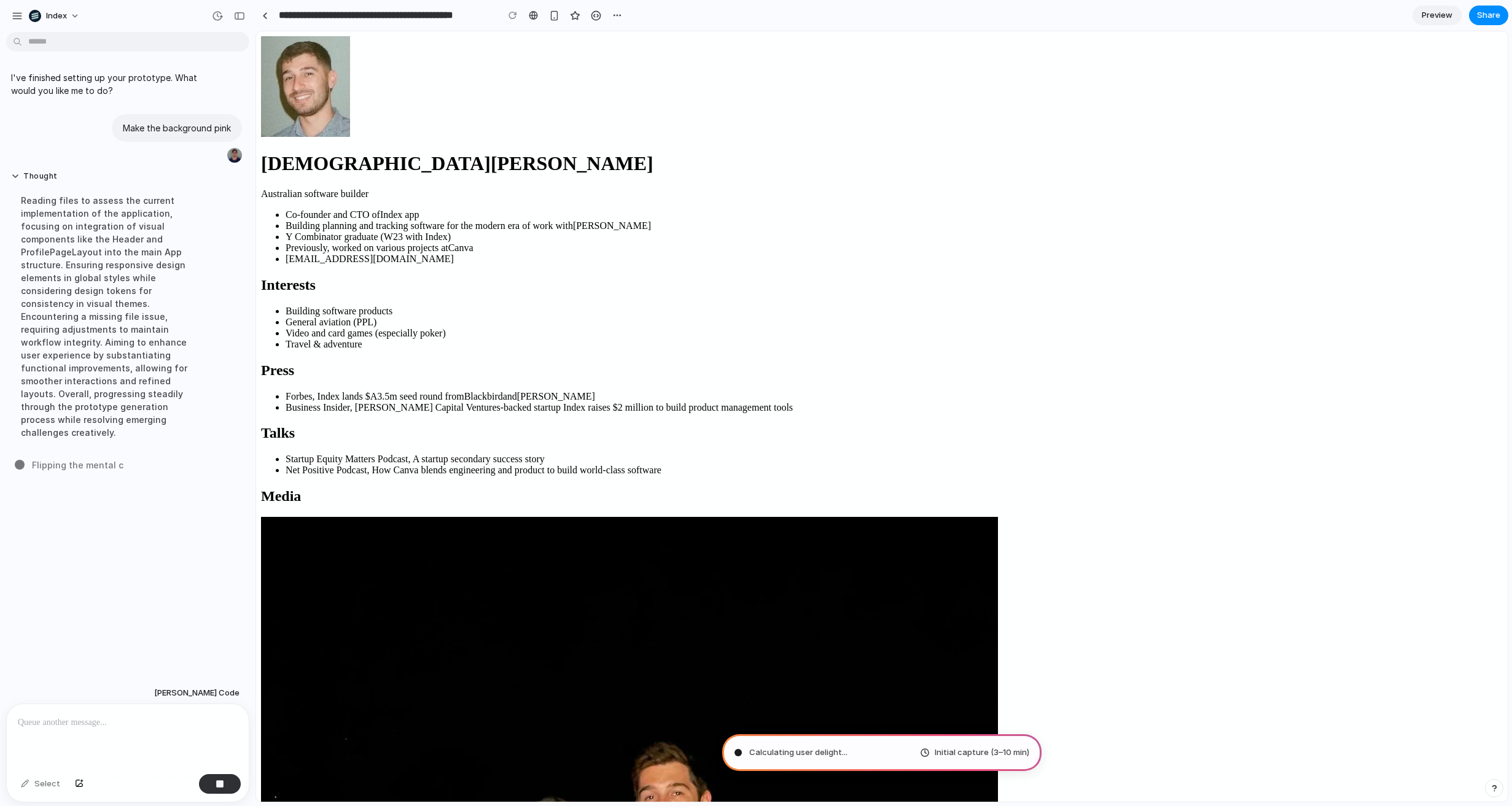
scroll to position [0, 0]
click at [264, 14] on div at bounding box center [265, 15] width 6 height 7
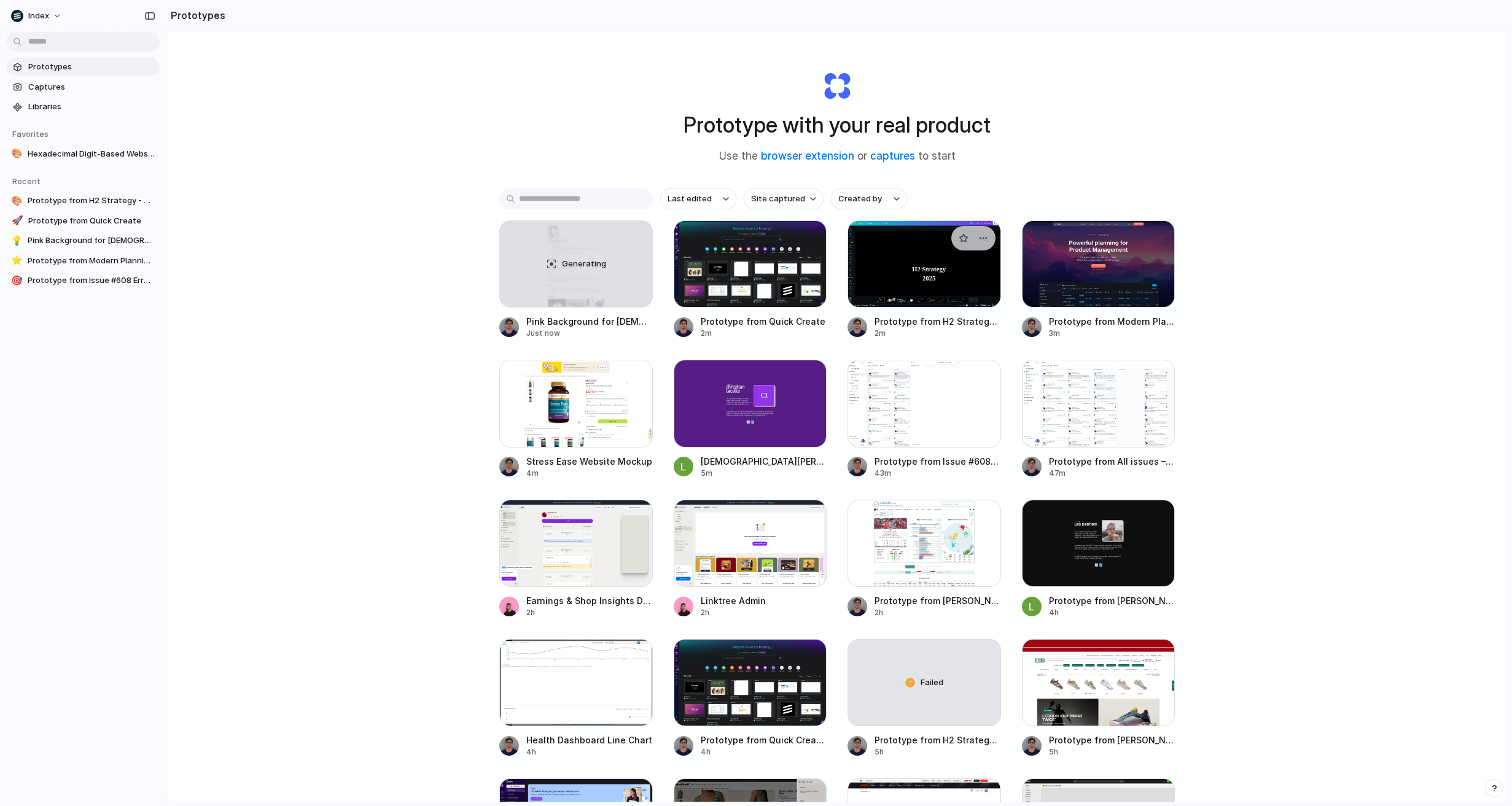
click at [889, 266] on div at bounding box center [924, 264] width 154 height 87
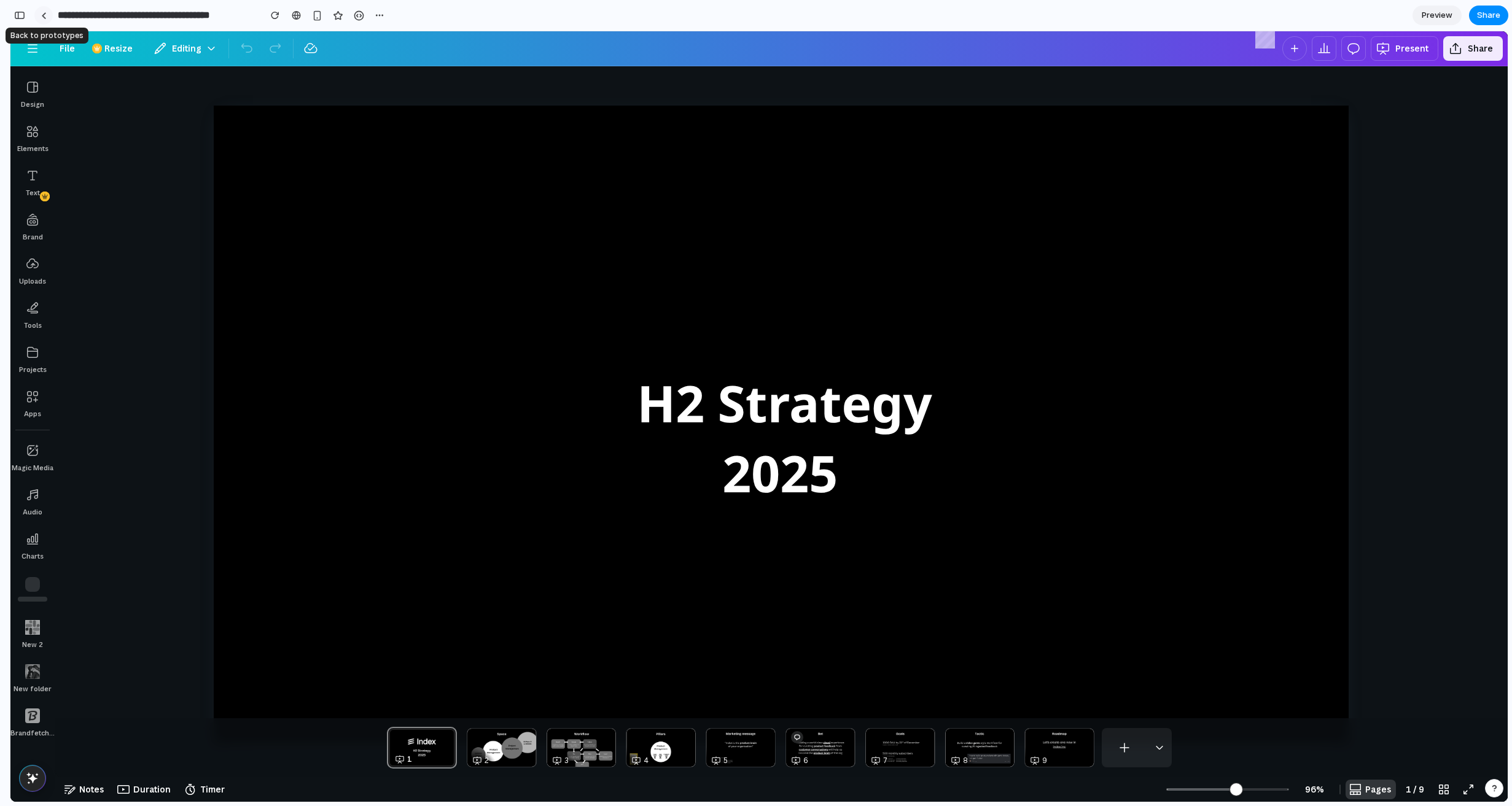
click at [48, 15] on link at bounding box center [43, 15] width 18 height 18
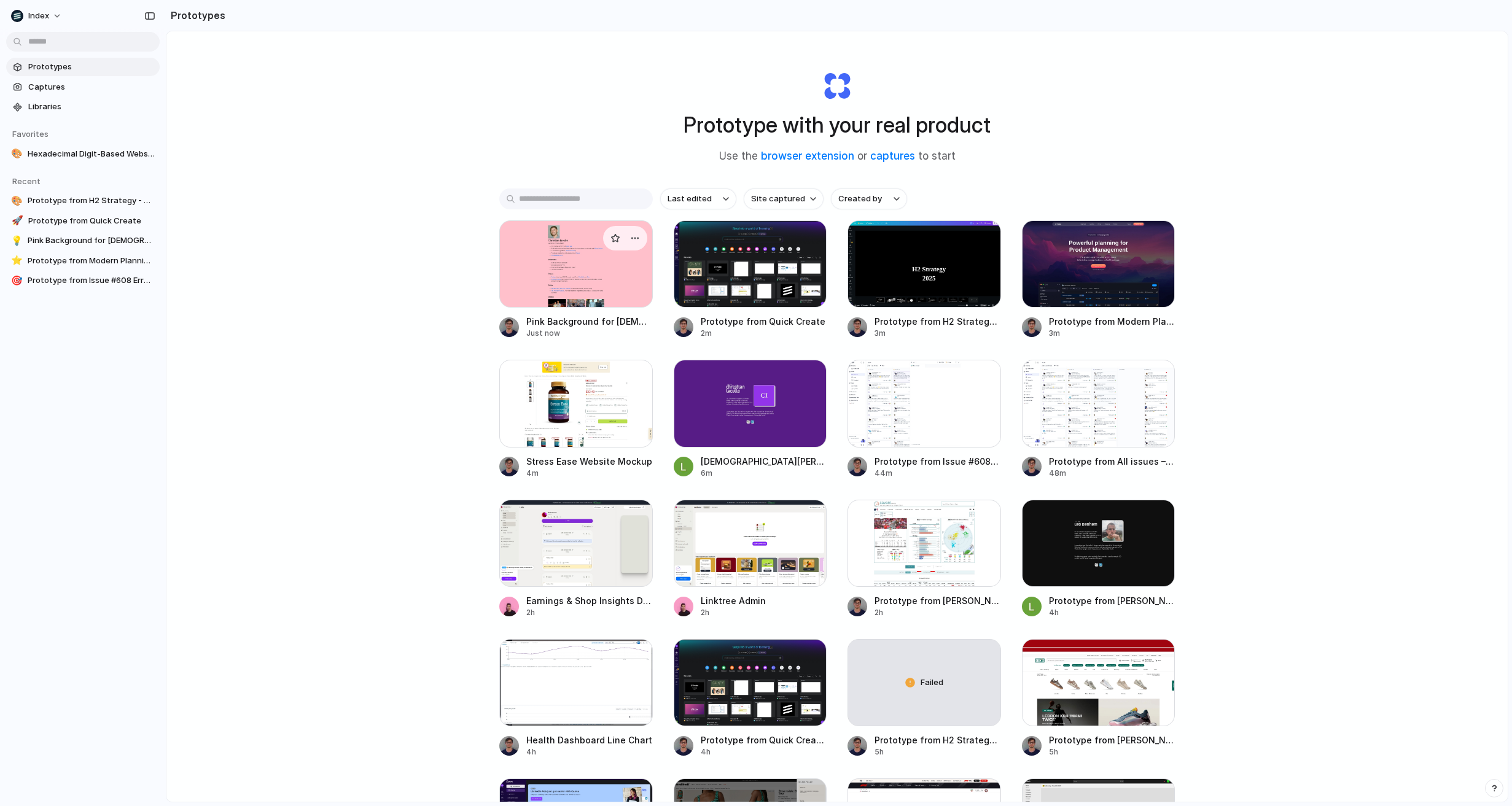
click at [546, 291] on div at bounding box center [576, 264] width 154 height 87
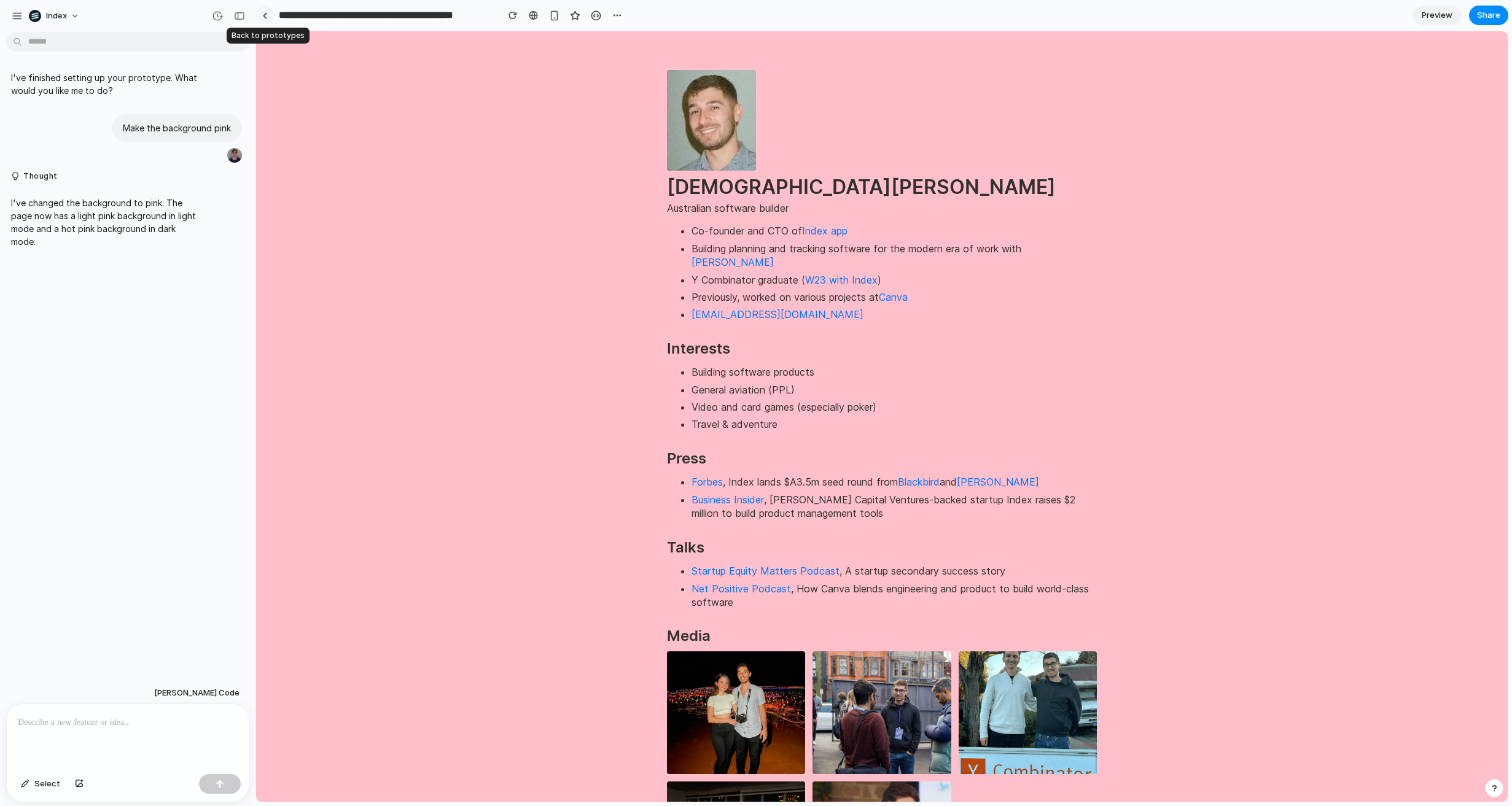
click at [262, 17] on div at bounding box center [265, 15] width 6 height 7
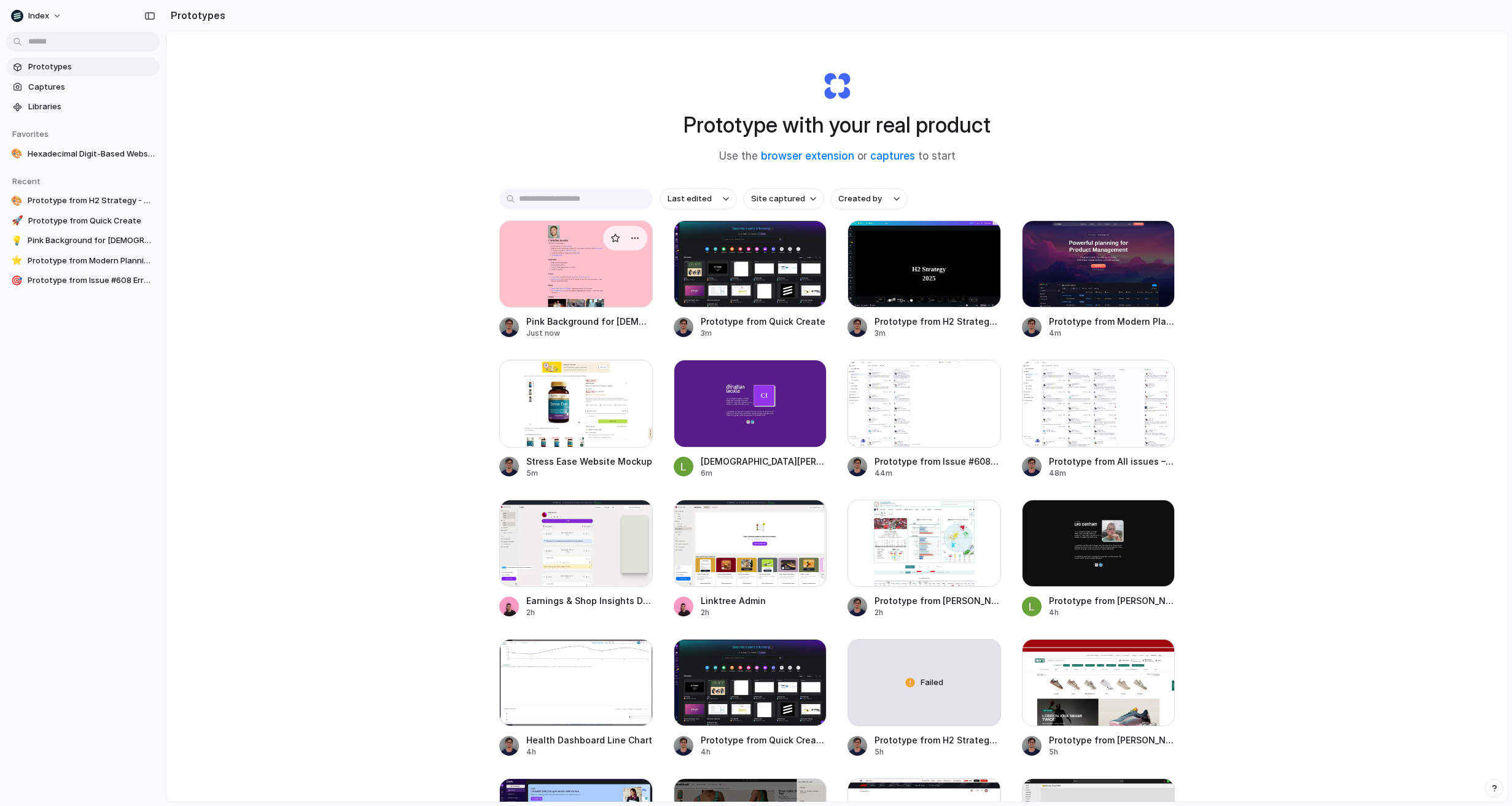
click at [530, 263] on div at bounding box center [576, 264] width 154 height 87
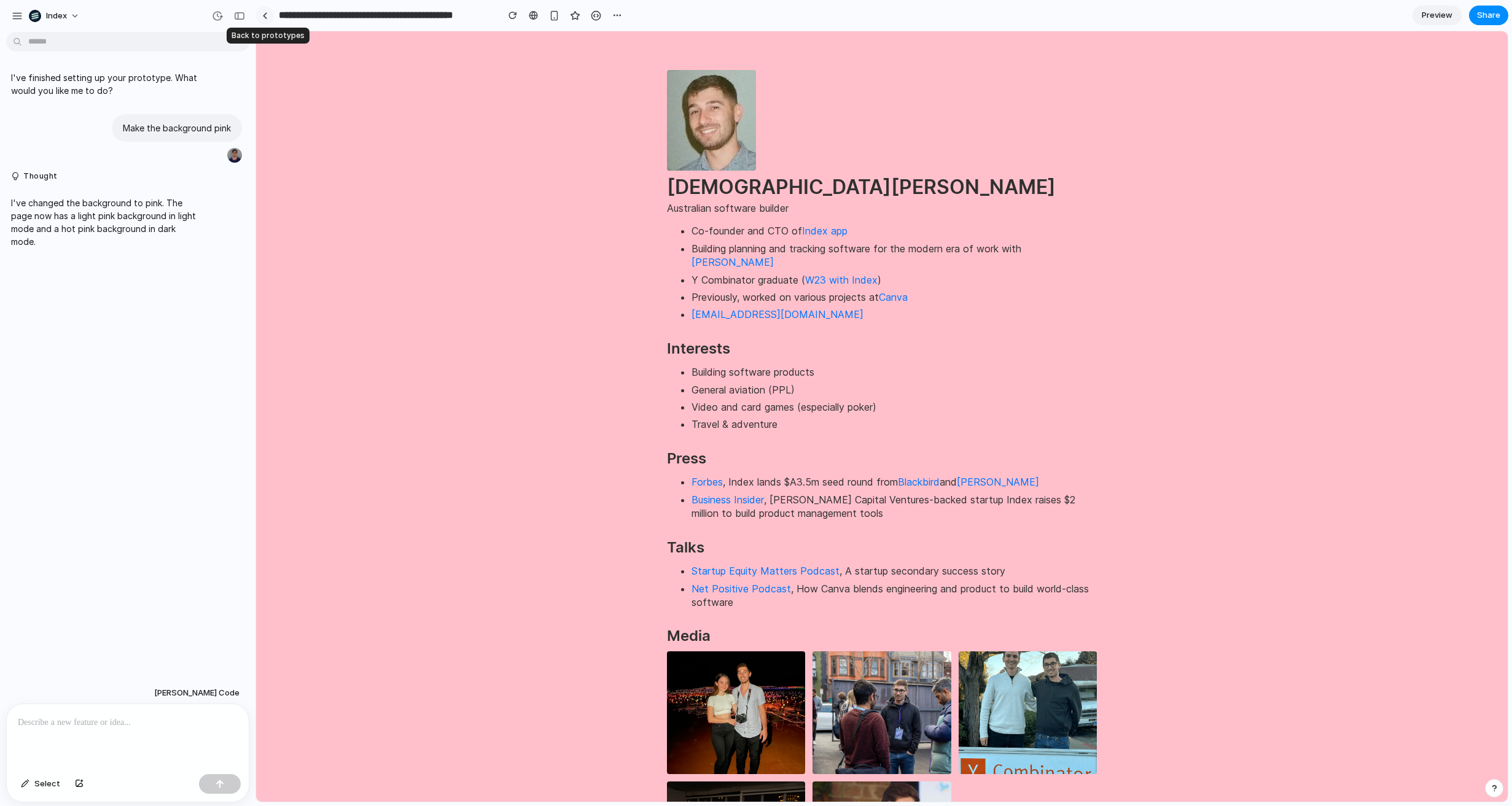
click at [265, 13] on div at bounding box center [265, 15] width 6 height 7
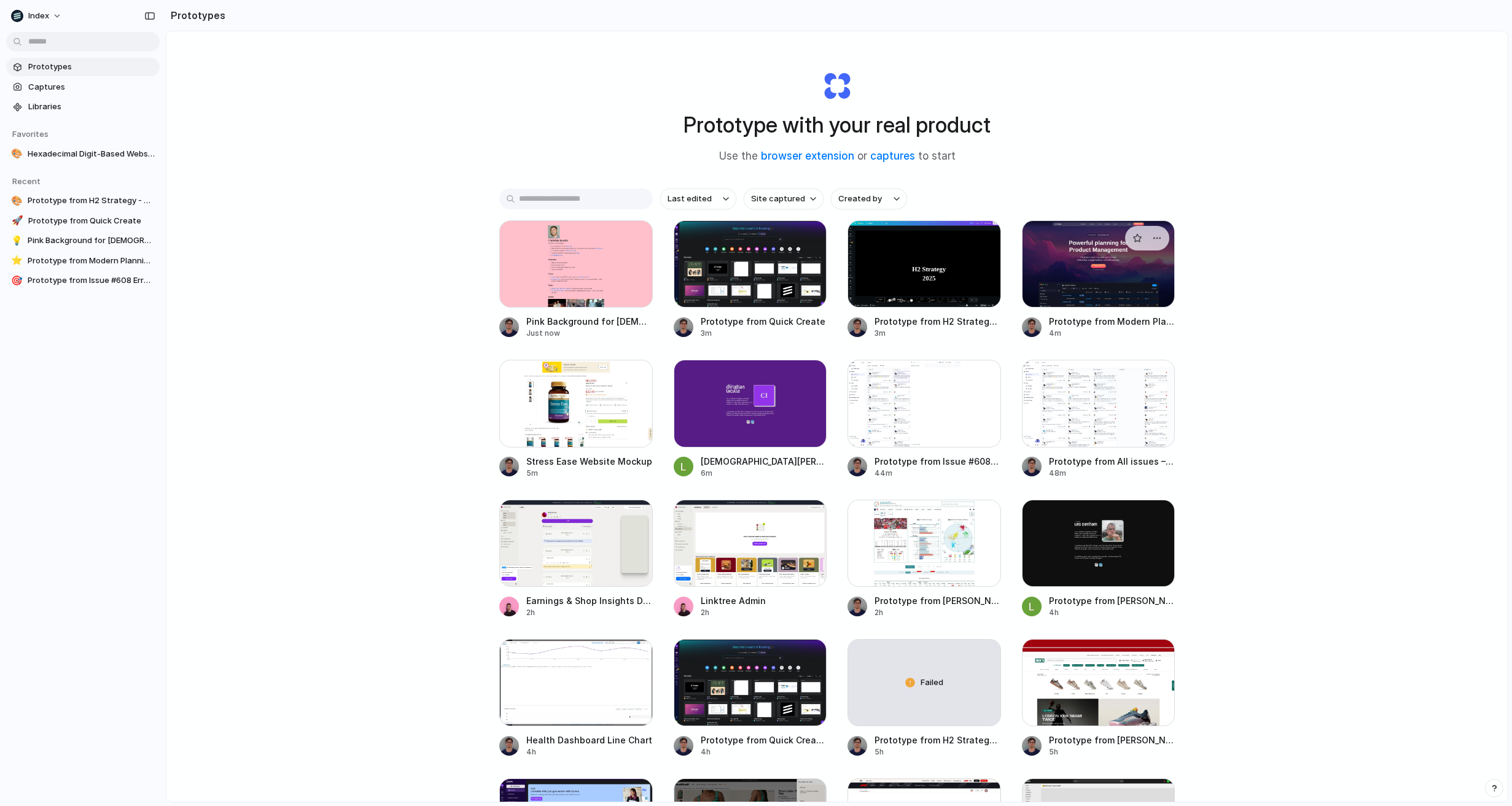
click at [1099, 274] on div at bounding box center [1098, 264] width 154 height 87
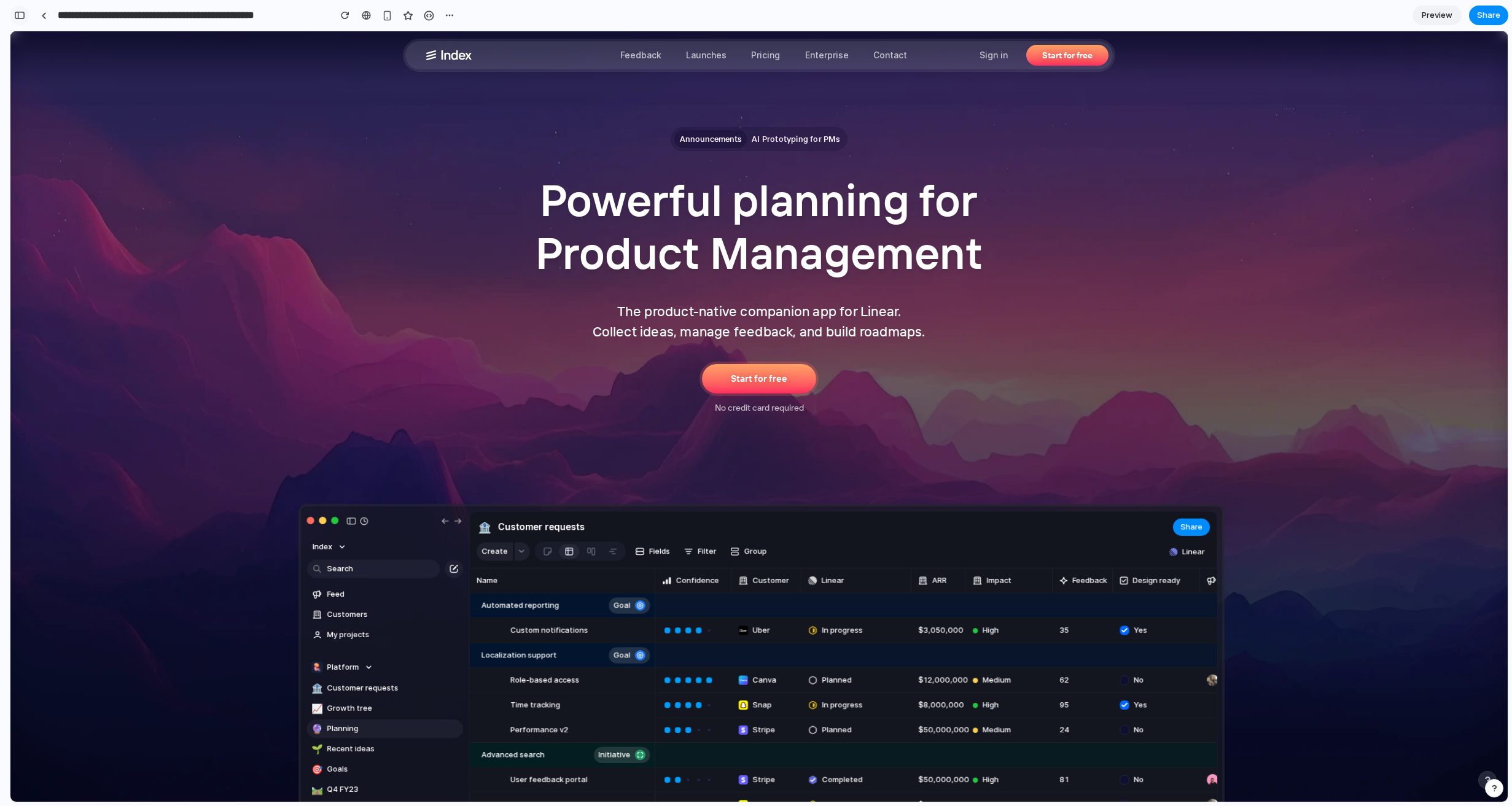
click at [21, 18] on div "button" at bounding box center [19, 15] width 11 height 9
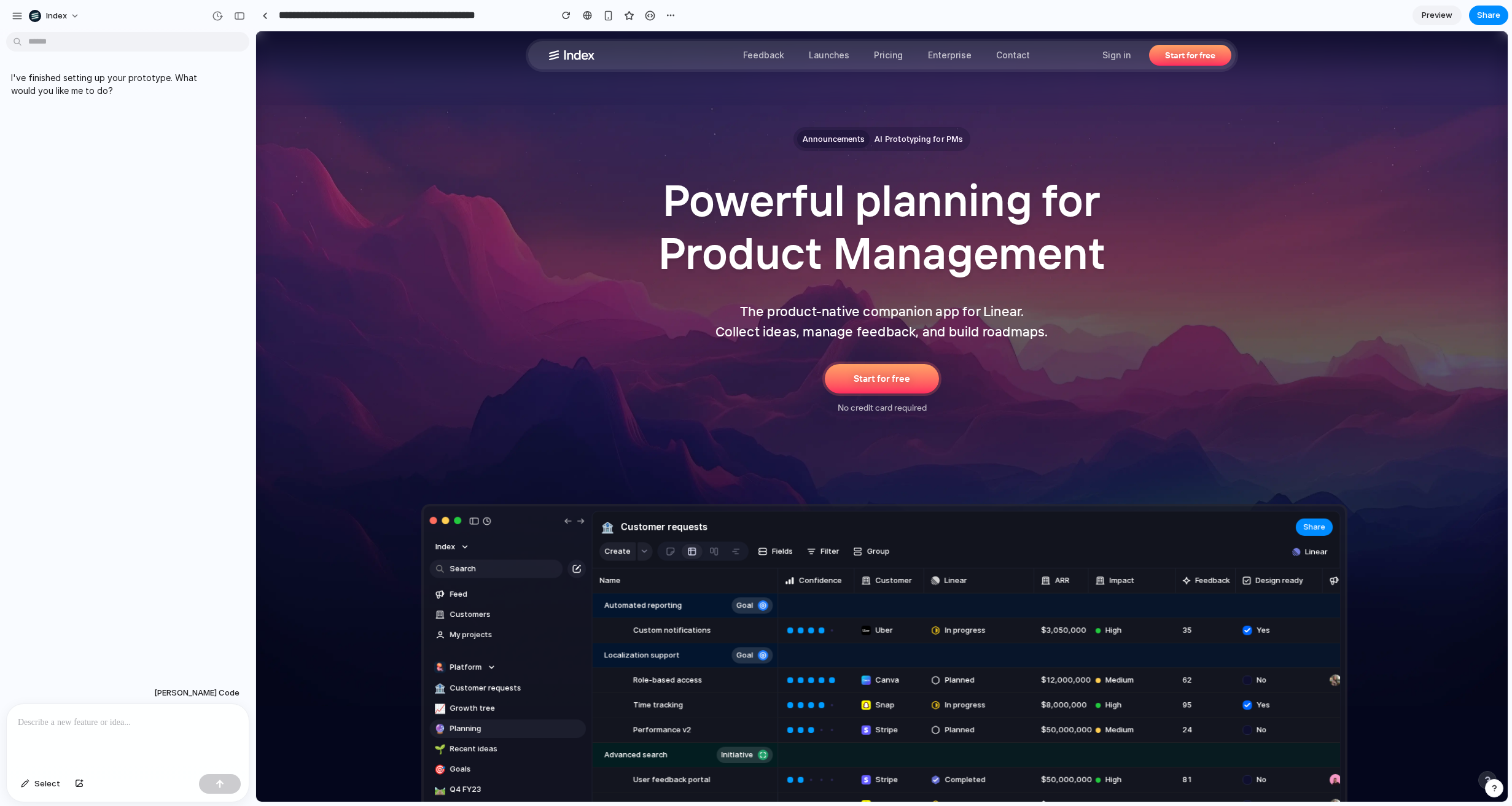
click at [66, 724] on p at bounding box center [128, 723] width 220 height 15
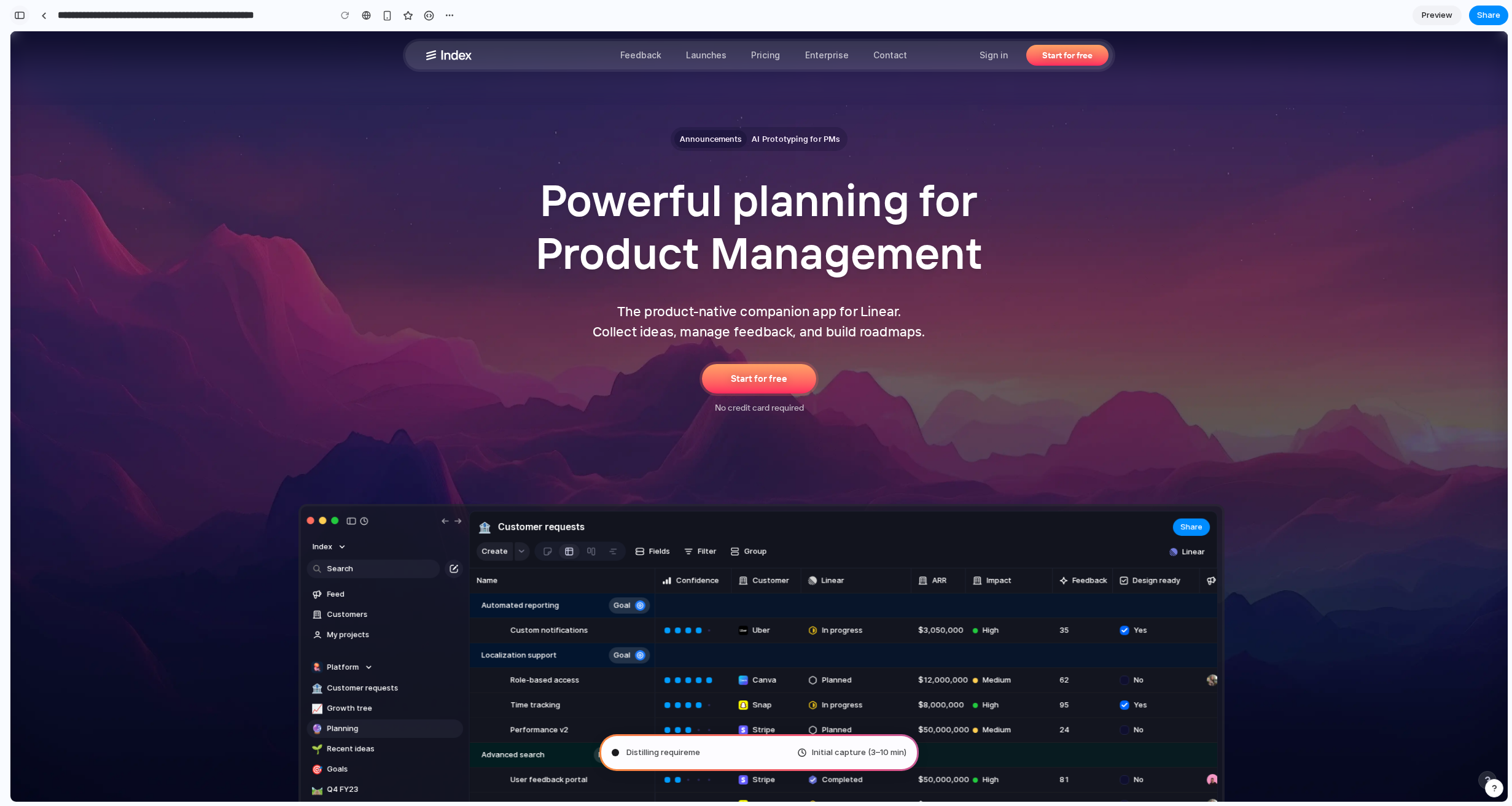
click at [18, 14] on div "button" at bounding box center [19, 15] width 11 height 9
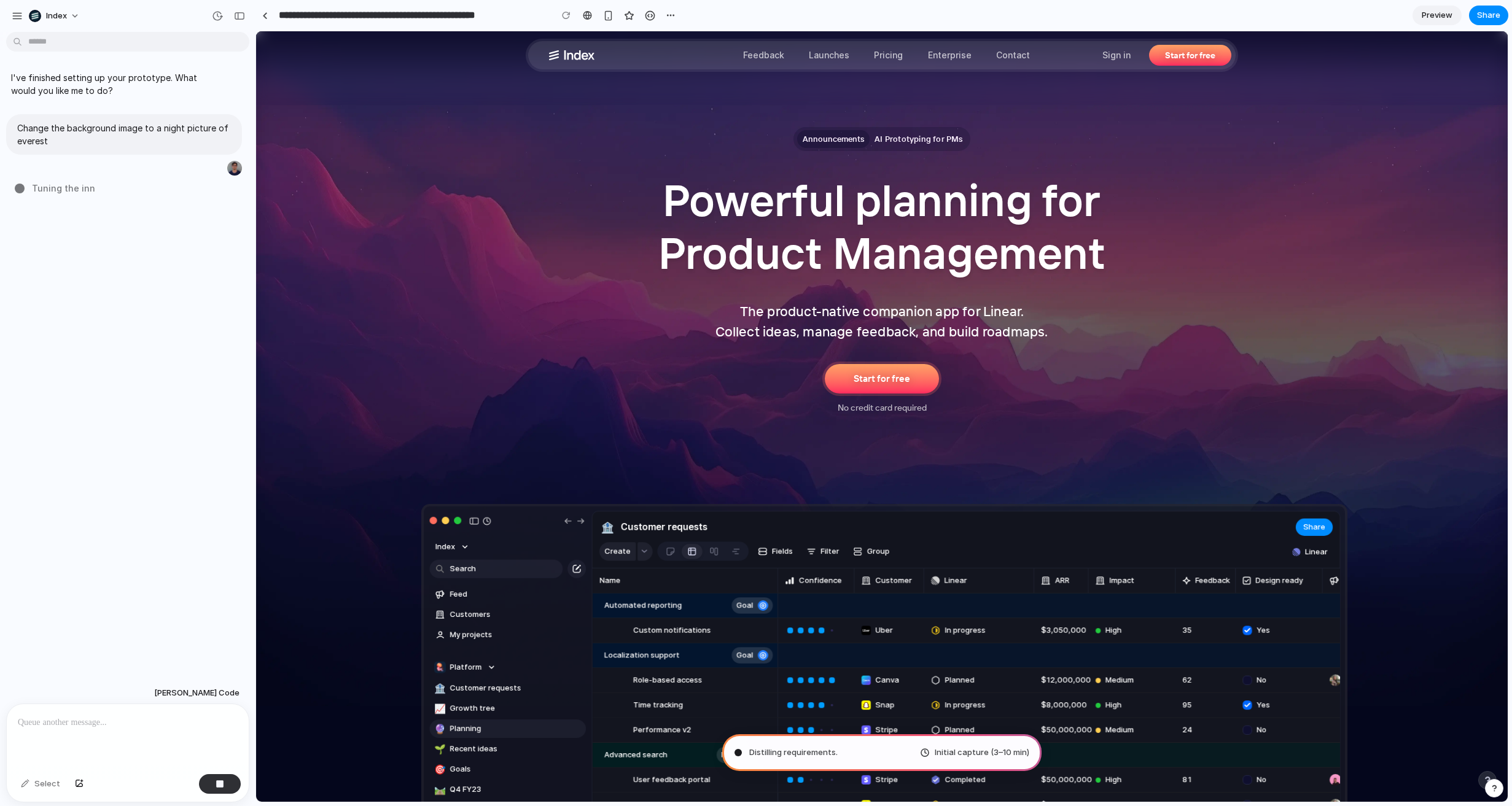
type input "**********"
click at [272, 16] on link at bounding box center [264, 15] width 18 height 18
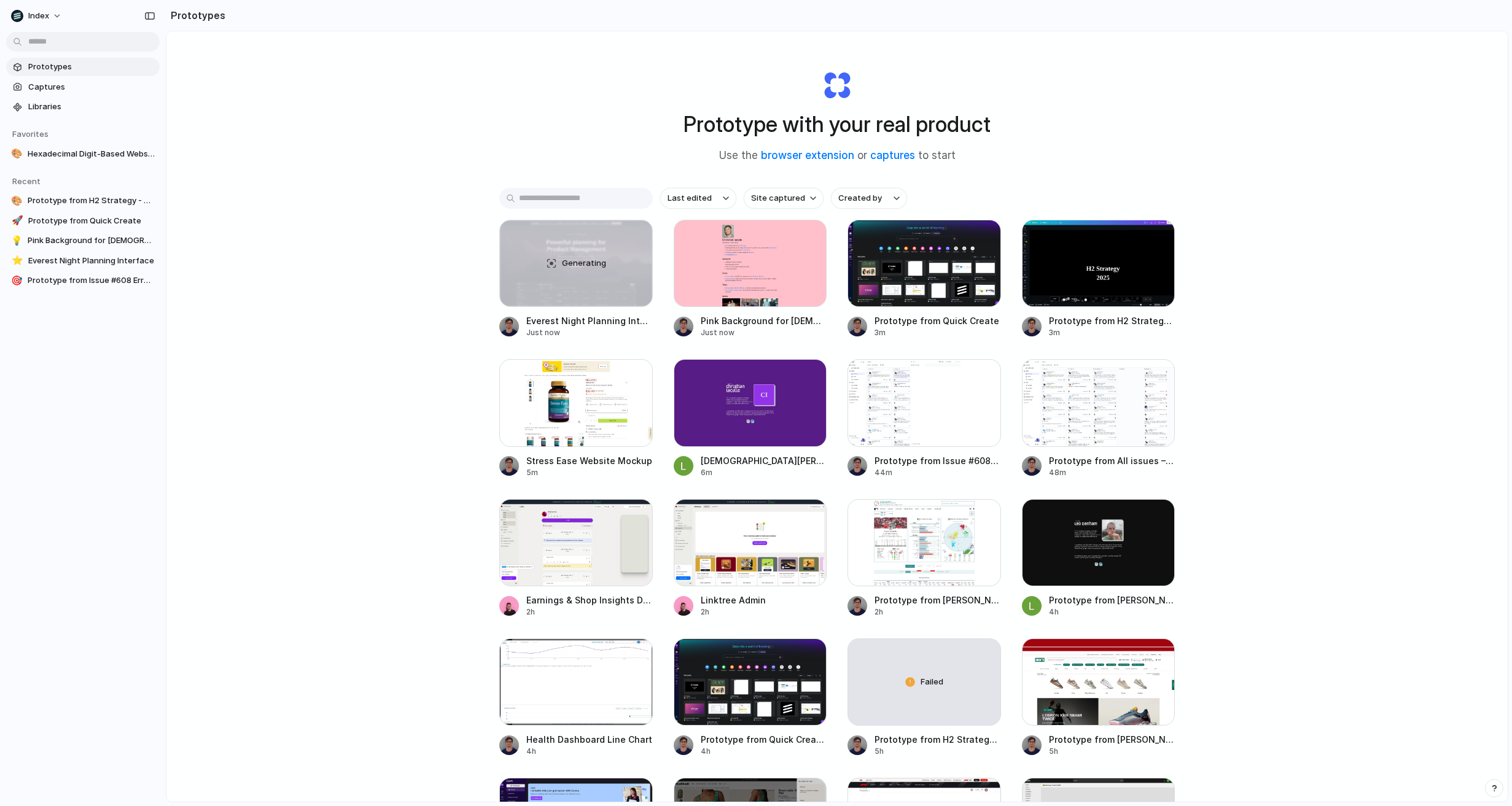
scroll to position [1, 0]
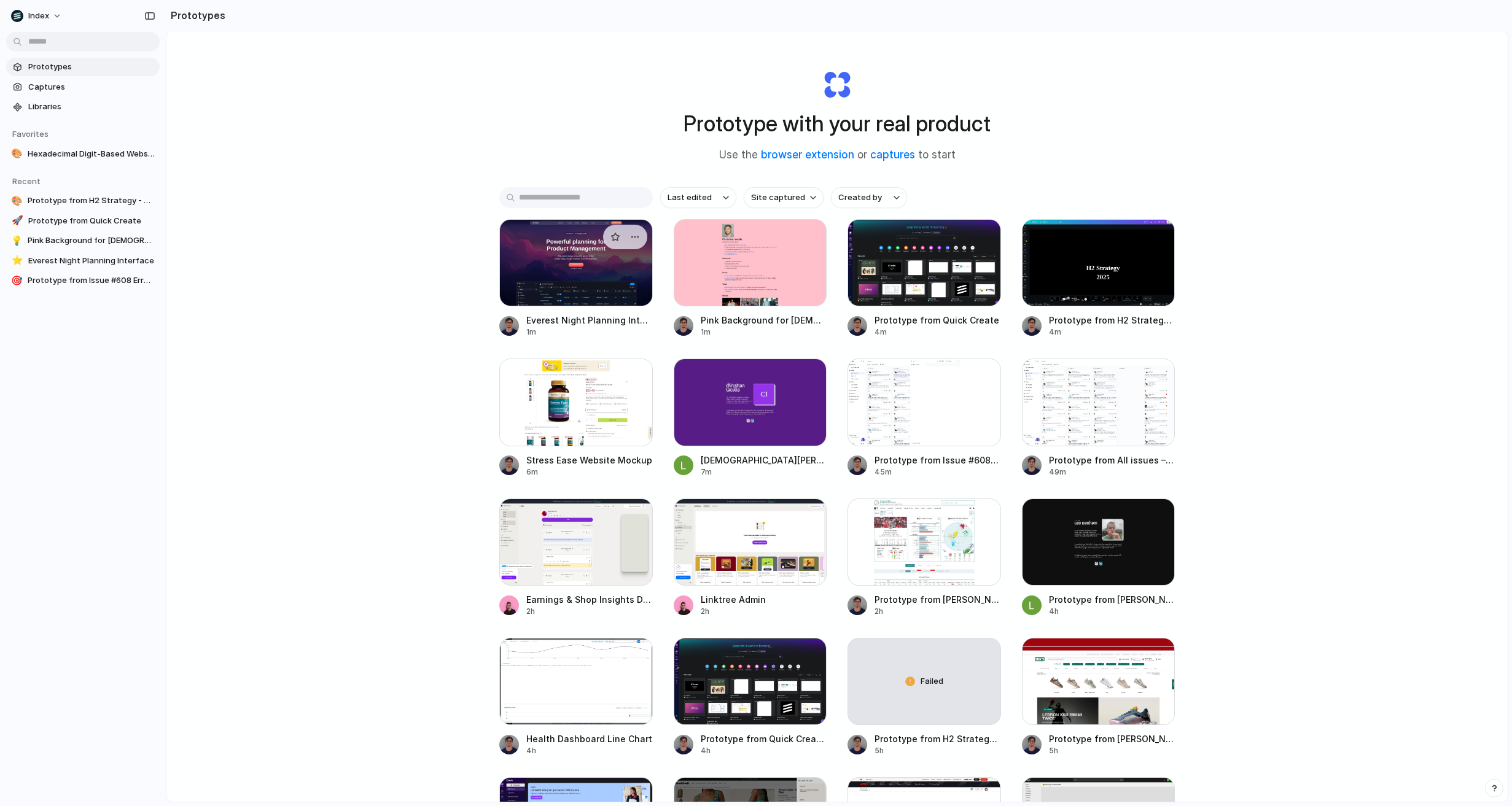
click at [563, 283] on div at bounding box center [576, 263] width 154 height 87
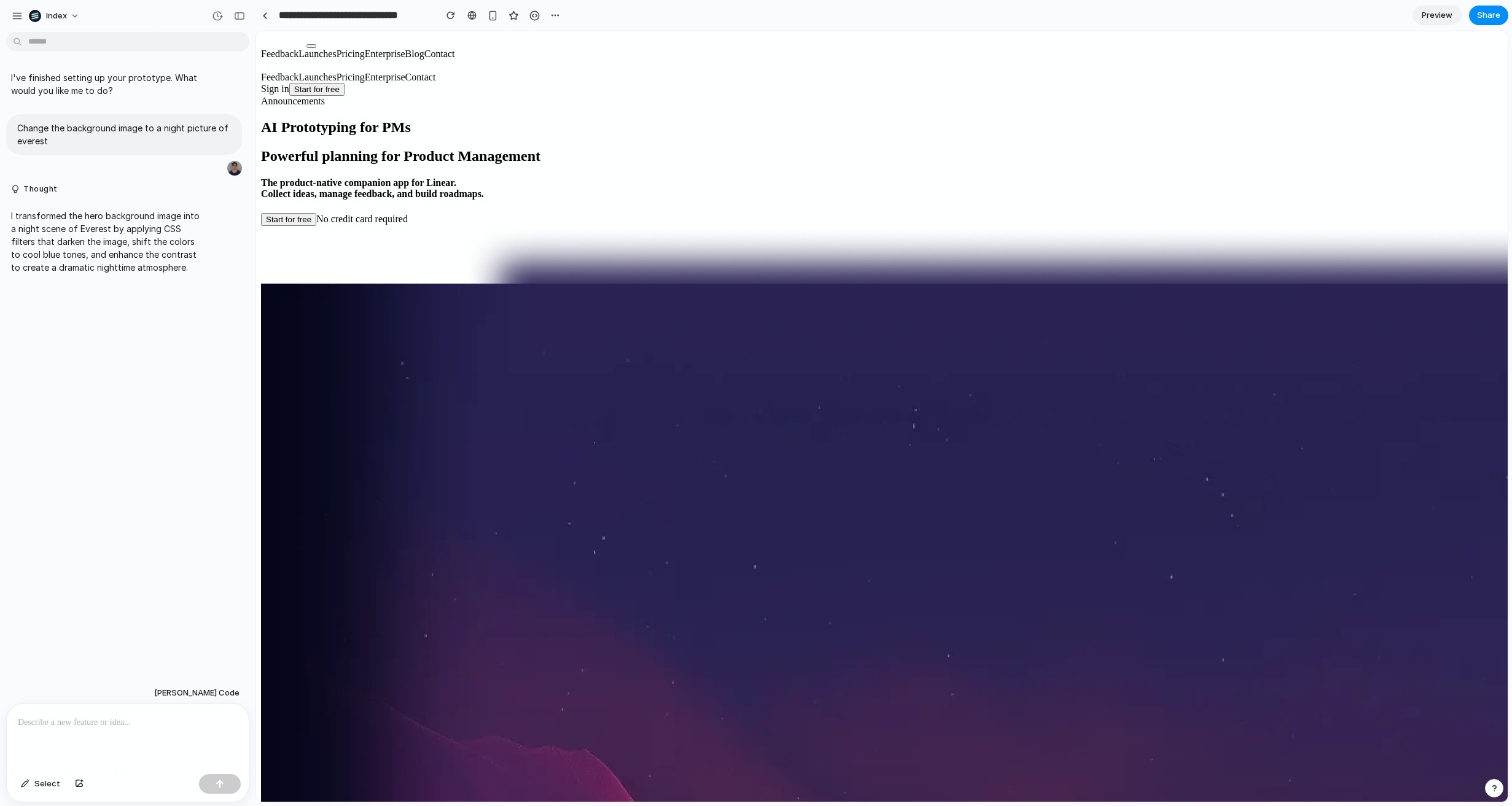
click at [172, 711] on div at bounding box center [128, 736] width 242 height 65
click at [267, 13] on div at bounding box center [265, 15] width 6 height 7
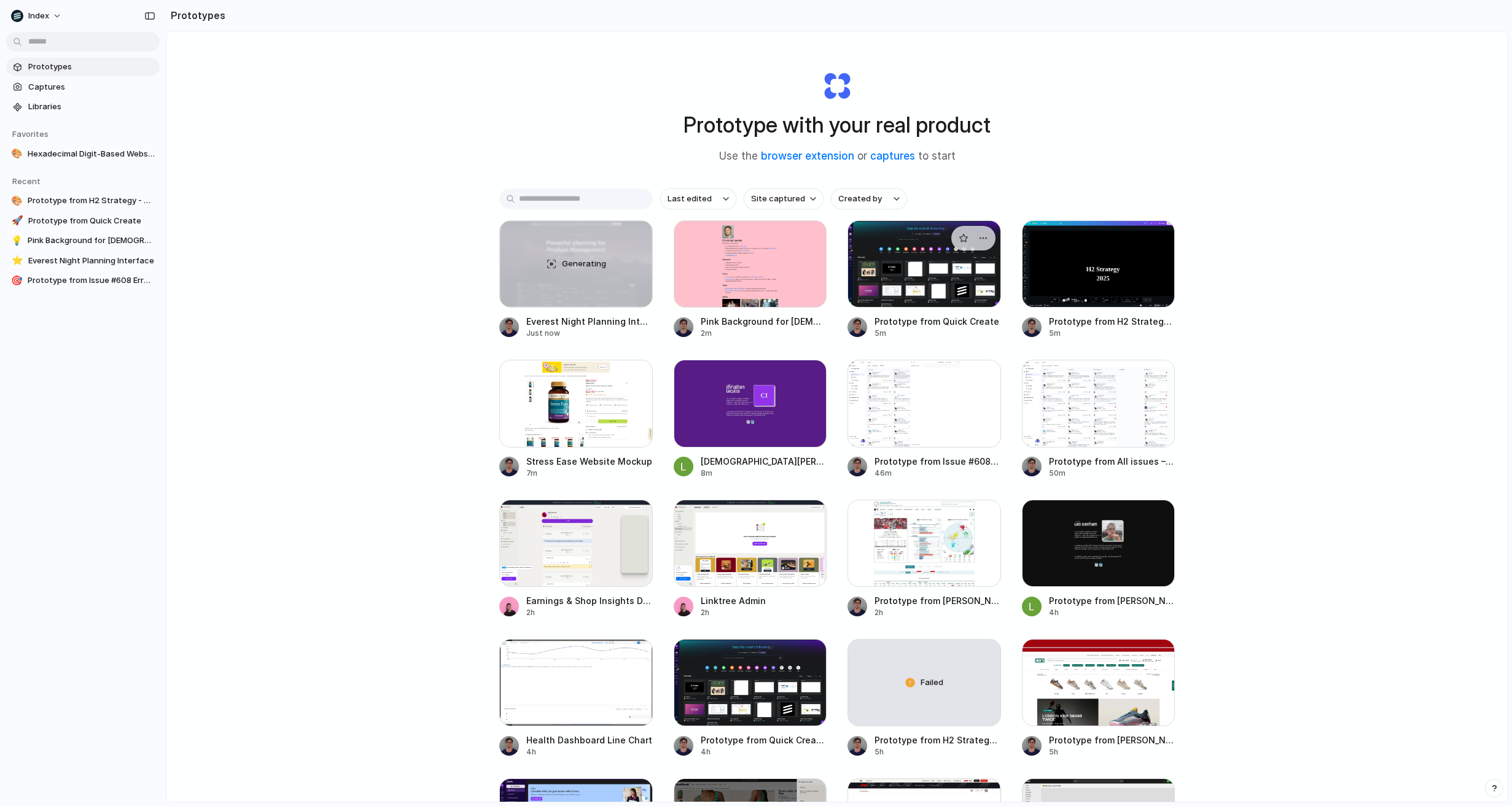
click at [903, 310] on link "Prototype from Quick Create 5m" at bounding box center [924, 279] width 154 height 118
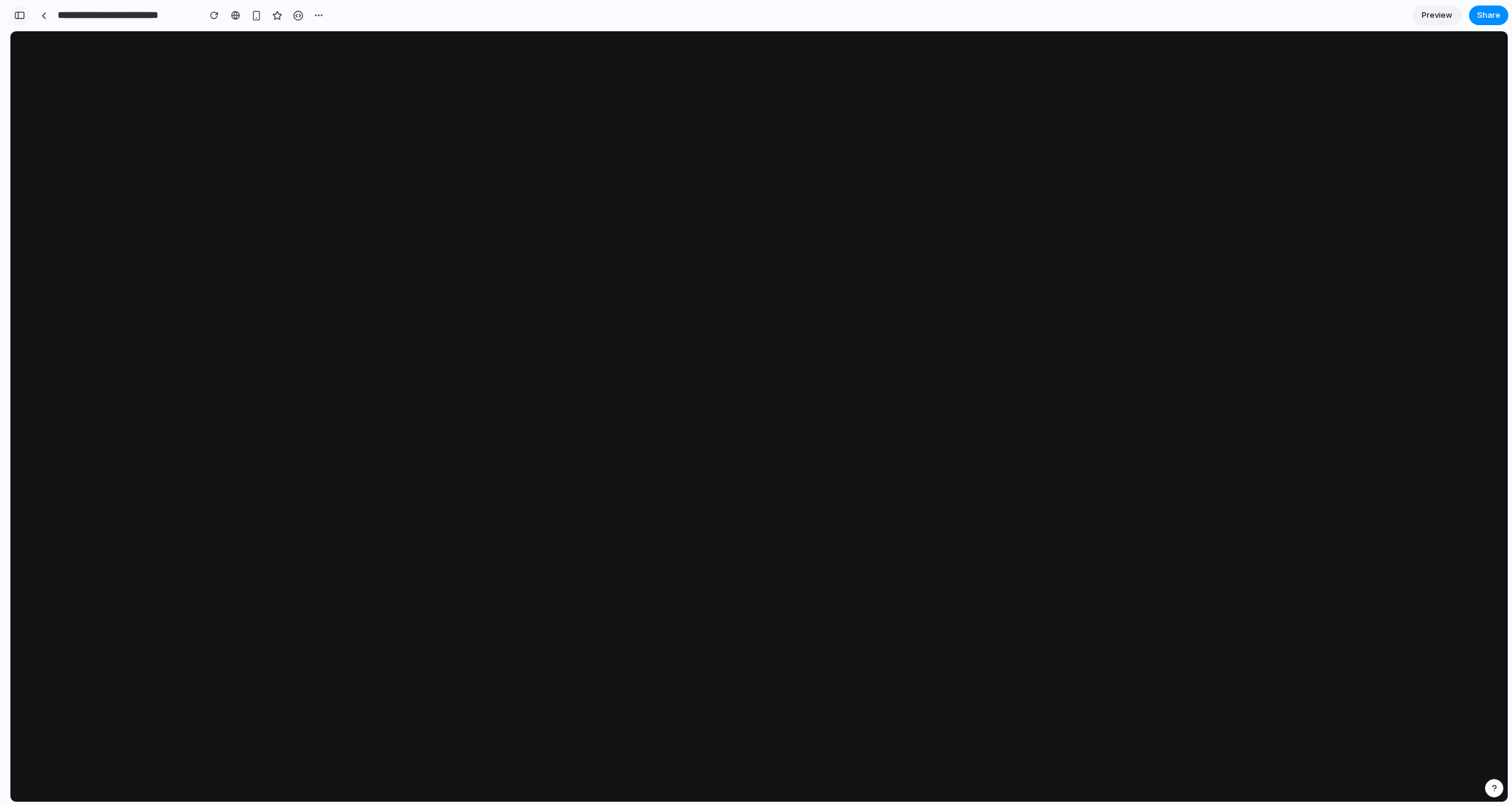
click at [22, 16] on div "button" at bounding box center [19, 15] width 11 height 9
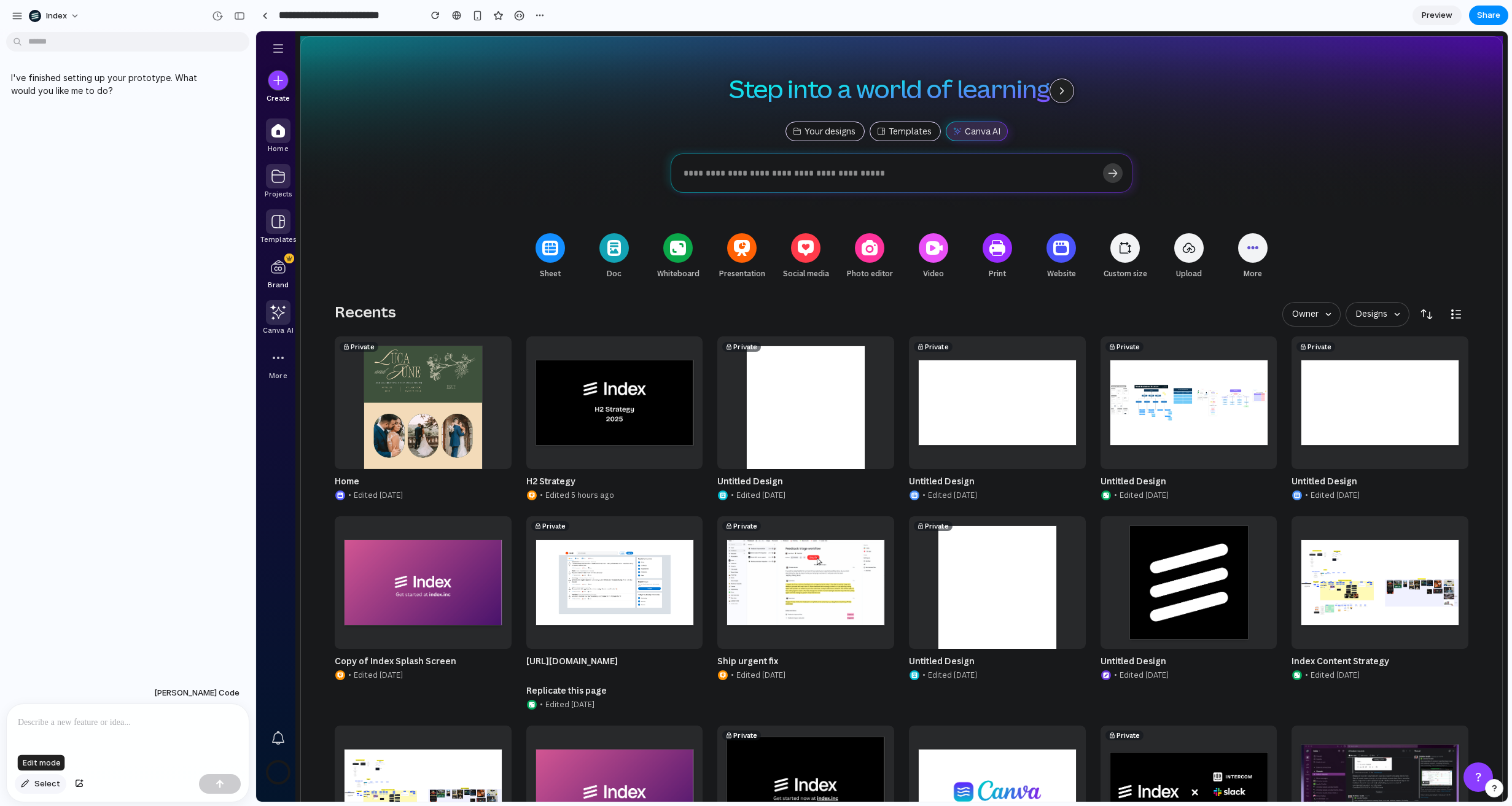
click at [31, 786] on button "Select" at bounding box center [40, 784] width 52 height 20
click at [839, 135] on div at bounding box center [882, 417] width 1251 height 770
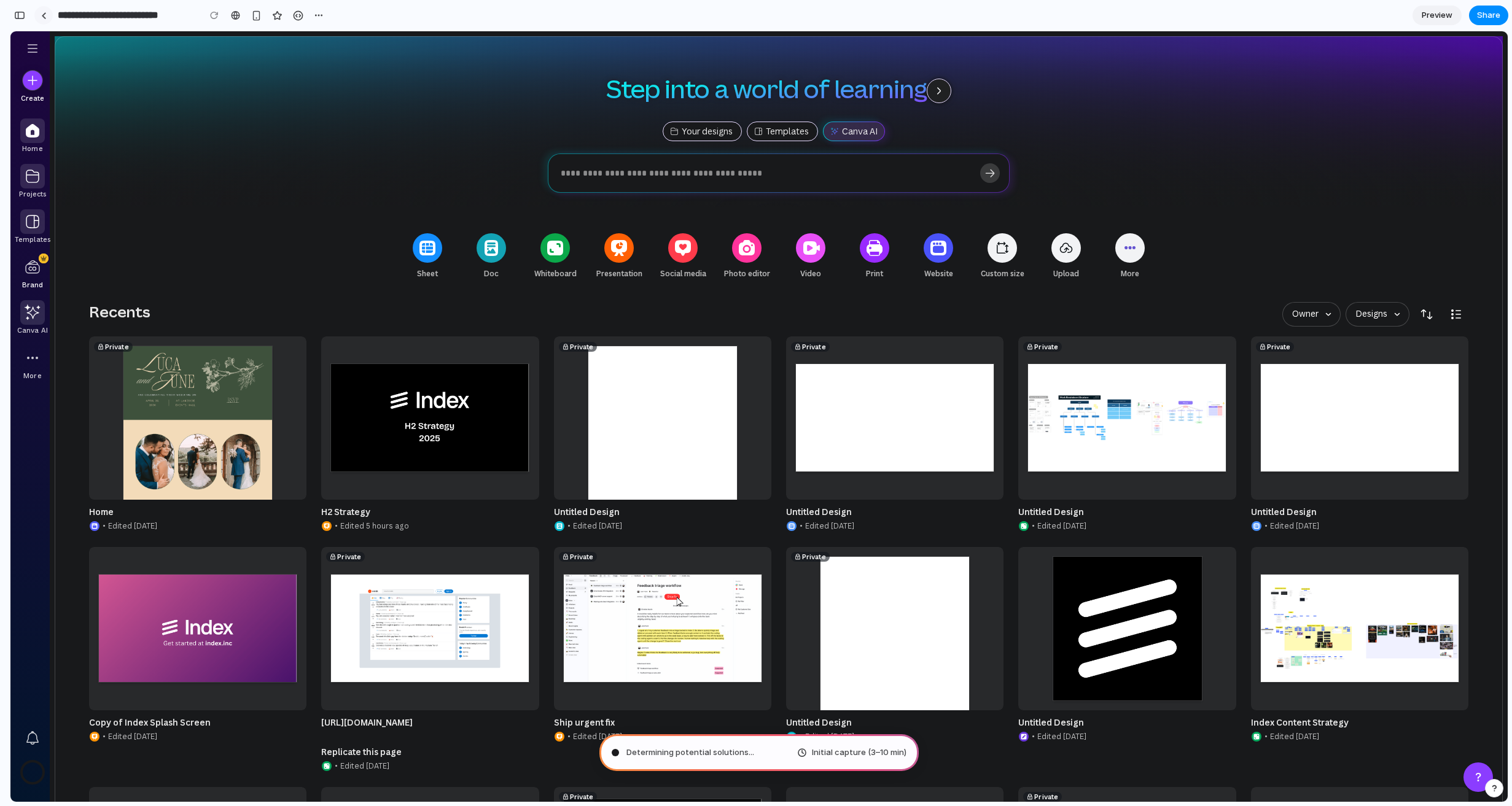
click at [47, 19] on link at bounding box center [43, 15] width 18 height 18
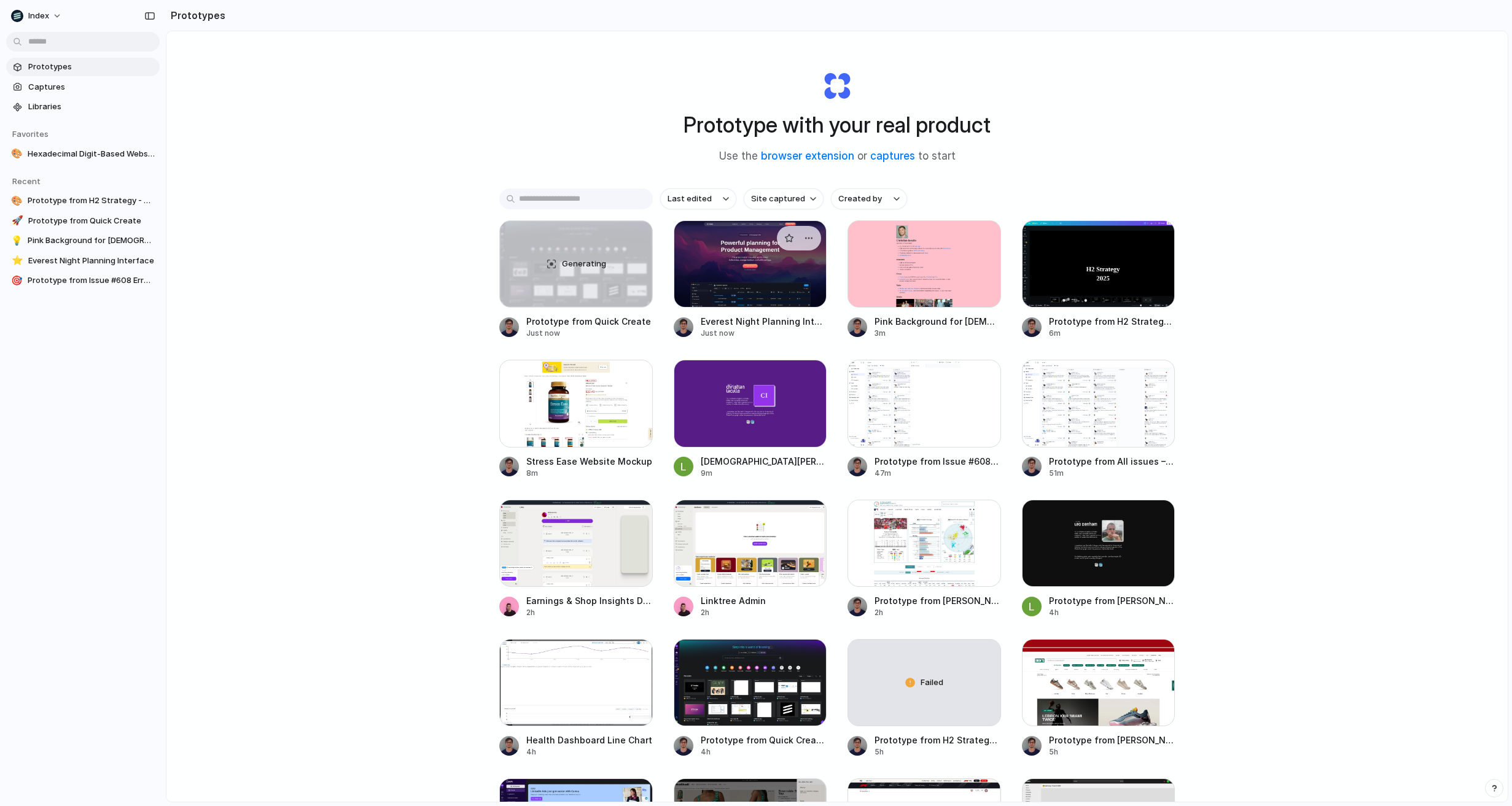
click at [745, 273] on div at bounding box center [750, 264] width 154 height 87
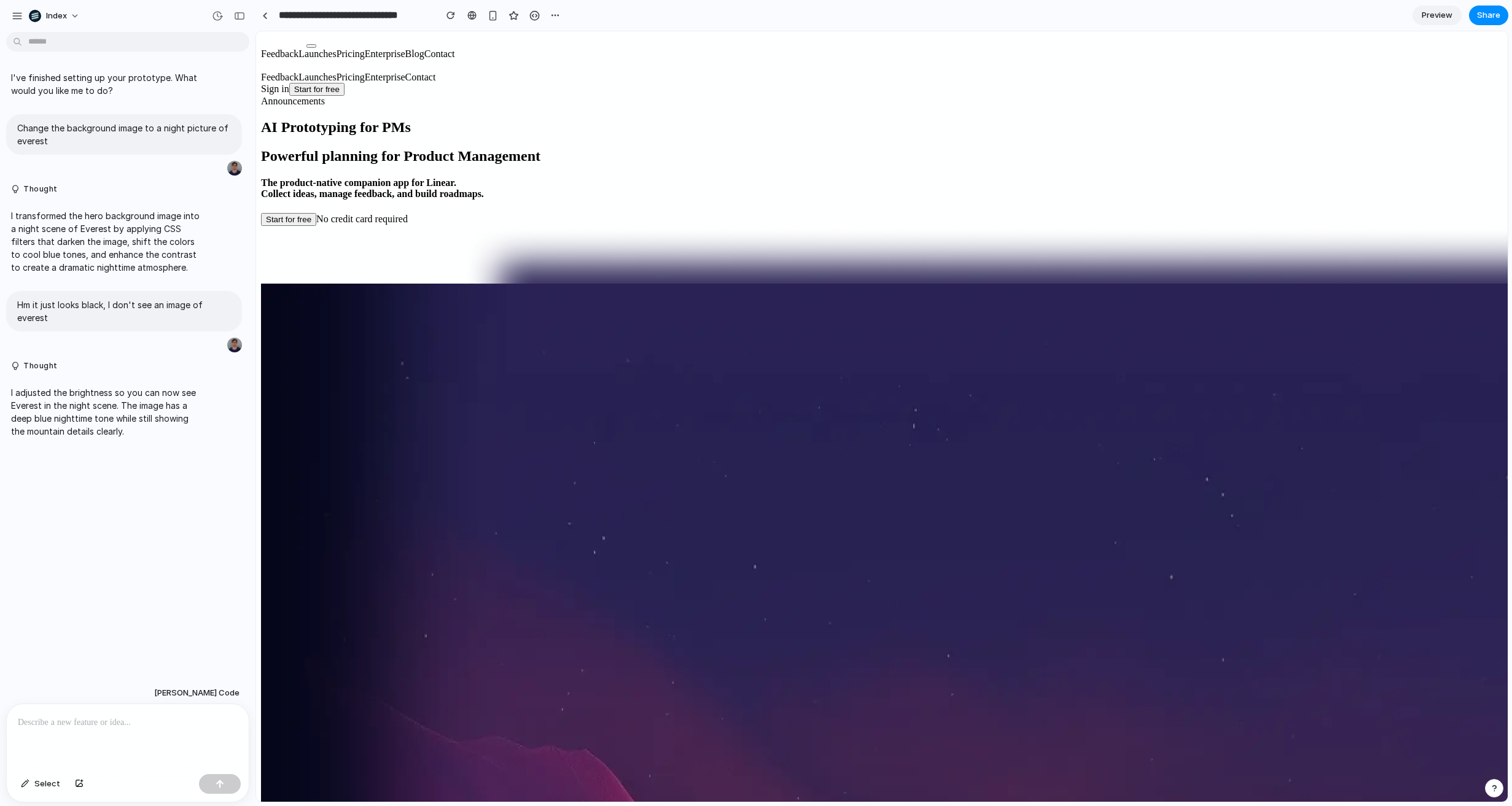
click at [543, 164] on h1 "Powerful planning for Product Management" at bounding box center [882, 156] width 1241 height 16
click at [63, 725] on p at bounding box center [128, 723] width 220 height 15
click at [263, 14] on div at bounding box center [265, 15] width 6 height 7
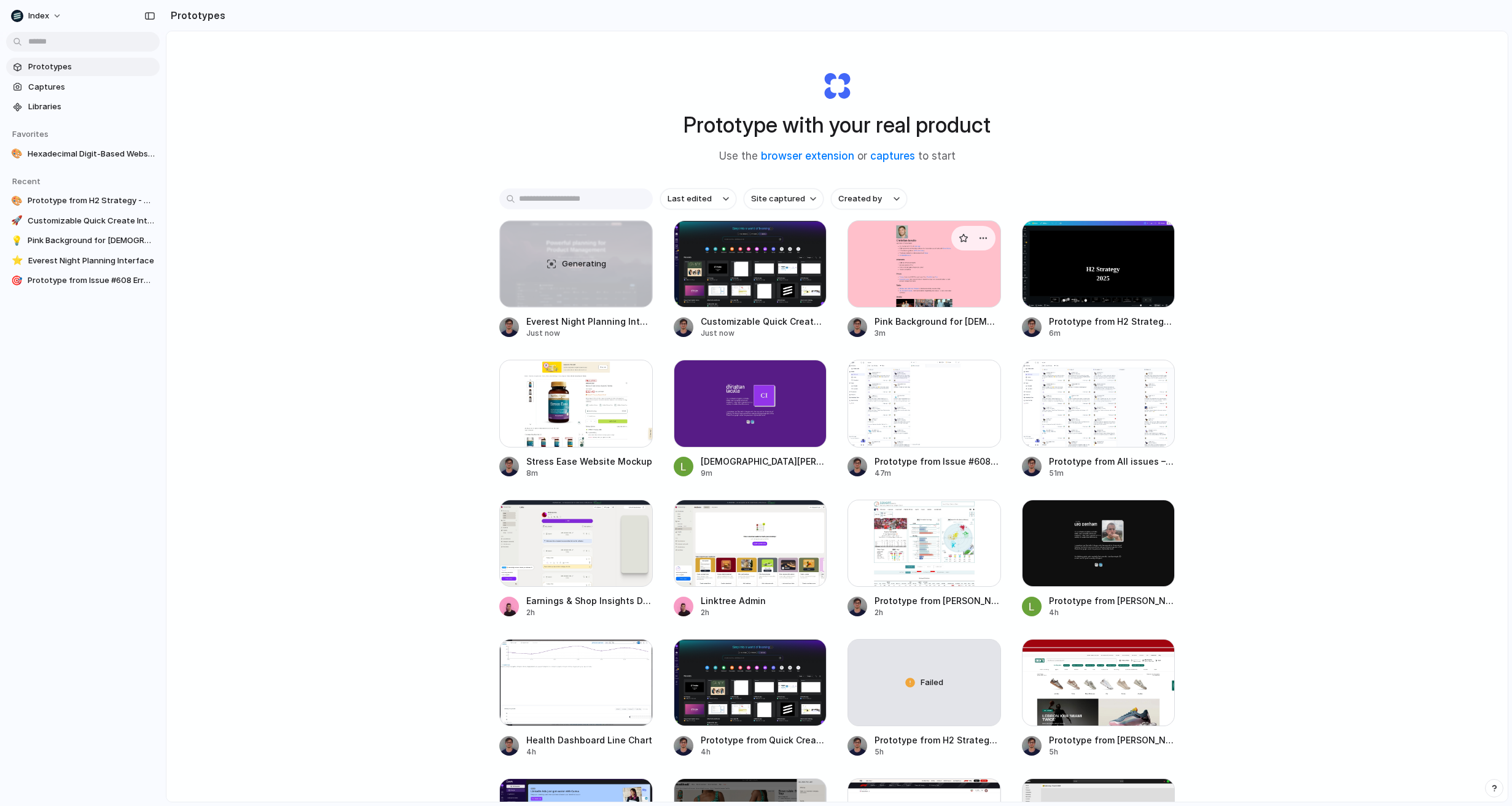
click at [898, 264] on div at bounding box center [924, 264] width 154 height 87
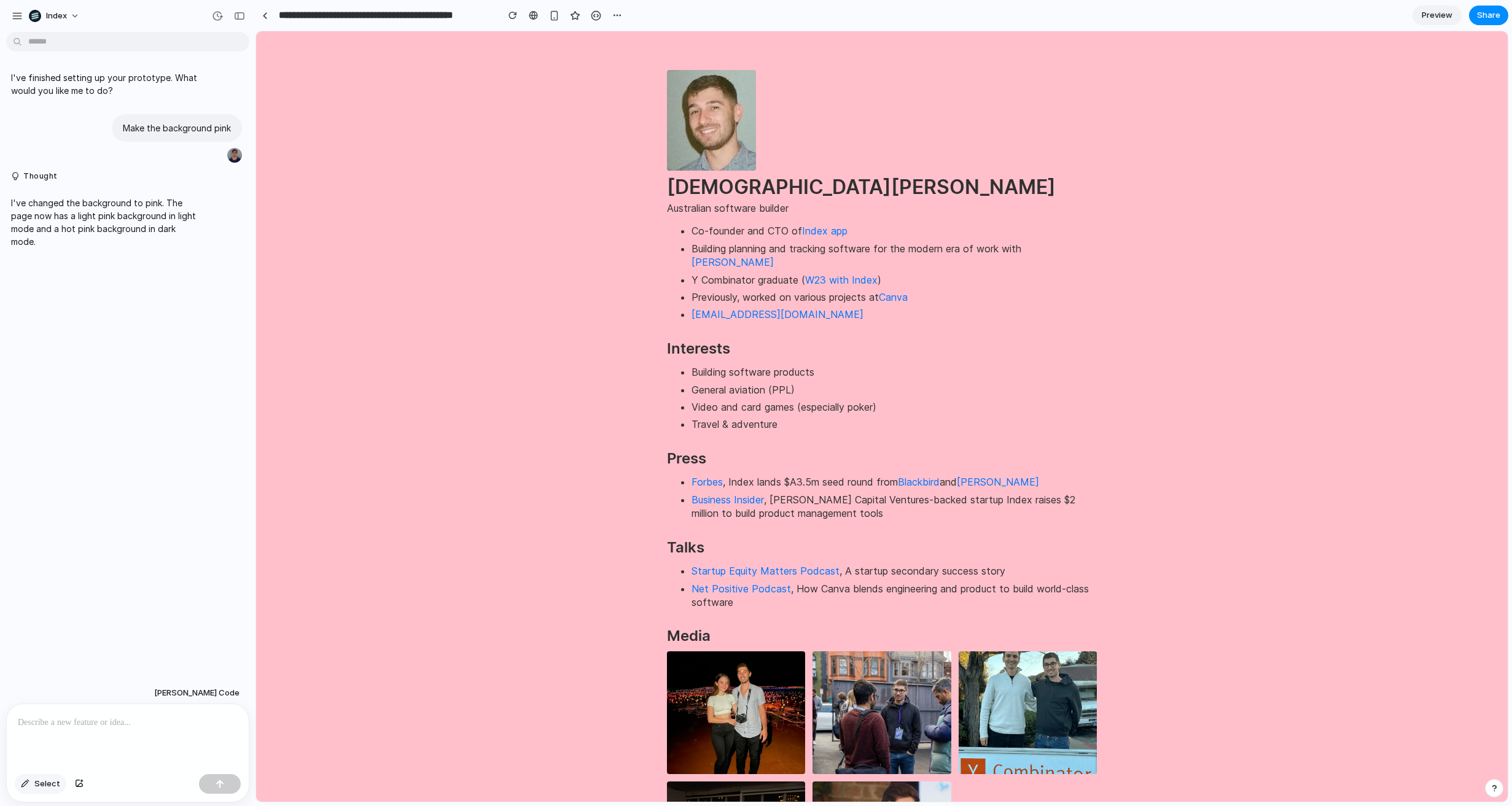
click at [40, 784] on span "Select" at bounding box center [47, 784] width 26 height 12
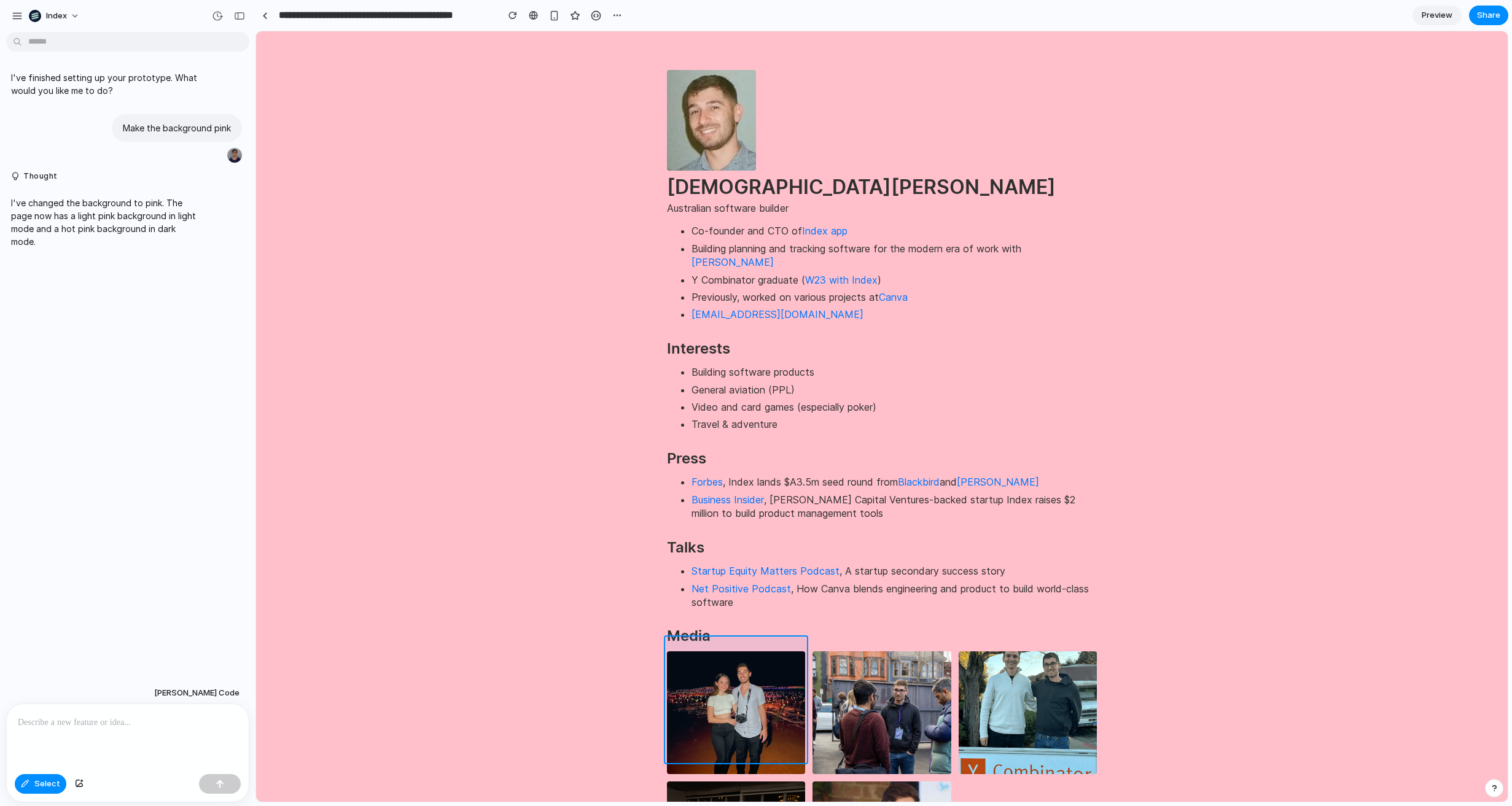
click at [790, 672] on div at bounding box center [882, 417] width 1251 height 770
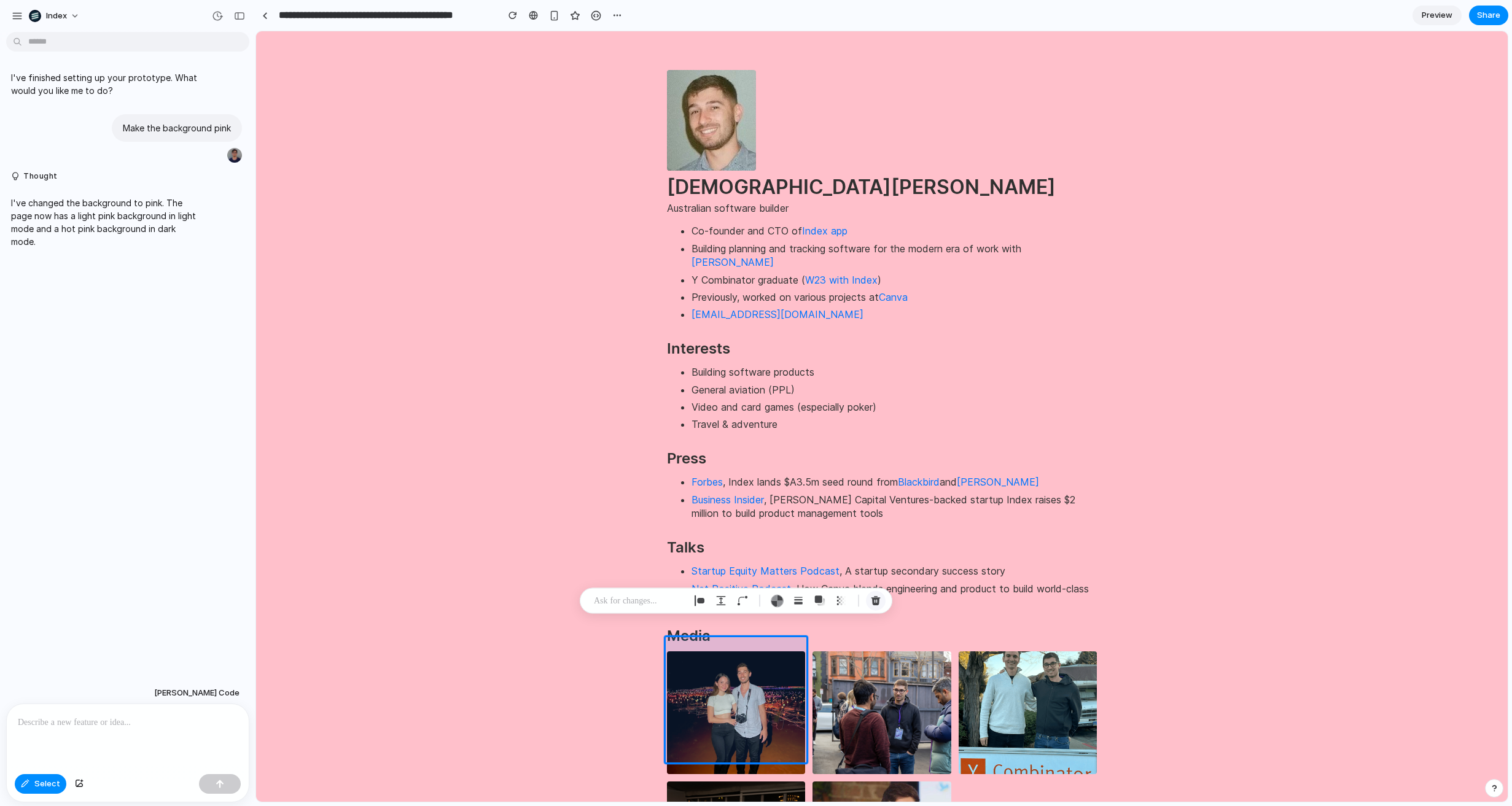
click at [875, 597] on div "button" at bounding box center [875, 601] width 11 height 11
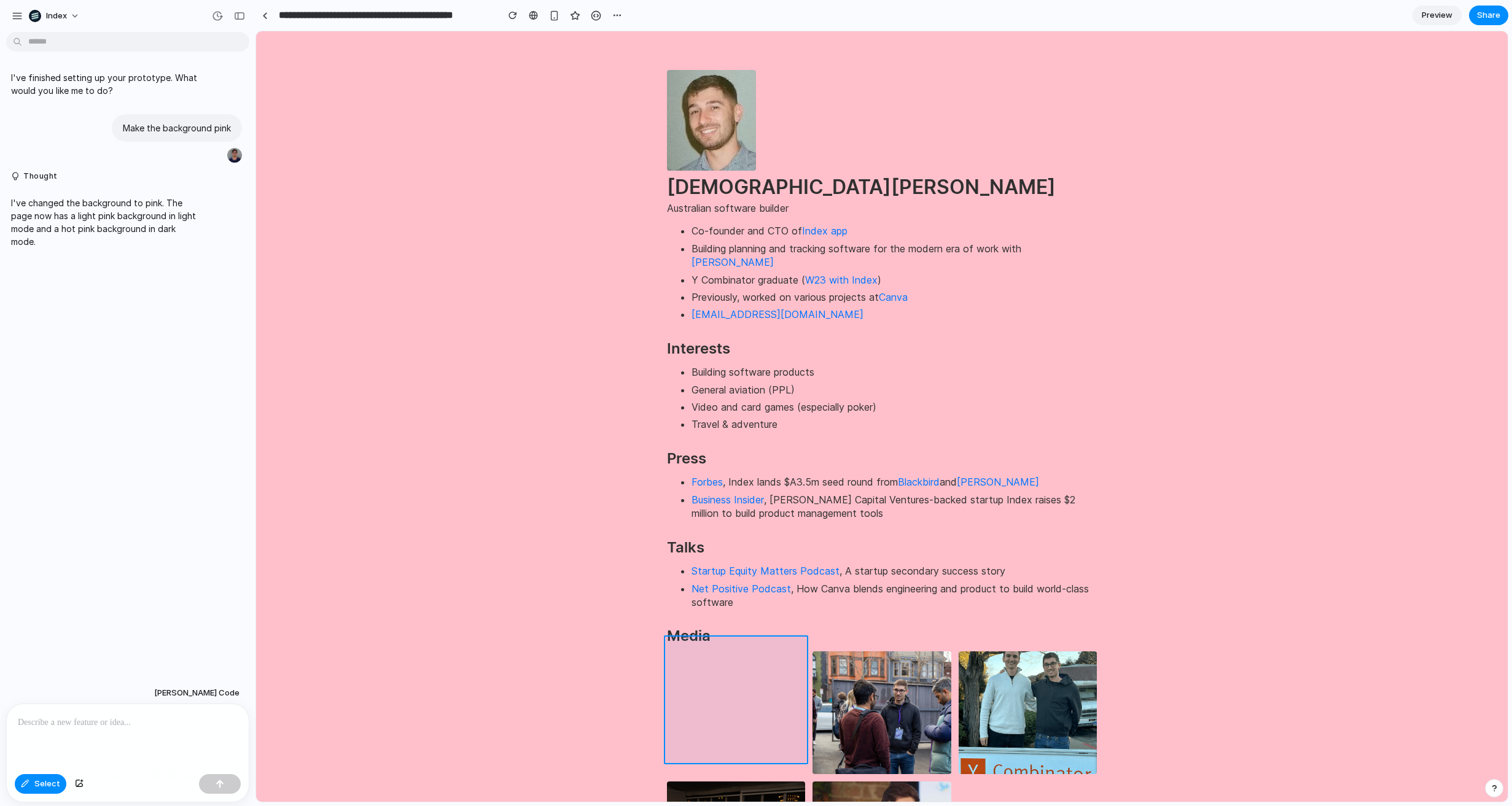
click at [722, 690] on div at bounding box center [882, 417] width 1251 height 770
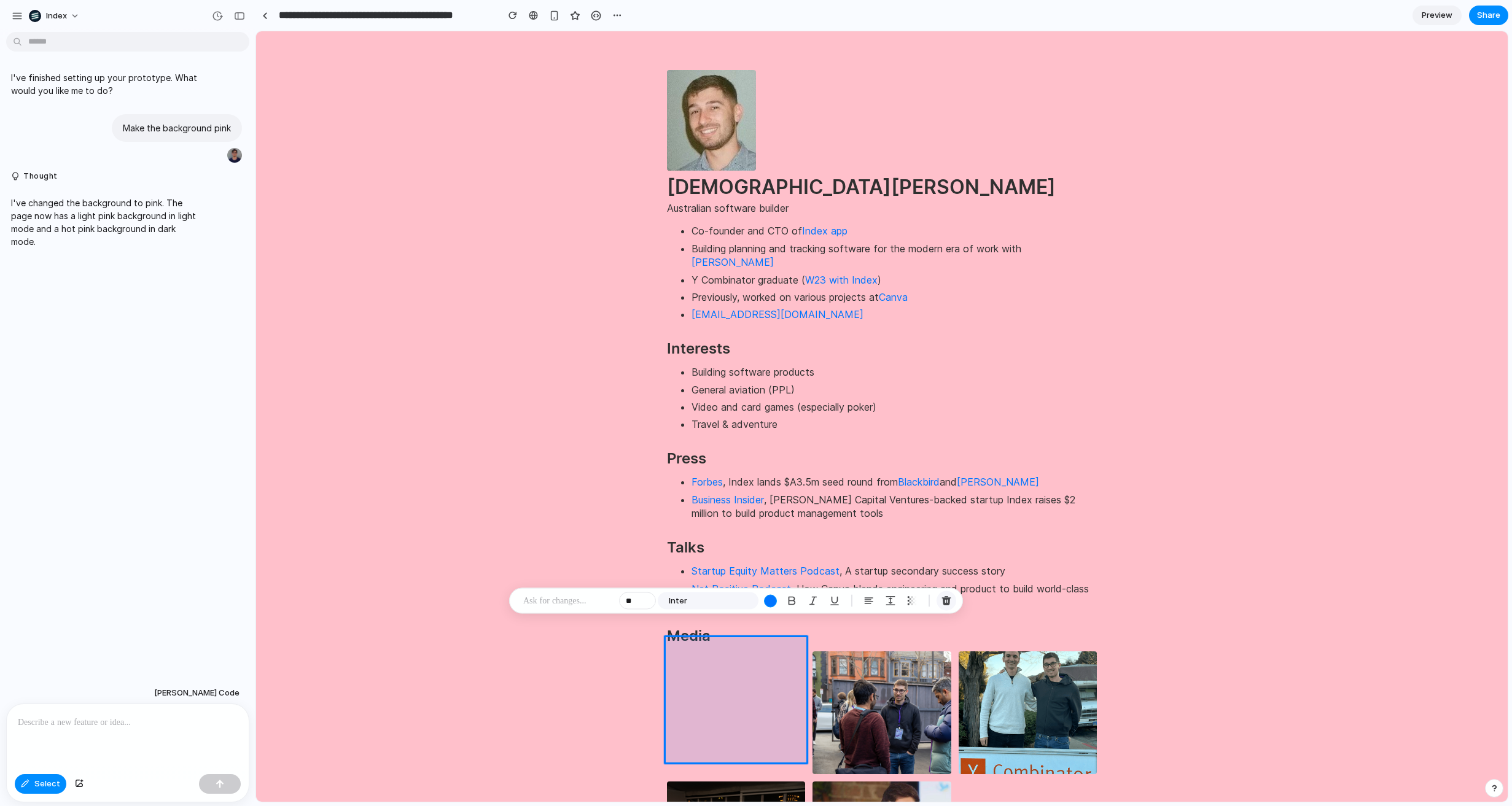
click at [942, 597] on div "button" at bounding box center [946, 601] width 11 height 11
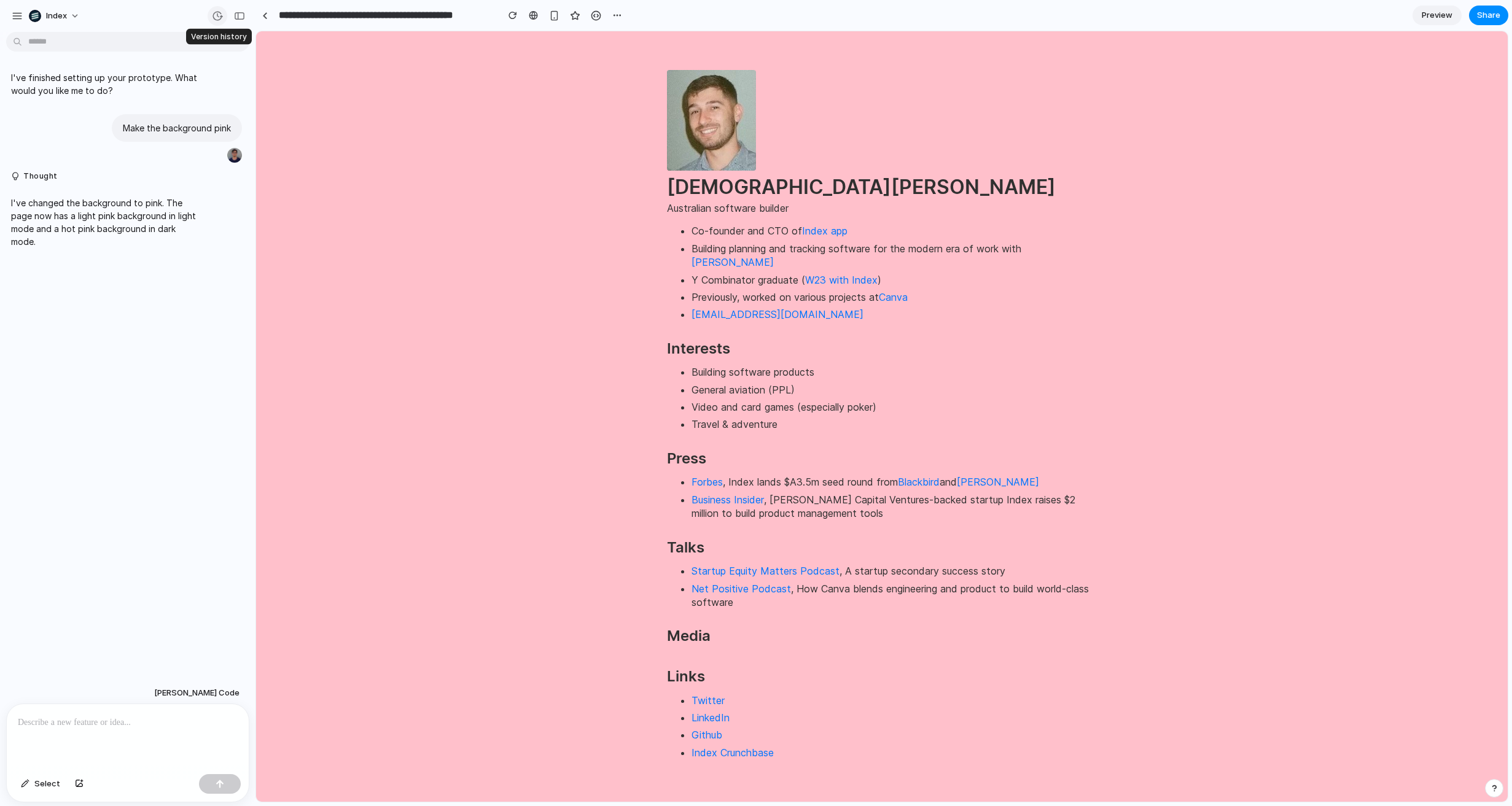
click at [216, 17] on div "button" at bounding box center [217, 16] width 11 height 11
click at [216, 17] on div "Version 2 Current Version 1 9m ago Restore" at bounding box center [756, 403] width 1512 height 806
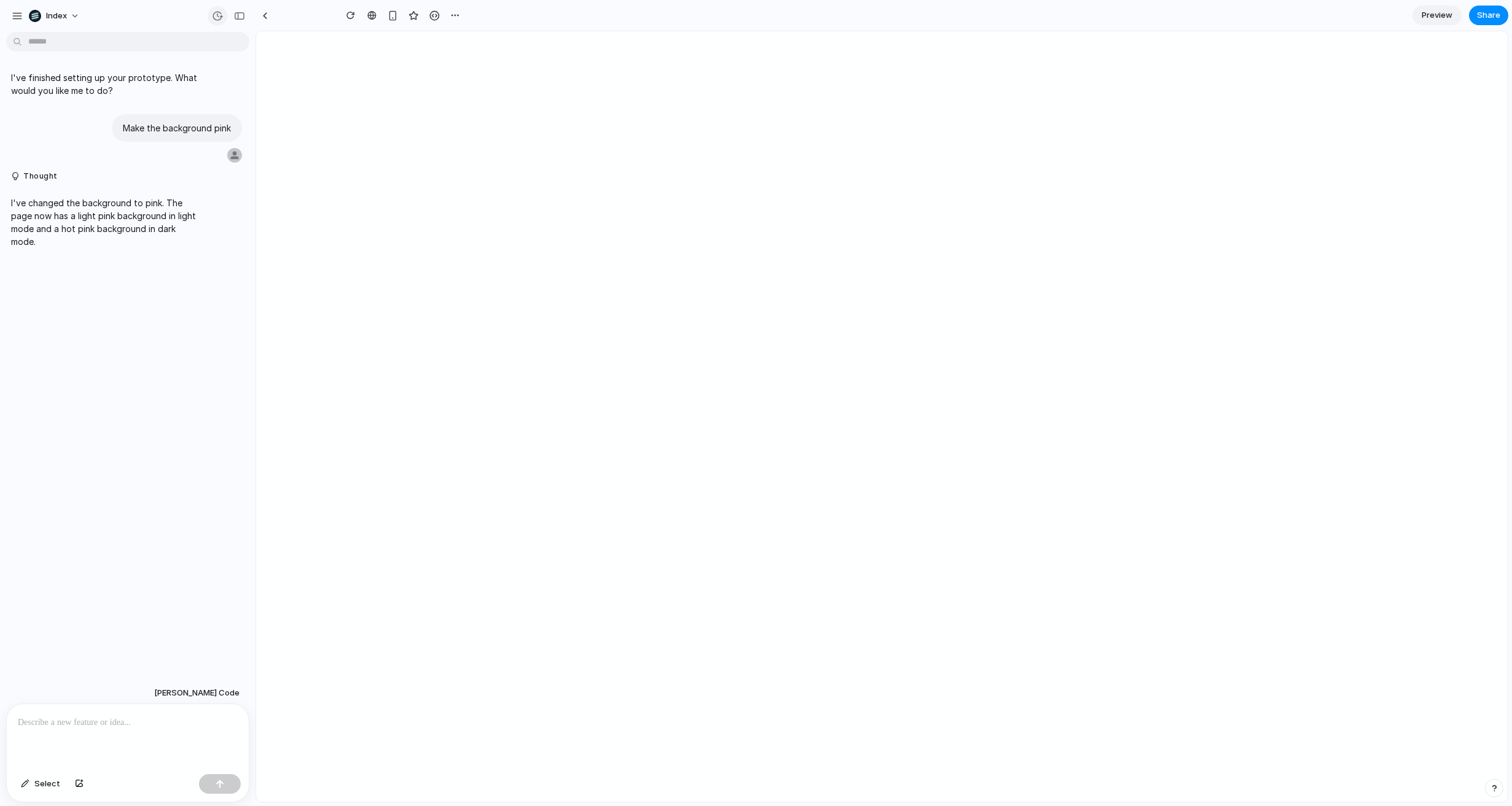
click at [216, 11] on div "button" at bounding box center [217, 16] width 11 height 11
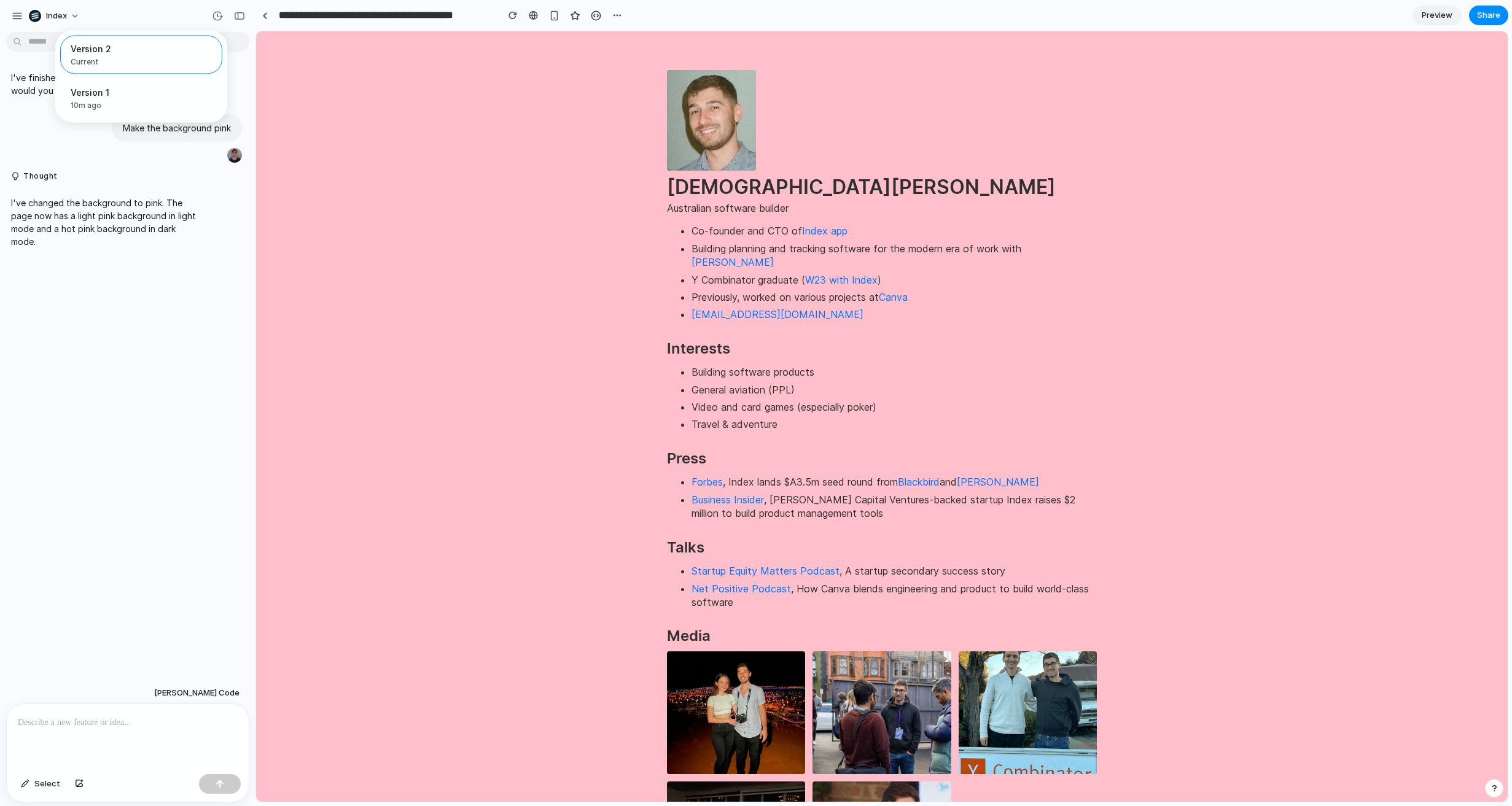
click at [216, 11] on div "Version 2 Current Version 1 10m ago Restore" at bounding box center [756, 403] width 1512 height 806
click at [216, 14] on div "button" at bounding box center [217, 16] width 11 height 11
click at [216, 14] on div "Version 2 Current Version 1 10m ago Restore" at bounding box center [756, 403] width 1512 height 806
click at [213, 15] on div "button" at bounding box center [217, 16] width 11 height 11
click at [213, 15] on div "Version 2 Current Version 1 10m ago Restore" at bounding box center [756, 403] width 1512 height 806
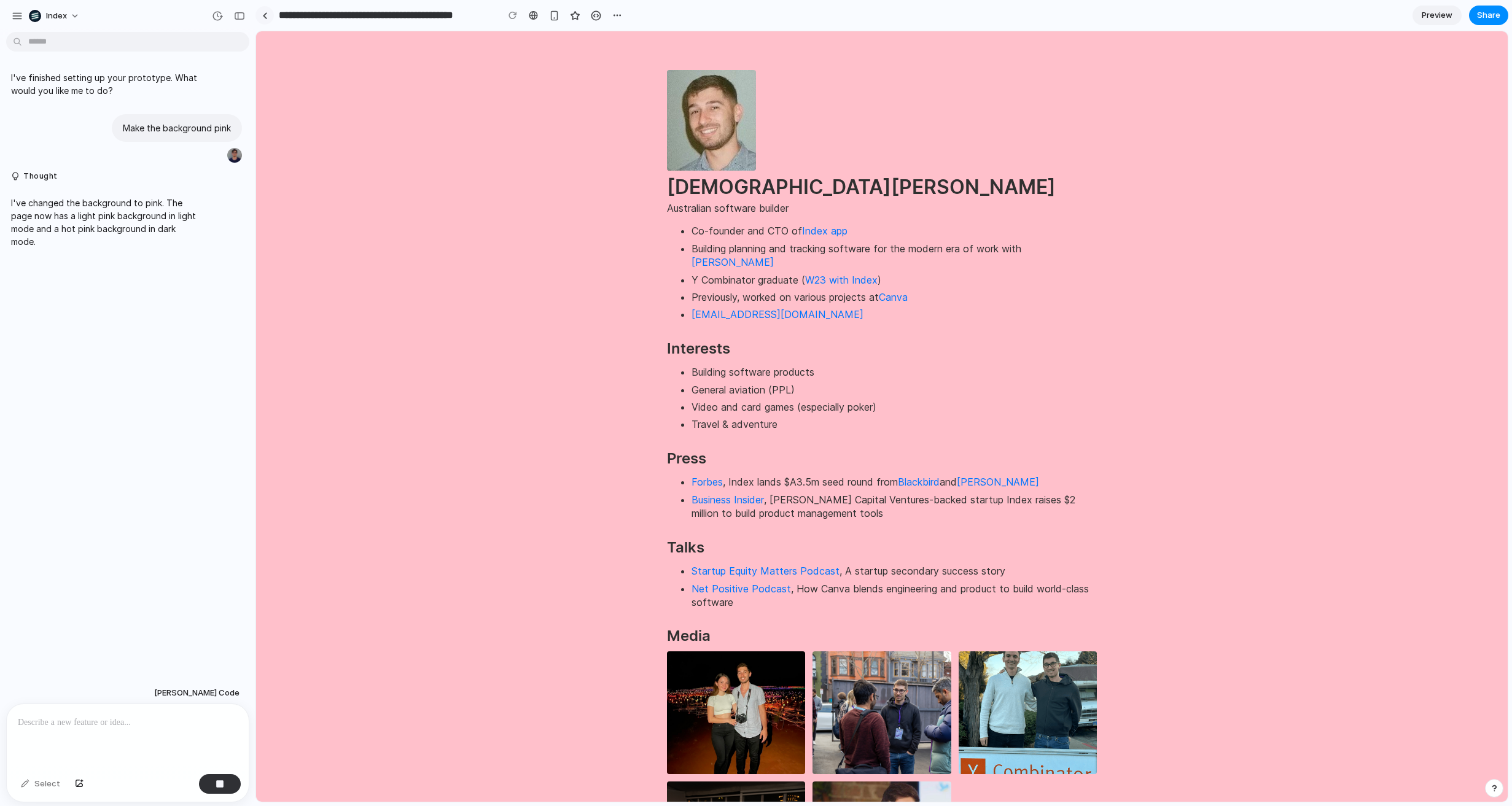
click at [268, 21] on link at bounding box center [264, 15] width 18 height 18
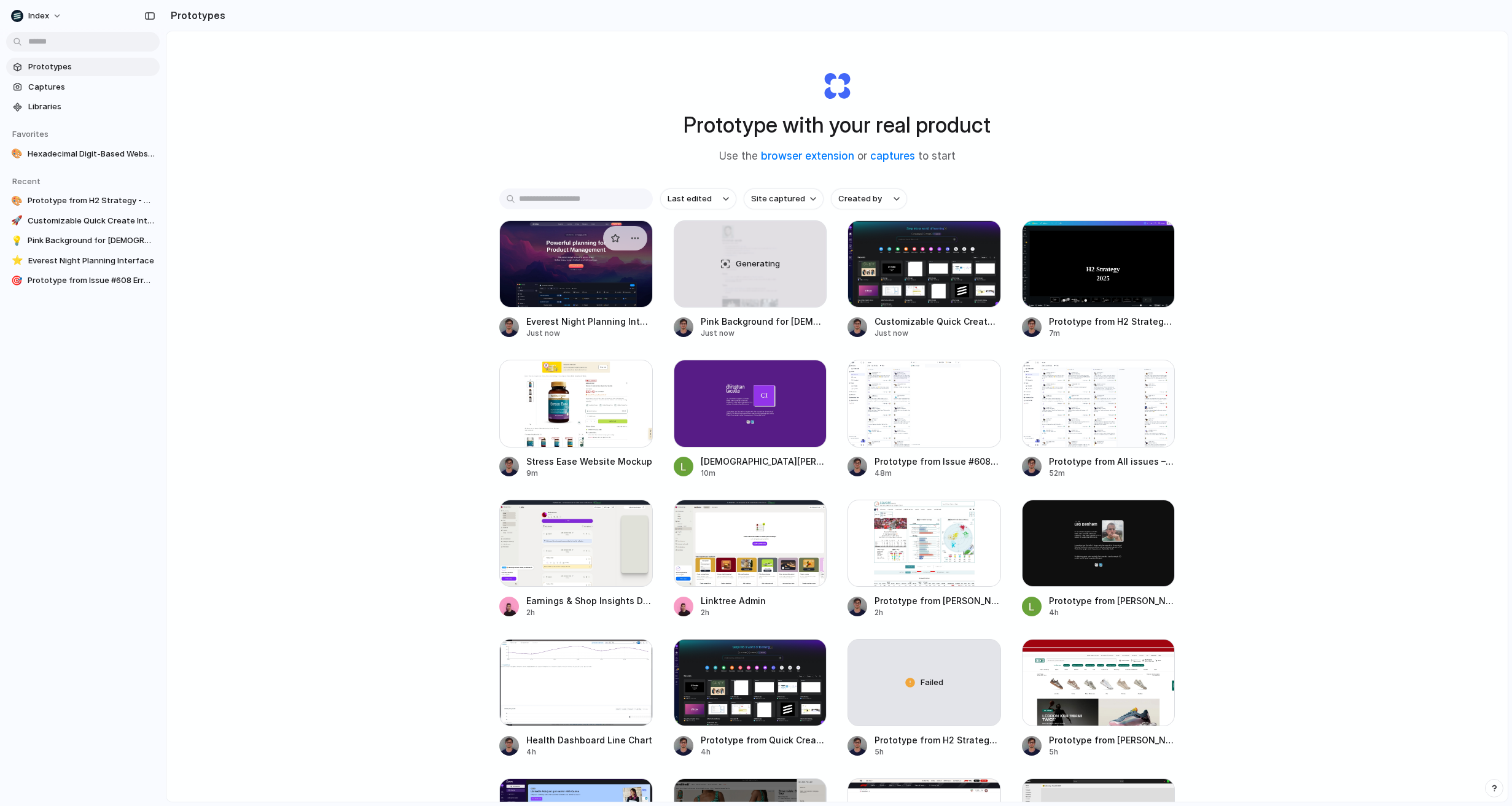
click at [539, 275] on div at bounding box center [576, 264] width 154 height 87
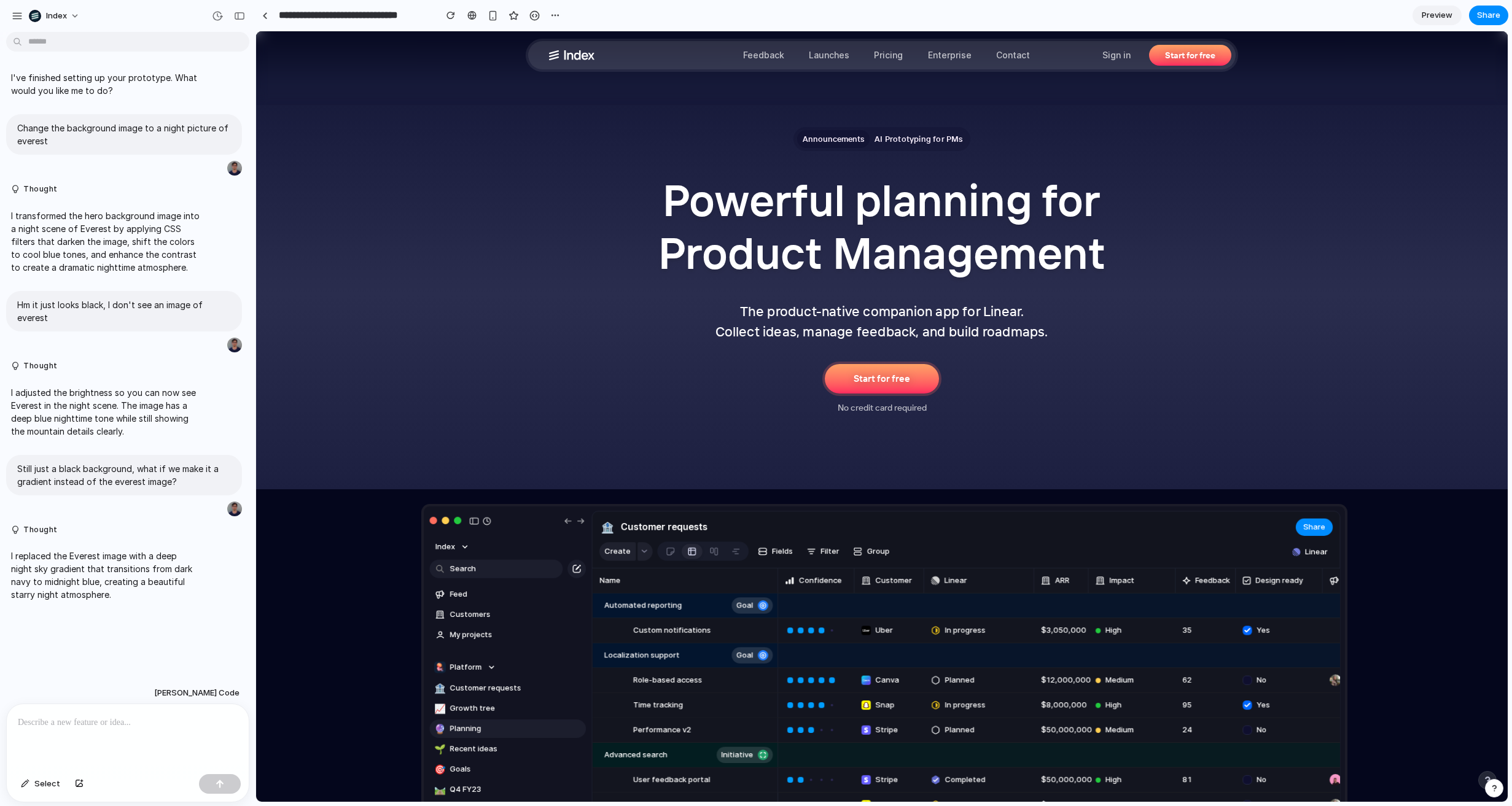
click at [124, 742] on div at bounding box center [128, 736] width 242 height 65
click at [265, 18] on div at bounding box center [265, 15] width 6 height 7
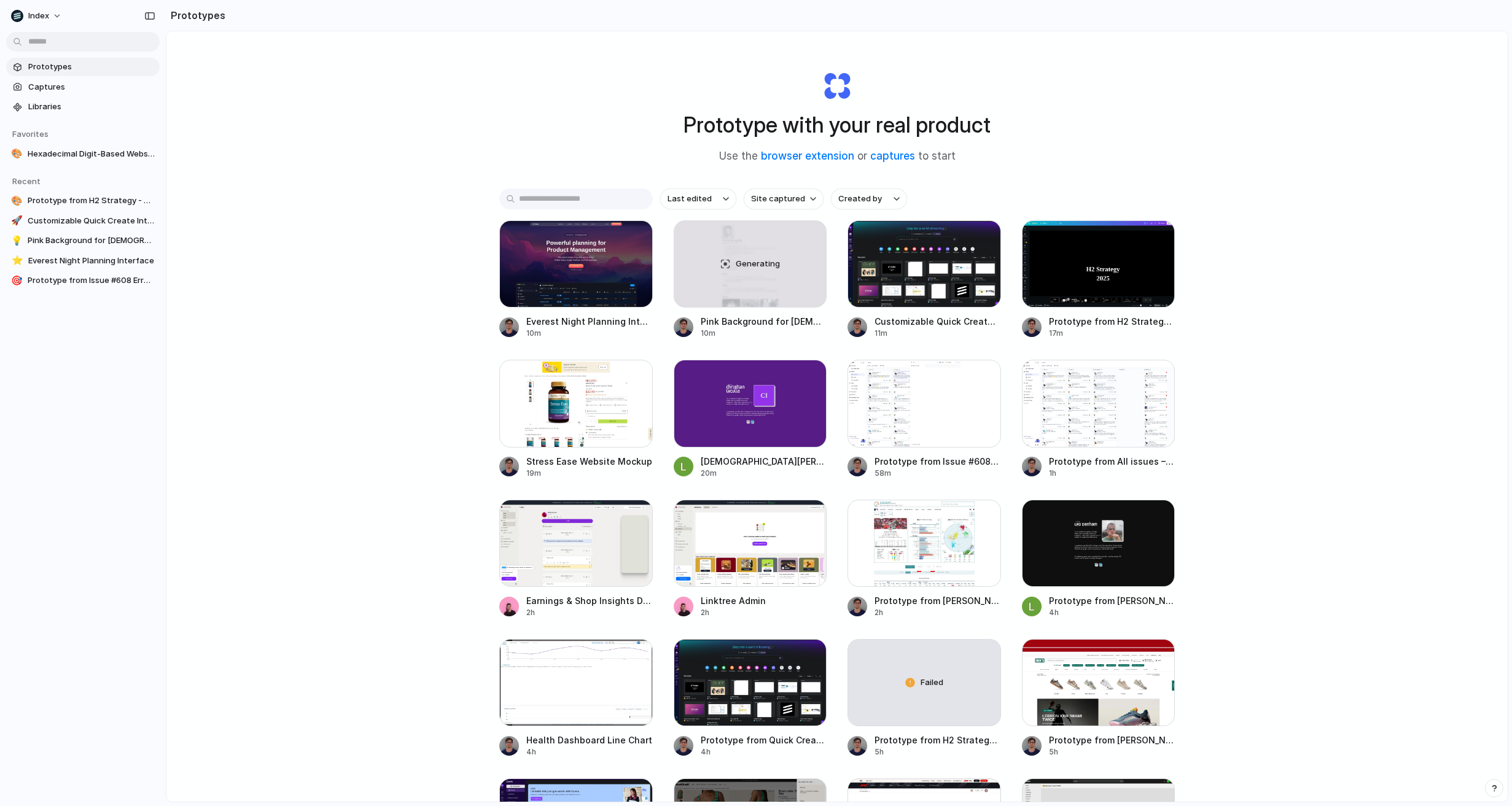
click at [353, 194] on div "Prototype with your real product Use the browser extension or captures to start…" at bounding box center [836, 449] width 1341 height 836
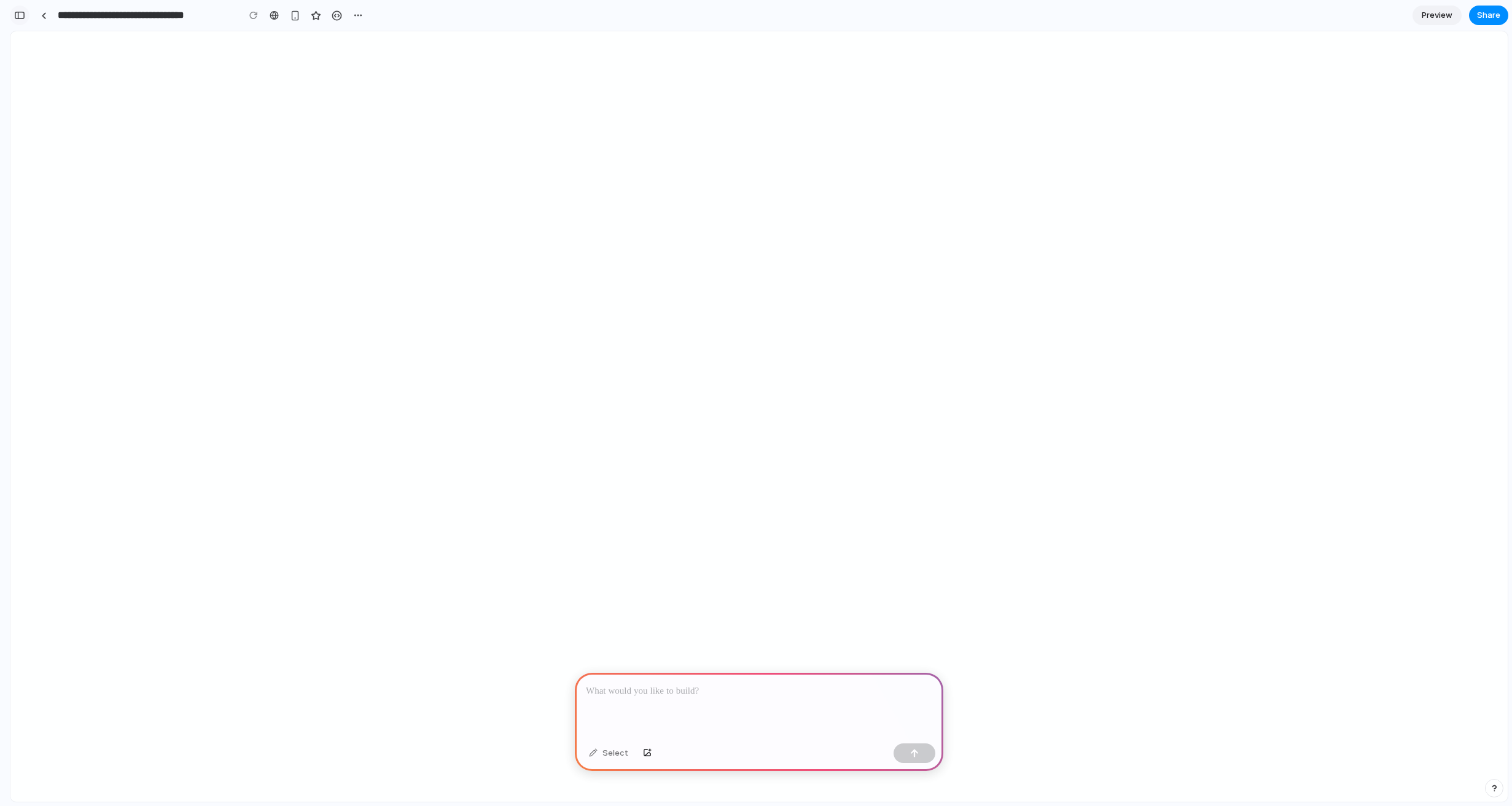
click at [18, 16] on div "button" at bounding box center [19, 15] width 11 height 9
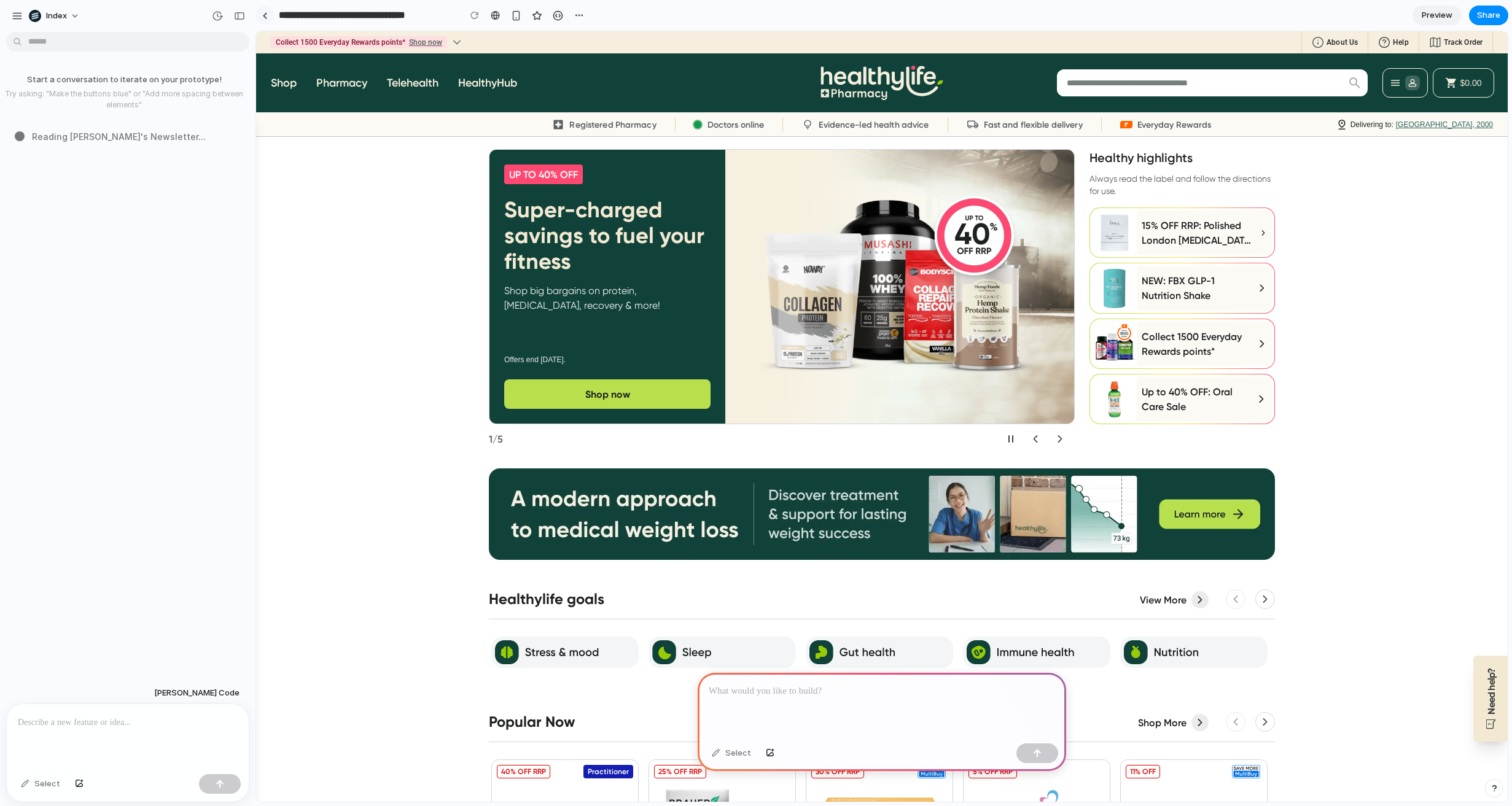
click at [258, 21] on link at bounding box center [264, 15] width 18 height 18
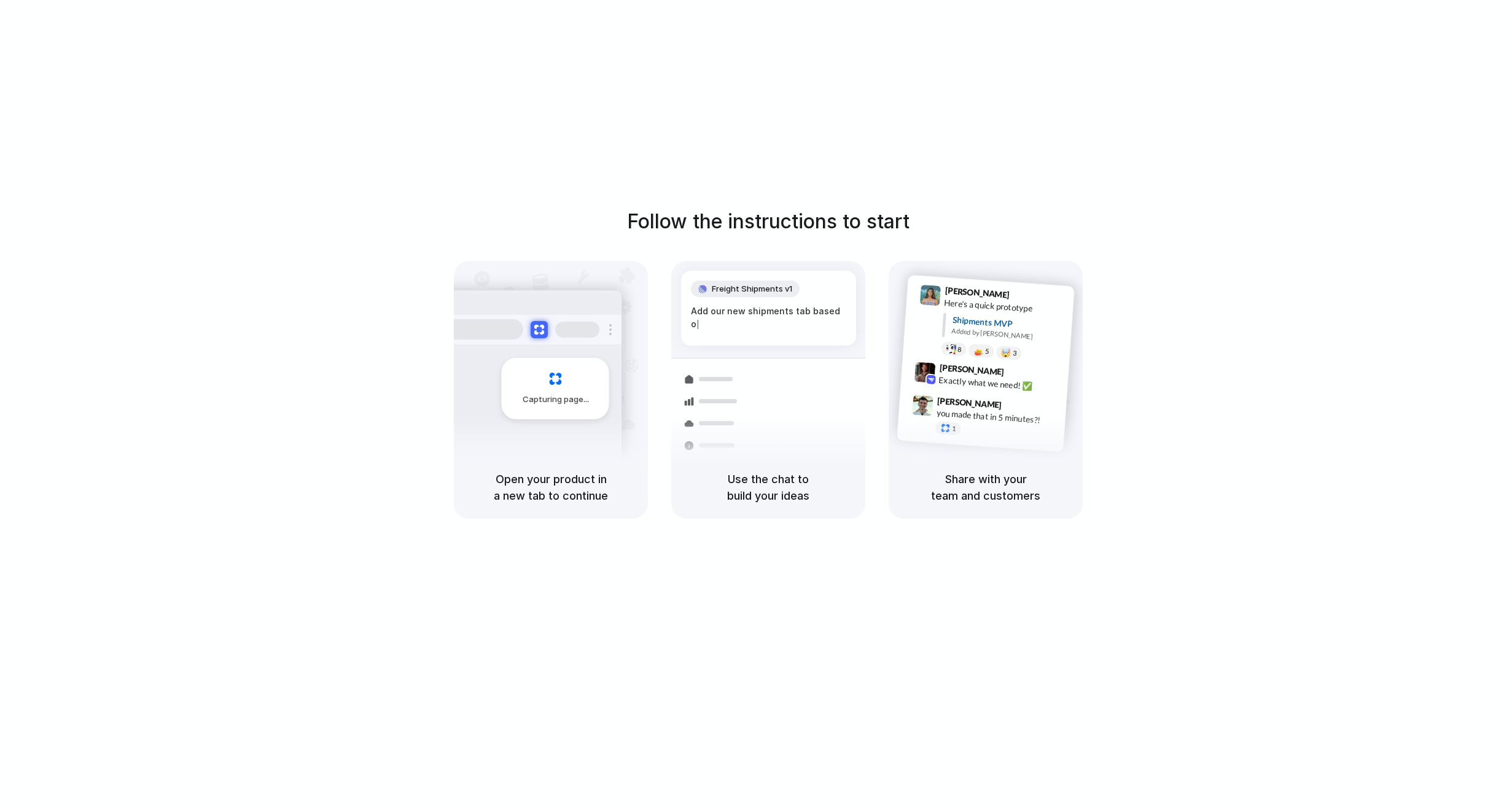
click at [1391, 102] on div "Follow the instructions to start Capturing page Open your product in a new tab …" at bounding box center [768, 415] width 1536 height 831
click at [1360, 131] on div "Follow the instructions to start Capturing page Open your product in a new tab …" at bounding box center [768, 415] width 1536 height 831
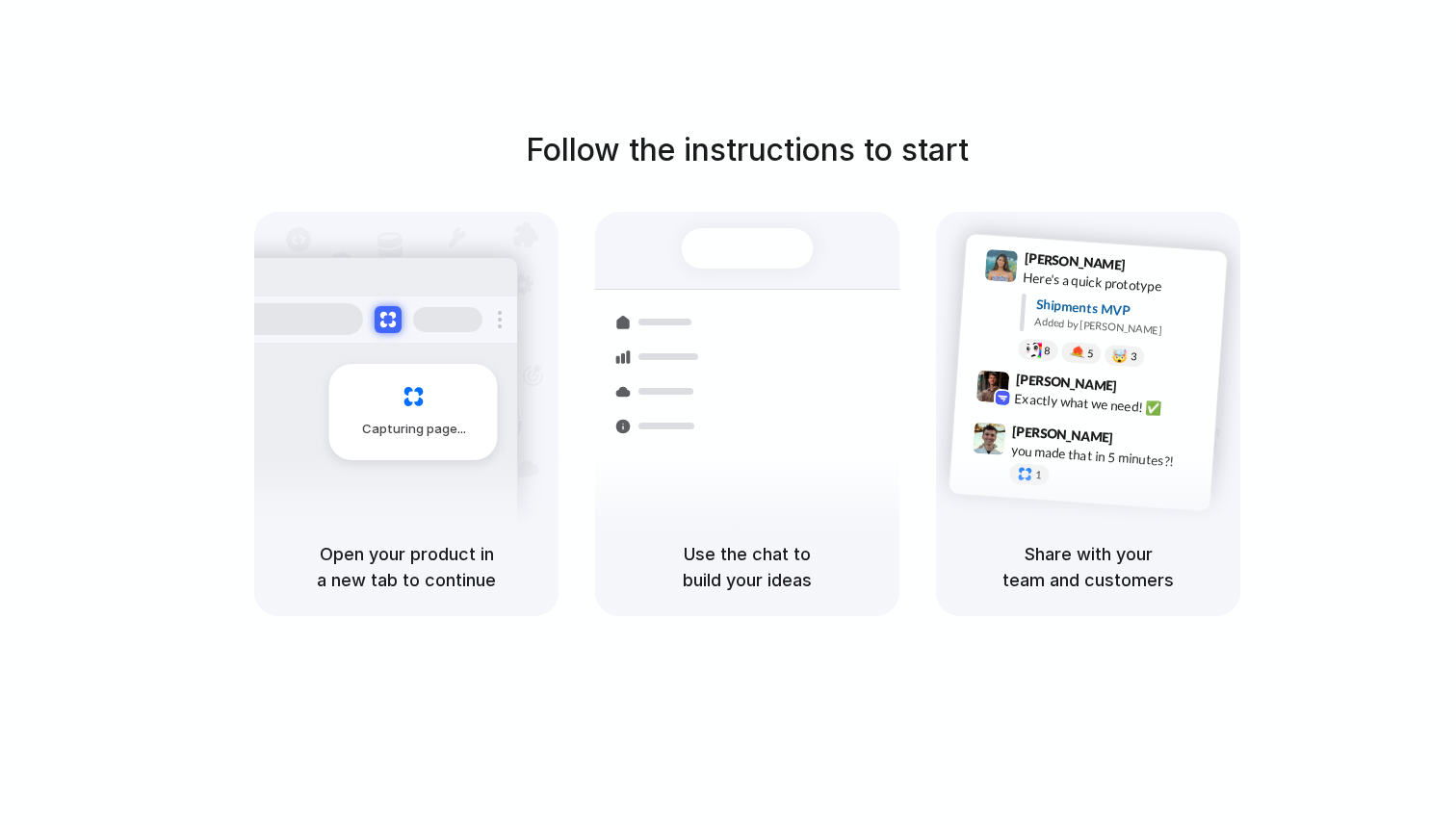
click at [1304, 151] on div "Follow the instructions to start Capturing page Open your product in a new tab …" at bounding box center [746, 371] width 1456 height 489
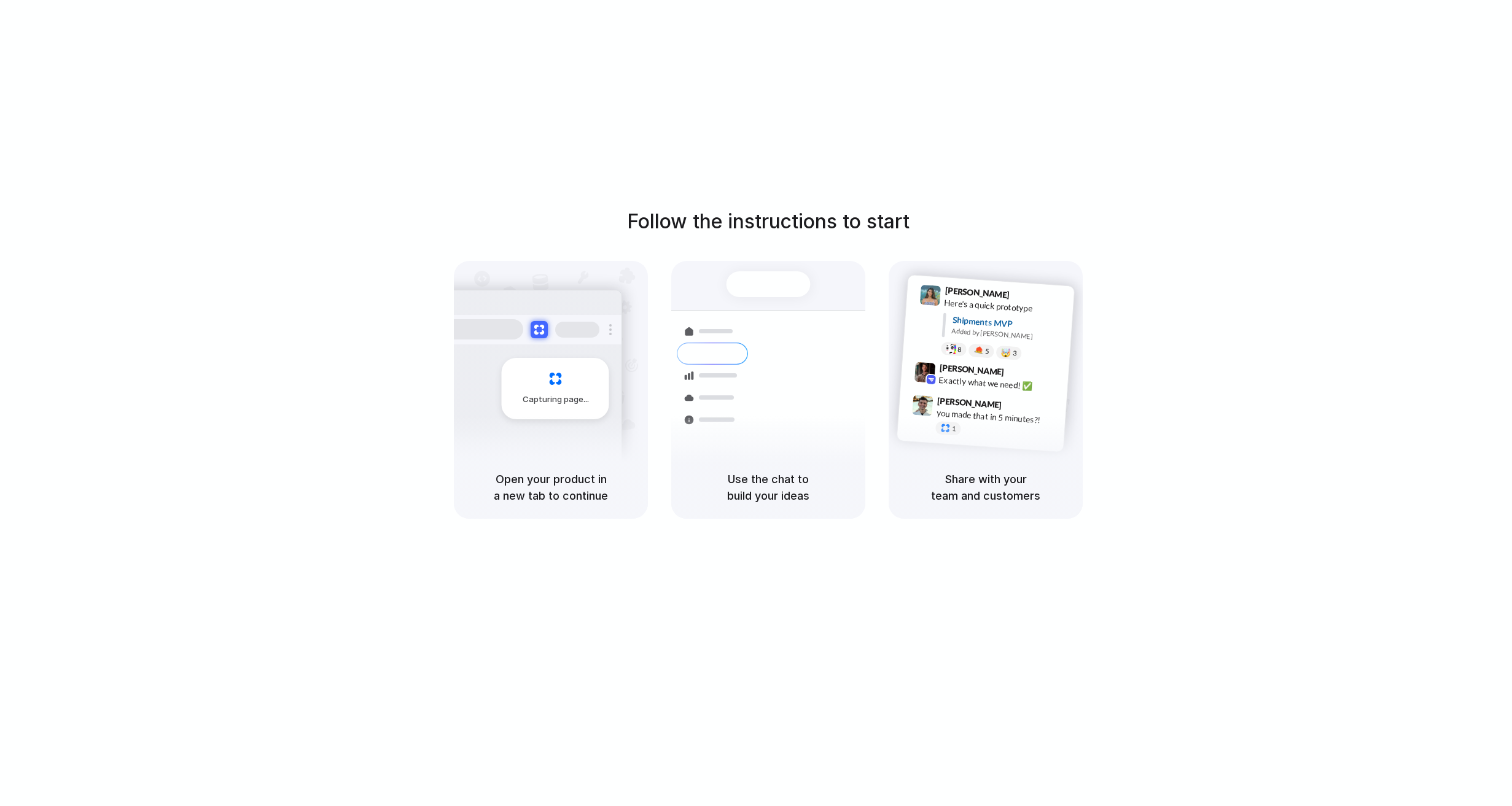
click at [867, 63] on div "Follow the instructions to start Capturing page Open your product in a new tab …" at bounding box center [768, 415] width 1536 height 831
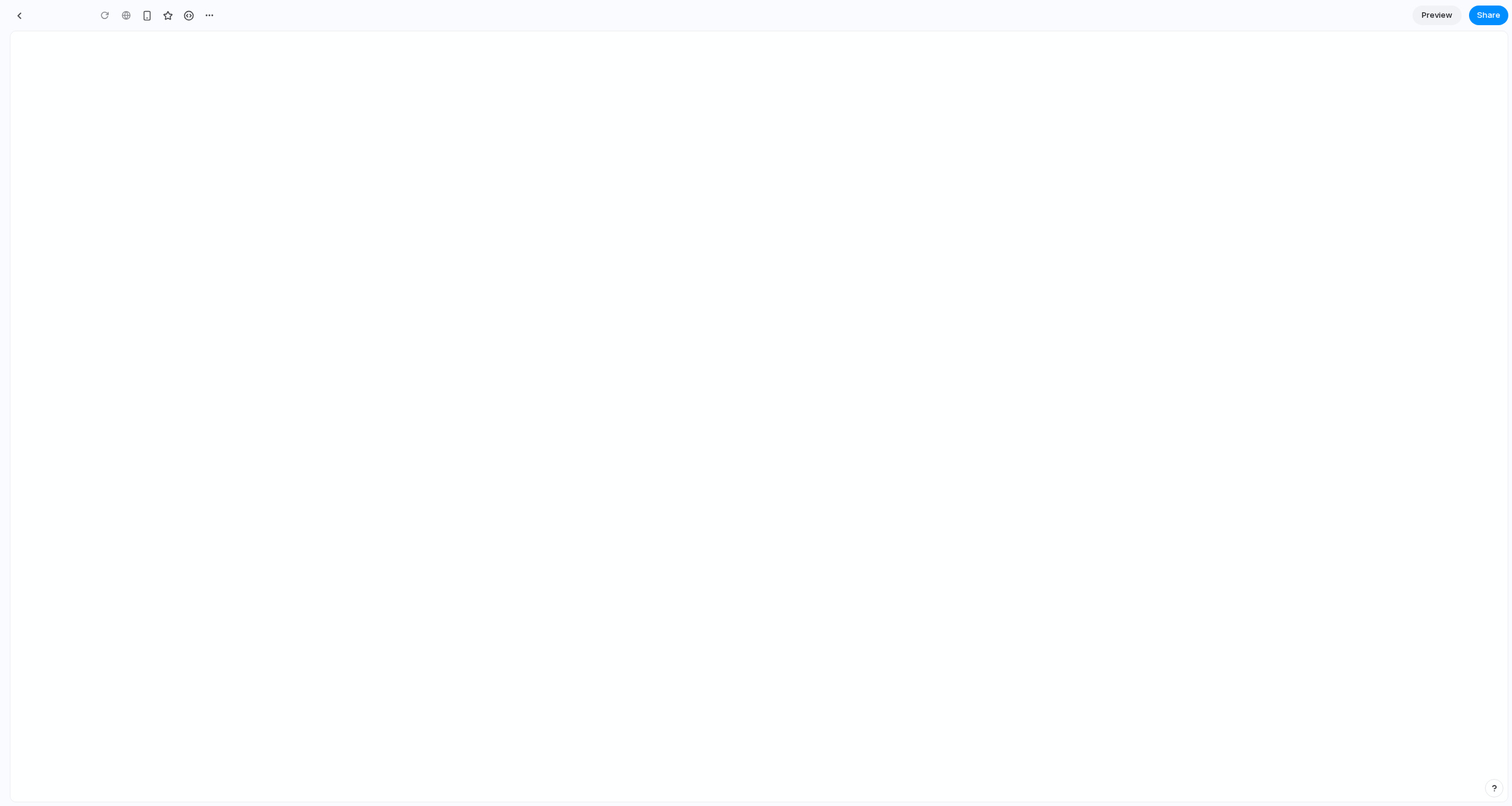
type input "**********"
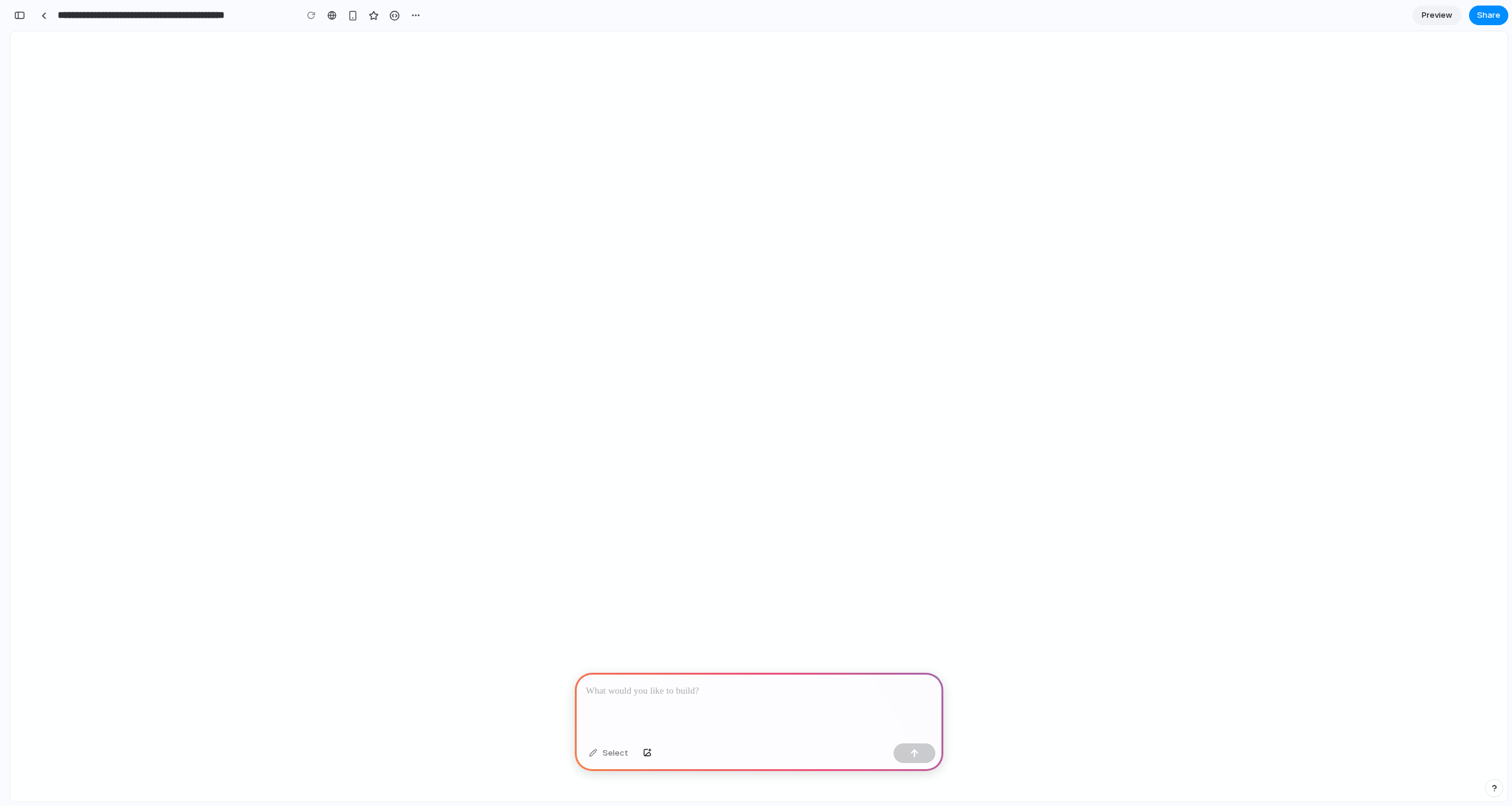
click at [24, 17] on div "button" at bounding box center [19, 15] width 11 height 9
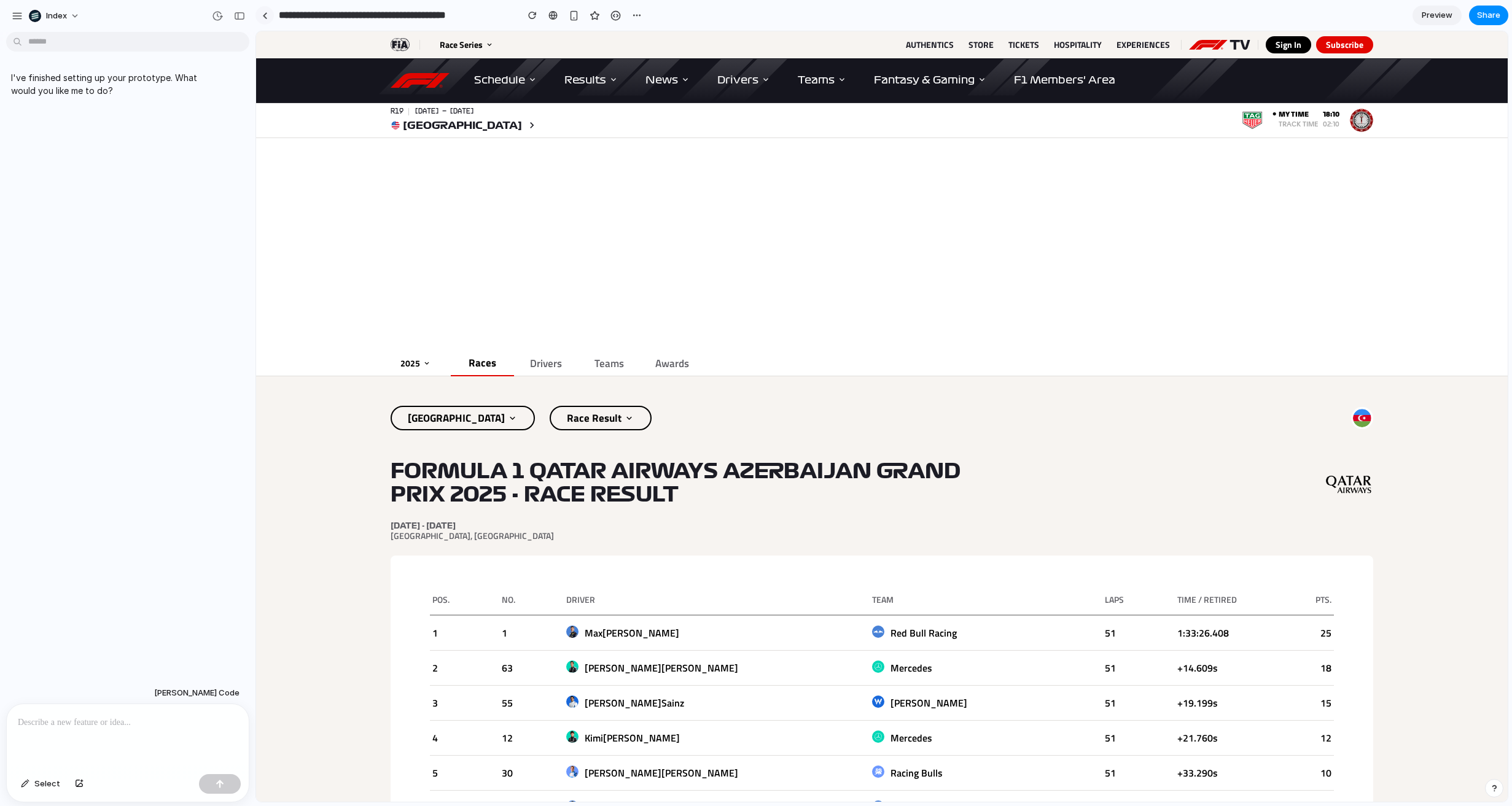
click at [269, 12] on link at bounding box center [264, 15] width 18 height 18
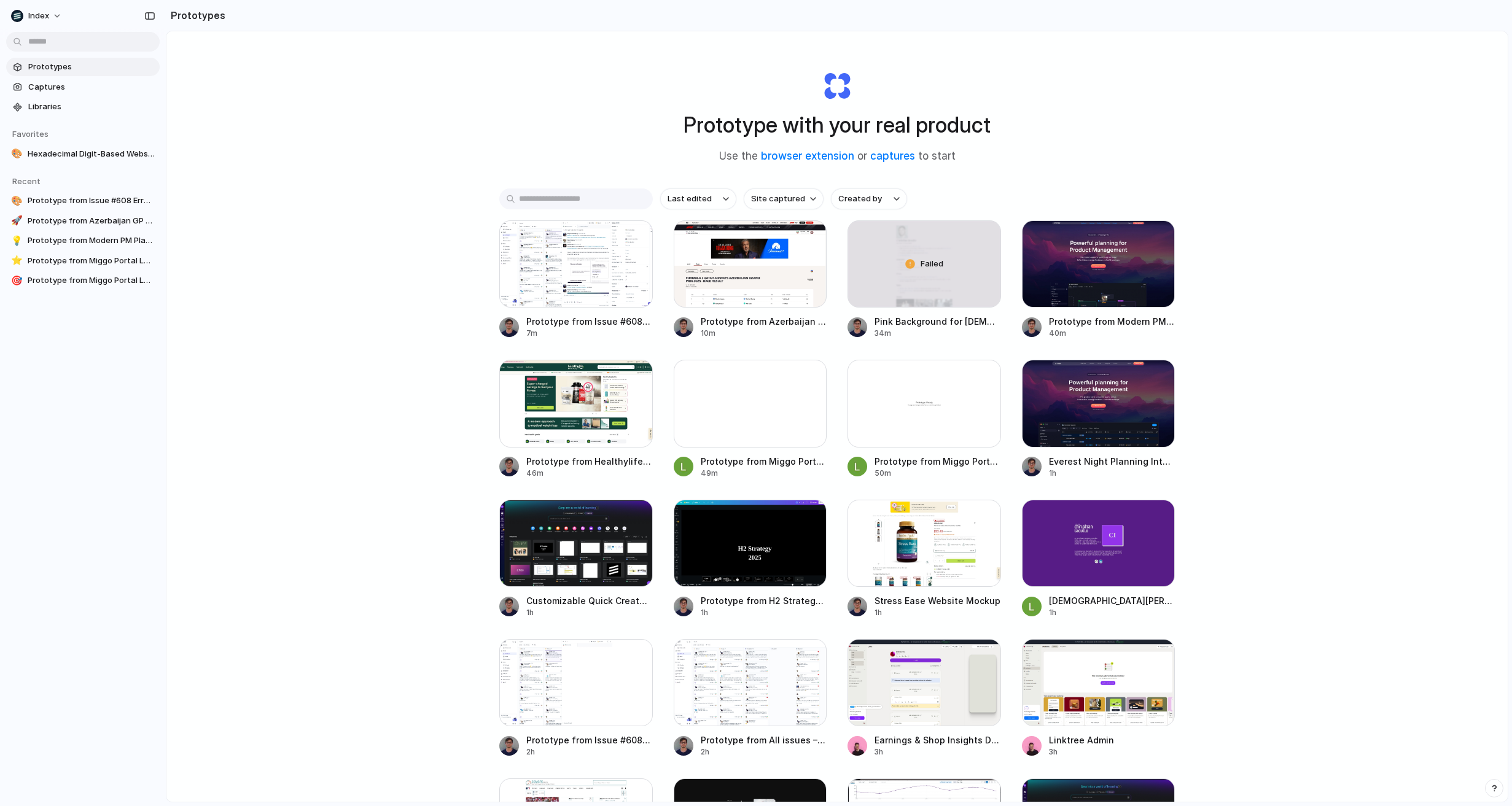
click at [344, 518] on div "Prototype with your real product Use the browser extension or captures to start…" at bounding box center [836, 449] width 1341 height 836
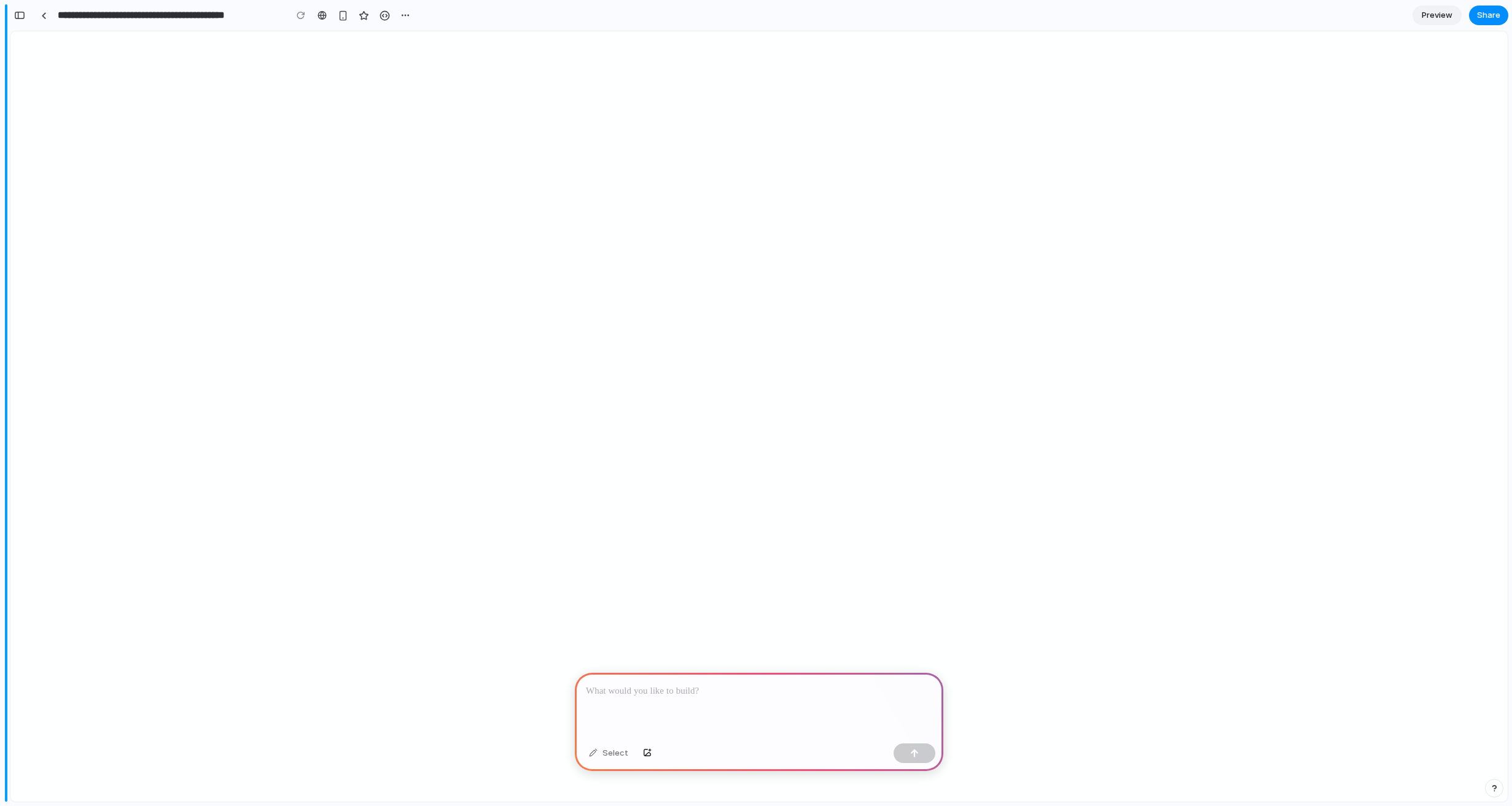
click at [13, 18] on button "button" at bounding box center [20, 15] width 20 height 20
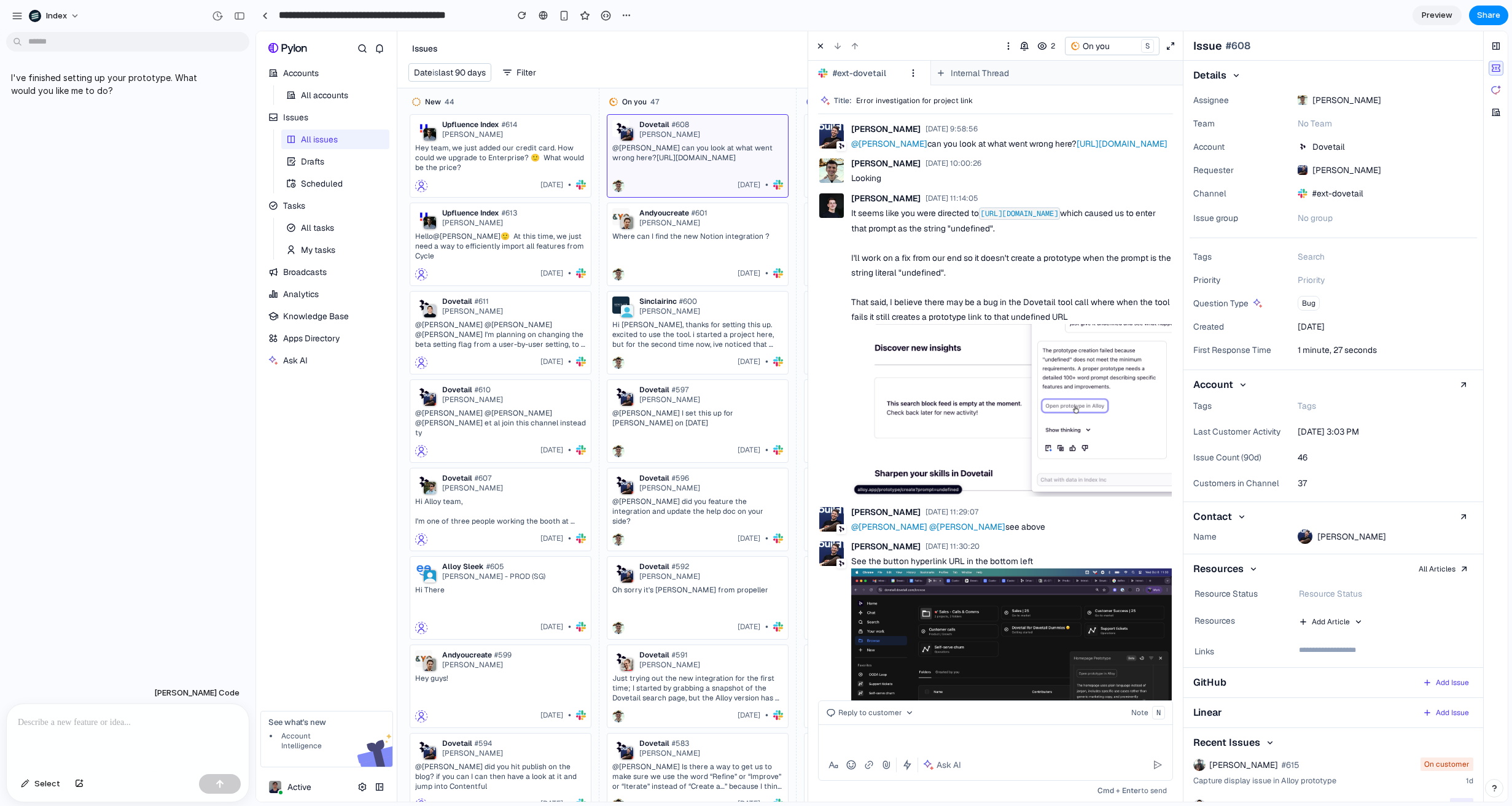
click at [1481, 26] on section "**********" at bounding box center [882, 15] width 1253 height 31
click at [1484, 16] on span "Share" at bounding box center [1488, 15] width 23 height 12
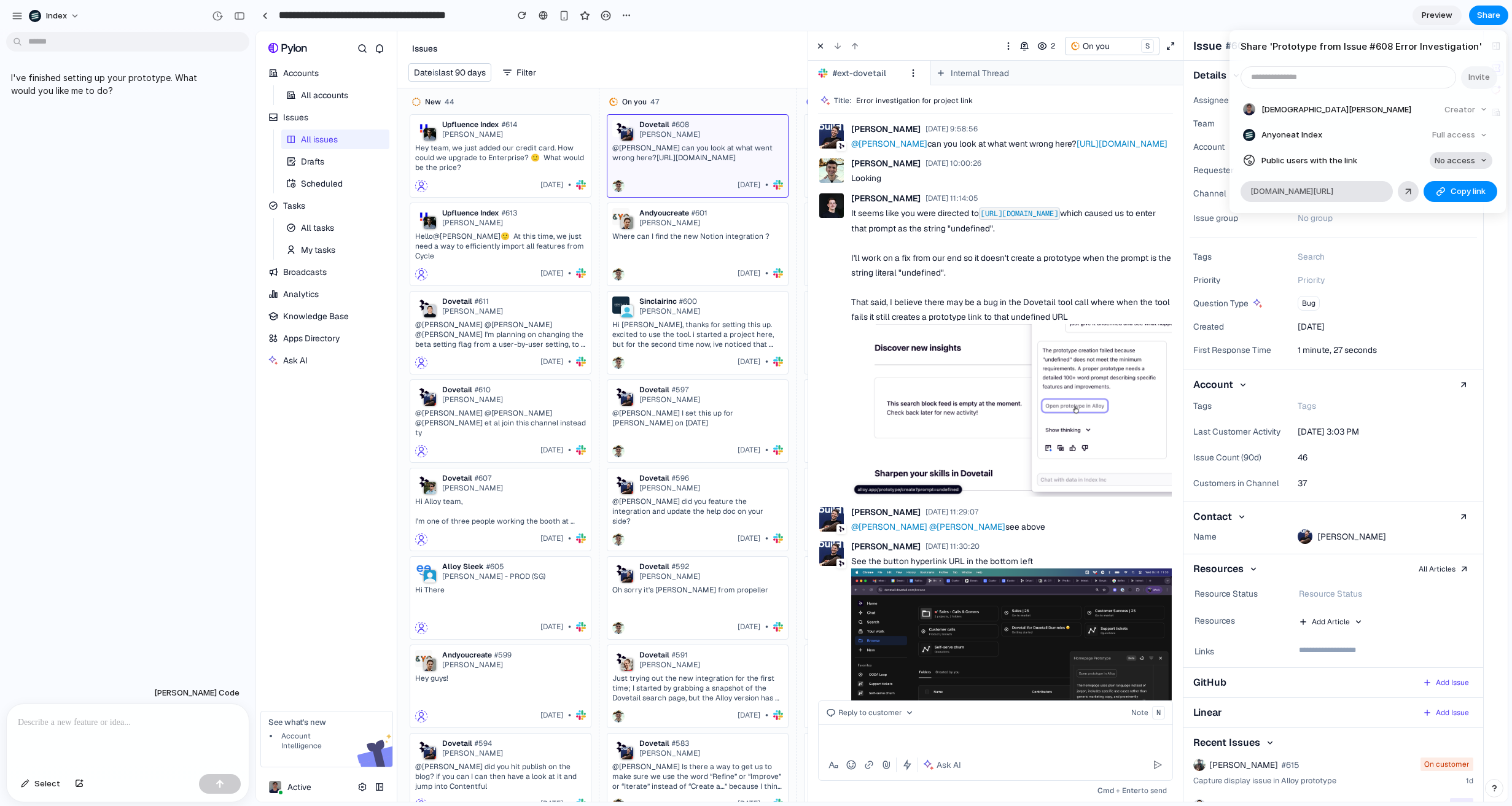
click at [1444, 163] on span "No access" at bounding box center [1454, 161] width 40 height 12
click at [1445, 163] on div "No access Full access" at bounding box center [756, 403] width 1512 height 806
